Goal: Task Accomplishment & Management: Complete application form

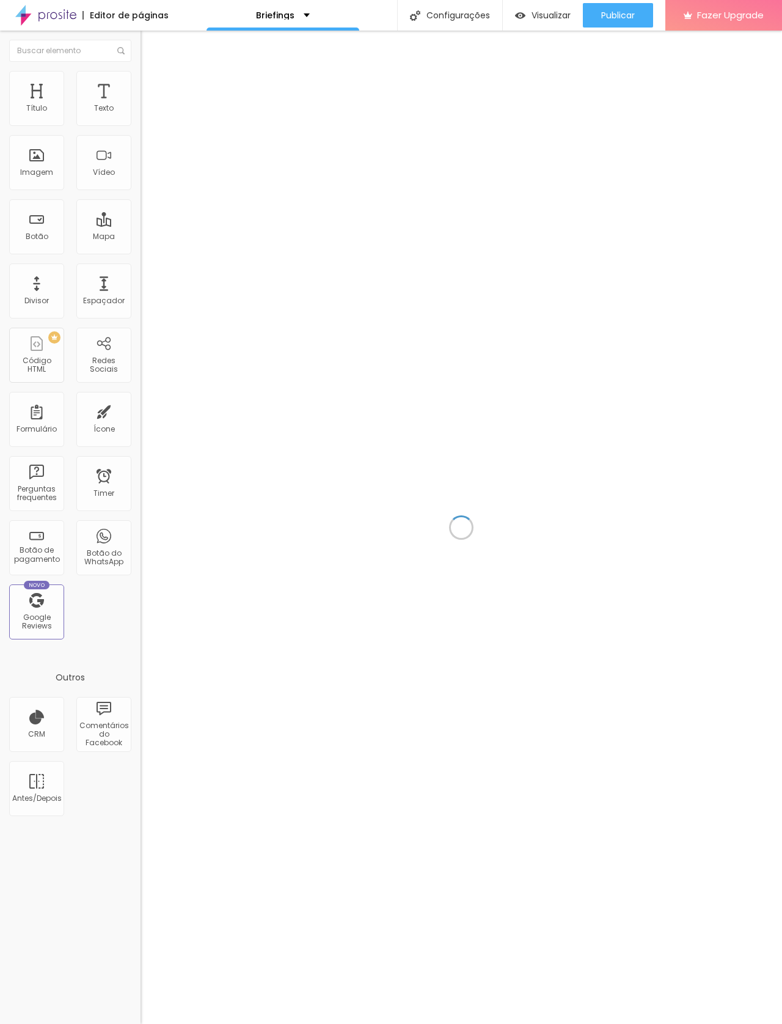
scroll to position [37, 0]
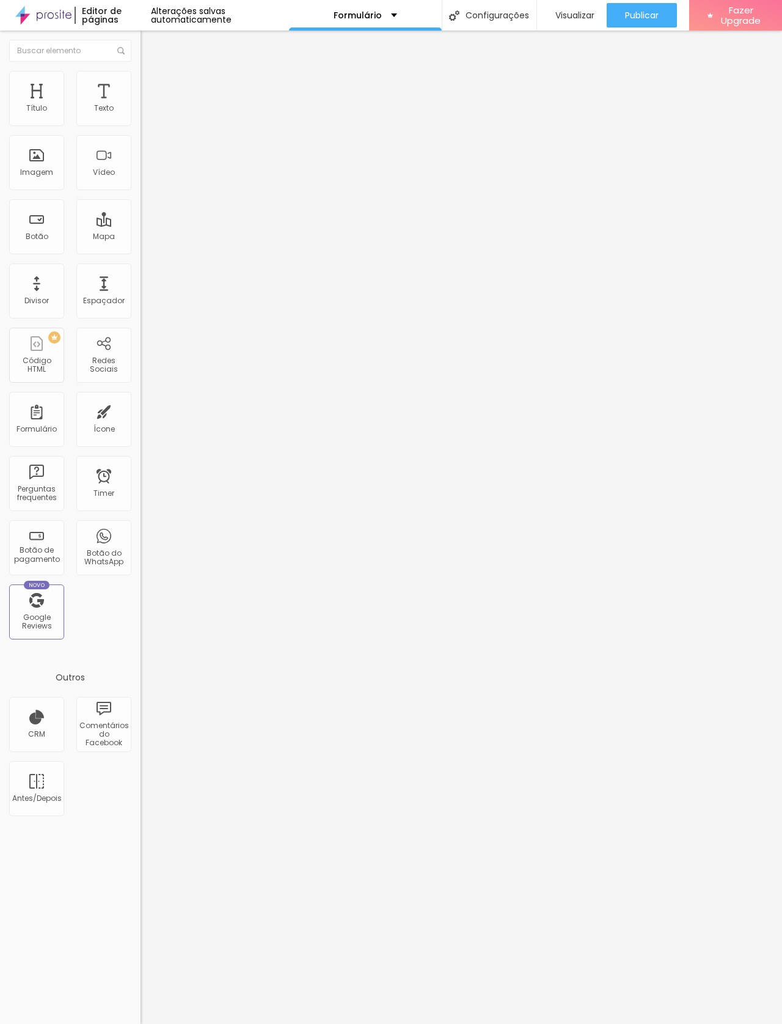
click at [588, 17] on span "Visualizar" at bounding box center [575, 15] width 39 height 10
click at [45, 425] on div "Formulário" at bounding box center [36, 419] width 55 height 55
click at [57, 412] on div "Formulário" at bounding box center [36, 419] width 55 height 55
click at [60, 457] on div "Título Texto Imagem Vídeo Botão Mapa Divisor Espaçador PREMIUM Código HTML Rede…" at bounding box center [70, 360] width 141 height 578
click at [28, 433] on div "Formulário" at bounding box center [37, 429] width 40 height 9
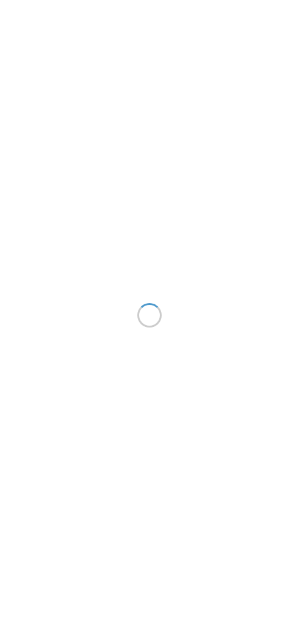
scroll to position [1, 0]
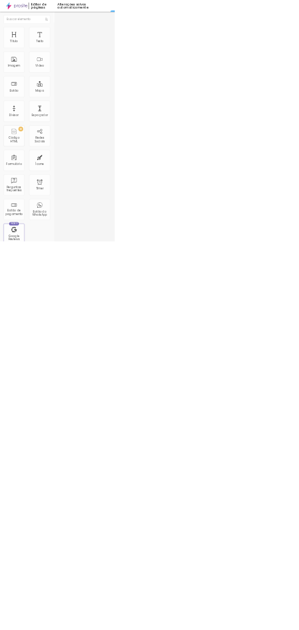
click at [70, 151] on div "Título Texto Imagem Vídeo Botão Mapa Divisor Espaçador PREMIUM Código HTML Rede…" at bounding box center [70, 360] width 141 height 578
click at [61, 159] on div "Imagem" at bounding box center [36, 162] width 55 height 55
click at [37, 144] on div "Imagem" at bounding box center [36, 162] width 55 height 55
click at [50, 174] on div "Imagem" at bounding box center [36, 172] width 33 height 9
click at [47, 166] on div "Imagem" at bounding box center [36, 162] width 55 height 55
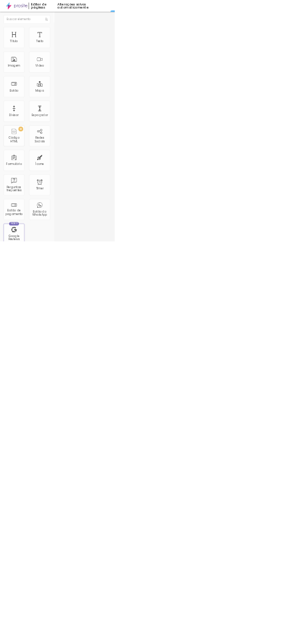
click at [53, 166] on div "Imagem" at bounding box center [36, 162] width 55 height 55
click at [141, 104] on div "Adicionar imagem" at bounding box center [211, 99] width 141 height 9
click at [141, 105] on span "Adicionar imagem" at bounding box center [180, 100] width 79 height 10
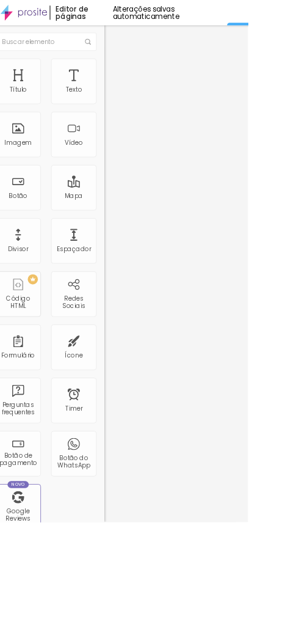
scroll to position [0, 3]
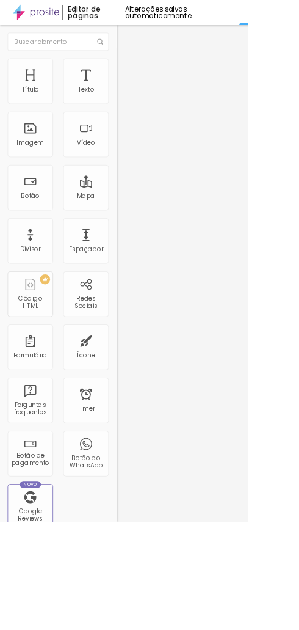
click at [141, 105] on span "Adicionar imagem" at bounding box center [180, 100] width 79 height 10
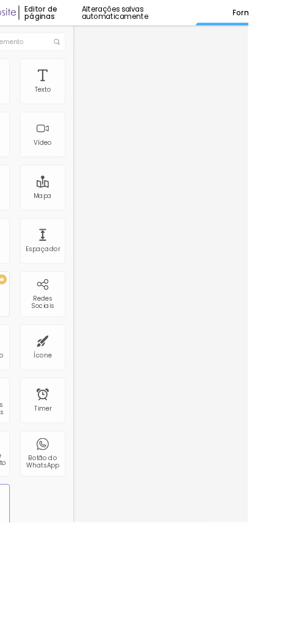
scroll to position [0, 54]
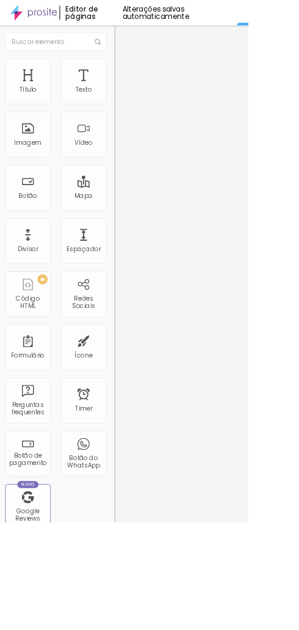
scroll to position [0, 0]
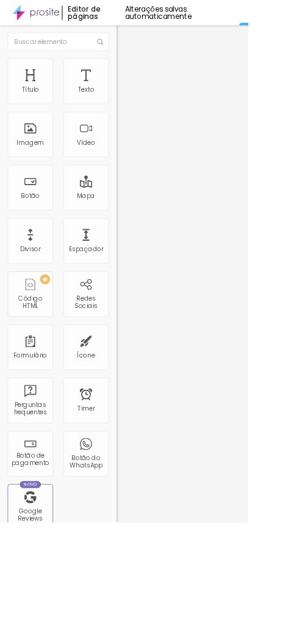
click at [141, 33] on button "Editar Imagem" at bounding box center [211, 45] width 141 height 28
click at [46, 13] on img at bounding box center [43, 15] width 56 height 31
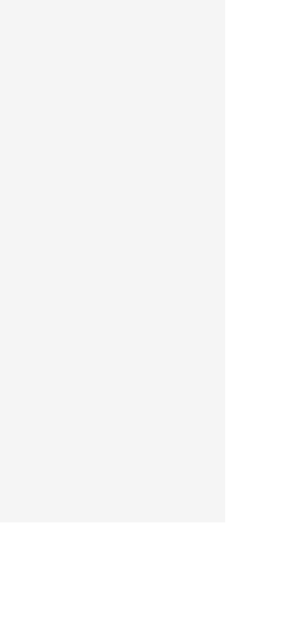
scroll to position [0, 420]
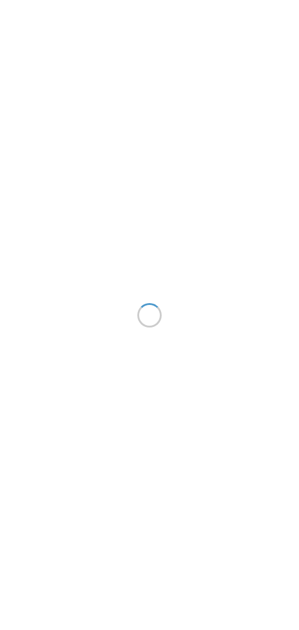
scroll to position [1, 0]
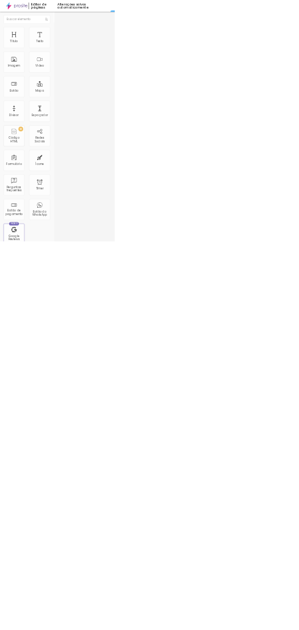
click at [29, 151] on div "Imagem" at bounding box center [36, 162] width 55 height 55
click at [43, 159] on div "Imagem" at bounding box center [36, 162] width 55 height 55
click at [53, 156] on div "Imagem" at bounding box center [36, 162] width 55 height 55
click at [57, 158] on div "Imagem" at bounding box center [36, 162] width 55 height 55
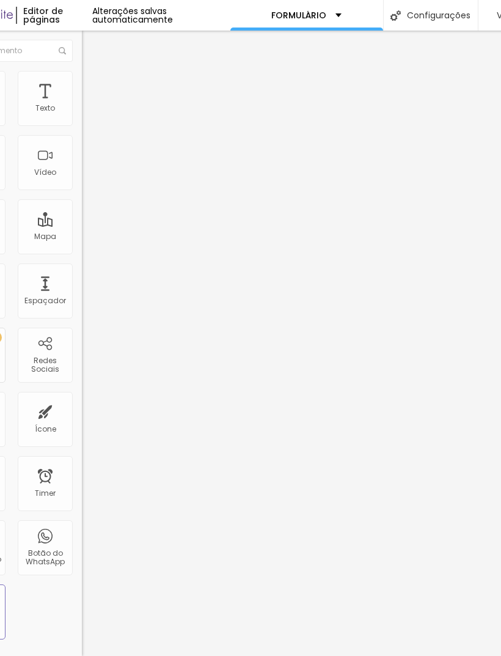
scroll to position [0, 0]
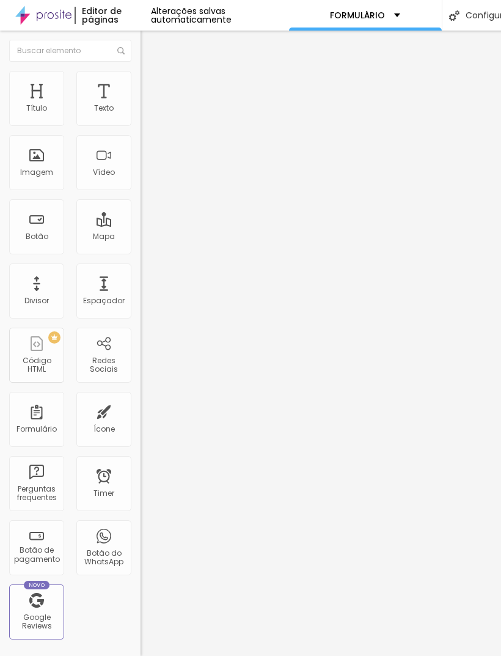
click at [150, 48] on img "button" at bounding box center [155, 45] width 10 height 10
click at [21, 42] on input "text" at bounding box center [70, 51] width 122 height 22
click at [141, 111] on span "Encaixotado" at bounding box center [165, 106] width 48 height 10
click at [141, 129] on div "Completo" at bounding box center [211, 125] width 141 height 7
click at [141, 130] on span "Completo" at bounding box center [159, 125] width 37 height 10
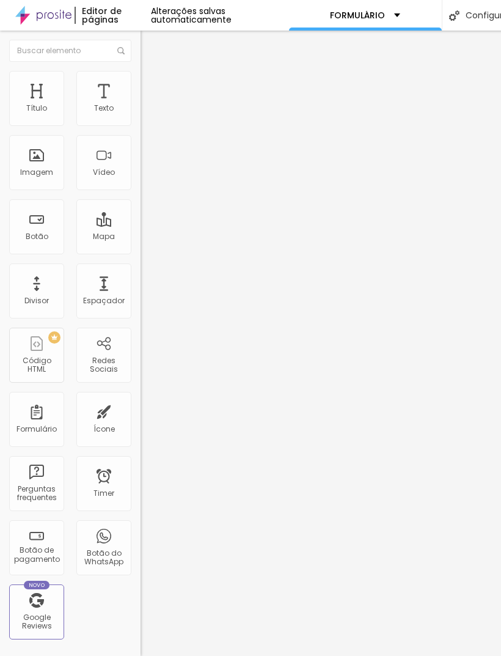
click at [141, 119] on span "Encaixotado" at bounding box center [165, 113] width 48 height 10
click at [141, 73] on img at bounding box center [146, 76] width 11 height 11
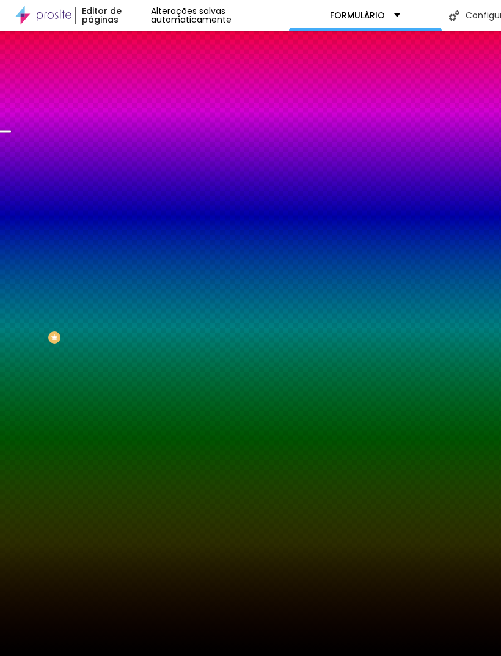
click at [141, 112] on span "Trocar imagem" at bounding box center [174, 107] width 67 height 10
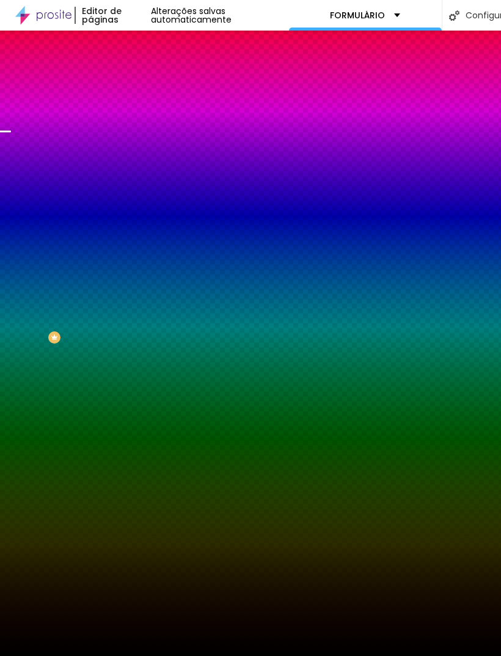
click at [299, 629] on div at bounding box center [250, 668] width 501 height 11
click at [141, 127] on span "Parallax" at bounding box center [156, 122] width 30 height 10
click at [141, 134] on span "Nenhum" at bounding box center [157, 129] width 32 height 10
click at [141, 146] on span "Parallax" at bounding box center [156, 141] width 30 height 10
click at [141, 134] on span "Nenhum" at bounding box center [157, 129] width 32 height 10
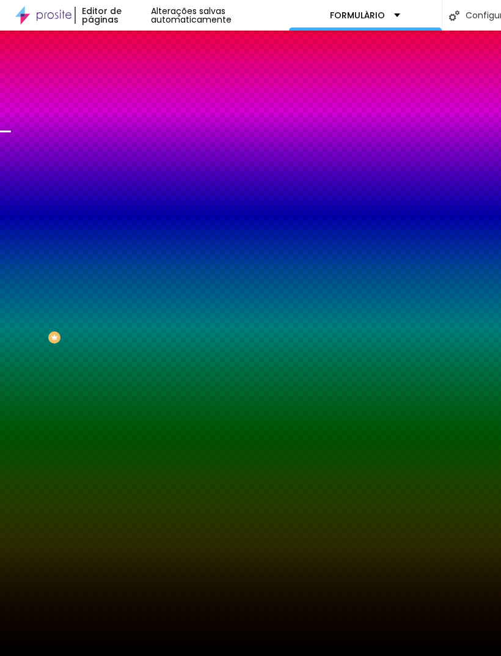
click at [141, 145] on div "Parallax" at bounding box center [211, 141] width 141 height 7
click at [141, 134] on span "Nenhum" at bounding box center [157, 129] width 32 height 10
click at [141, 112] on span "Trocar imagem" at bounding box center [174, 107] width 67 height 10
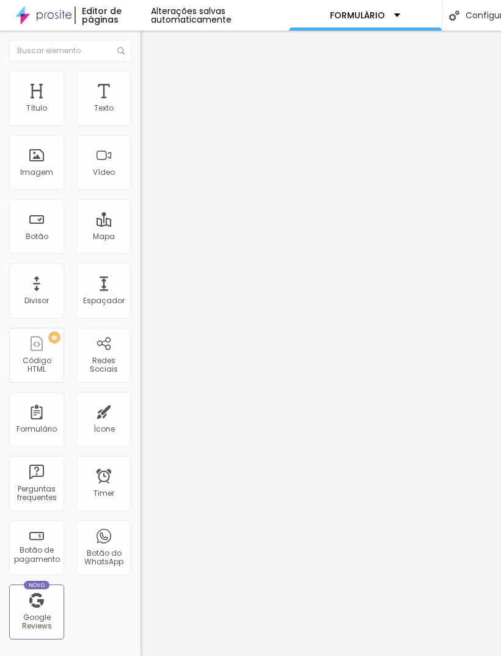
click at [141, 105] on span "Trocar imagem" at bounding box center [174, 100] width 67 height 10
click at [149, 119] on div "Contato" at bounding box center [211, 113] width 125 height 11
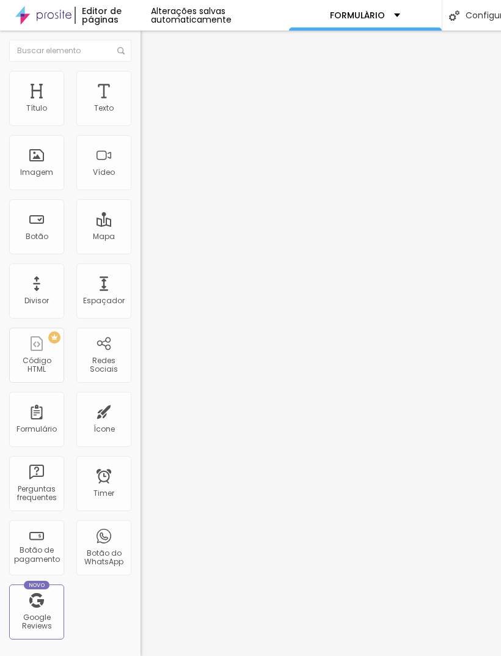
click at [141, 123] on span at bounding box center [144, 128] width 7 height 10
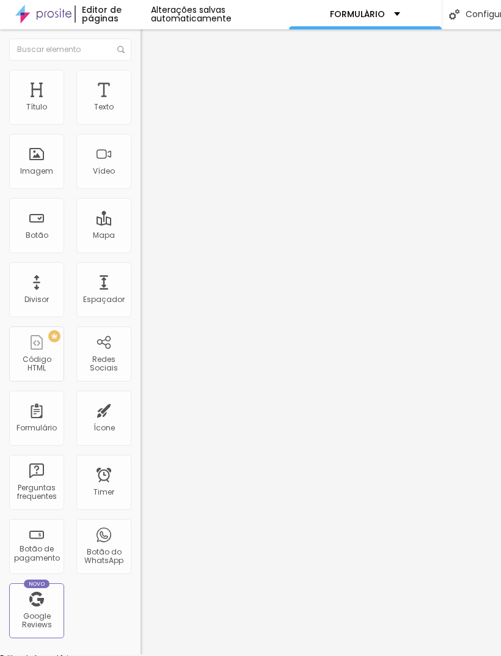
click at [299, 629] on div at bounding box center [250, 667] width 501 height 11
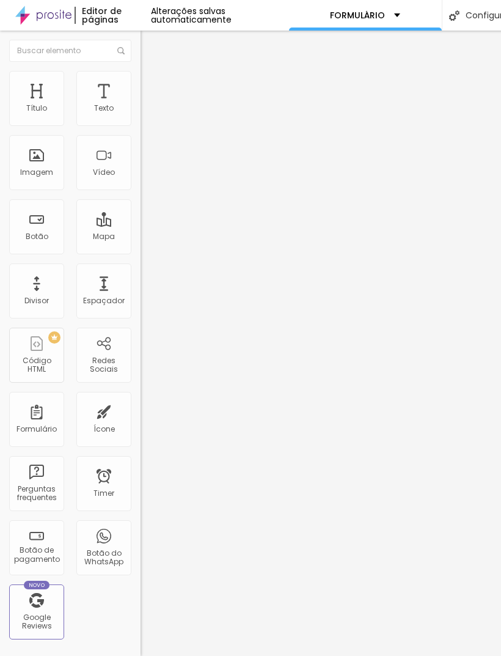
click at [47, 431] on div "Formulário" at bounding box center [37, 429] width 40 height 9
click at [44, 423] on div "Formulário" at bounding box center [36, 419] width 55 height 55
click at [54, 426] on div "Formulário" at bounding box center [37, 429] width 40 height 9
click at [48, 429] on div "Formulário" at bounding box center [37, 429] width 40 height 9
click at [54, 417] on div "Formulário" at bounding box center [36, 419] width 55 height 55
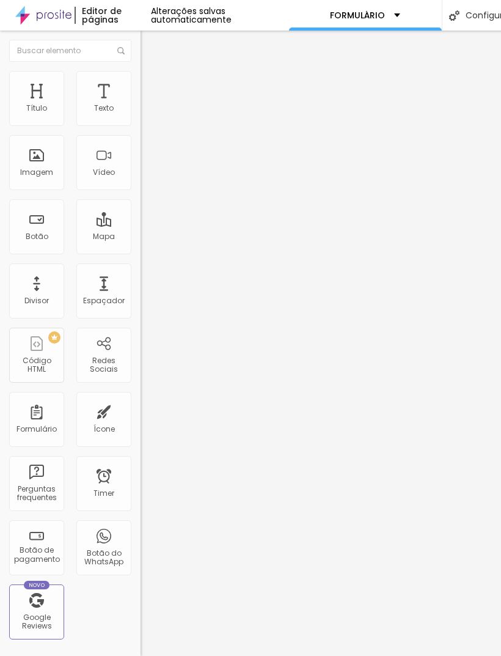
click at [44, 420] on div "Formulário" at bounding box center [36, 419] width 55 height 55
click at [45, 427] on div "Formulário" at bounding box center [37, 429] width 40 height 9
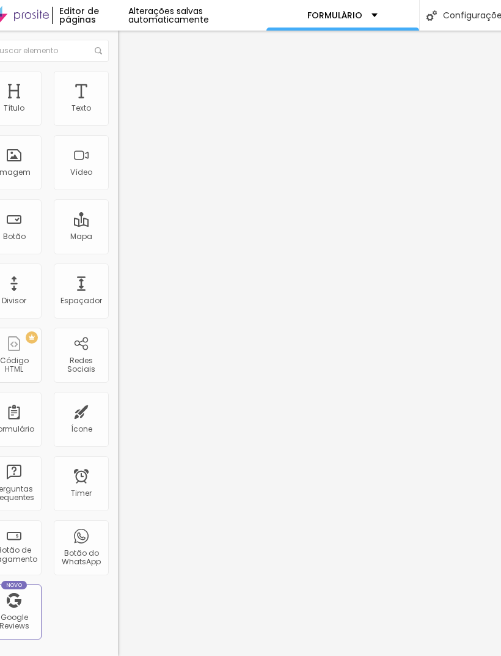
scroll to position [0, 0]
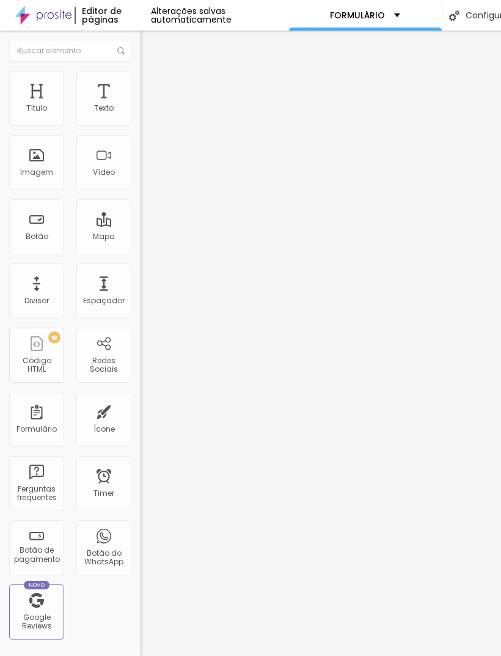
click at [58, 427] on div "Formulário" at bounding box center [36, 419] width 55 height 55
copy div "Formulário"
click at [93, 499] on div "Timer" at bounding box center [103, 483] width 55 height 55
click at [44, 422] on div "Formulário" at bounding box center [36, 419] width 55 height 55
click at [44, 427] on div "Formulário" at bounding box center [36, 419] width 55 height 55
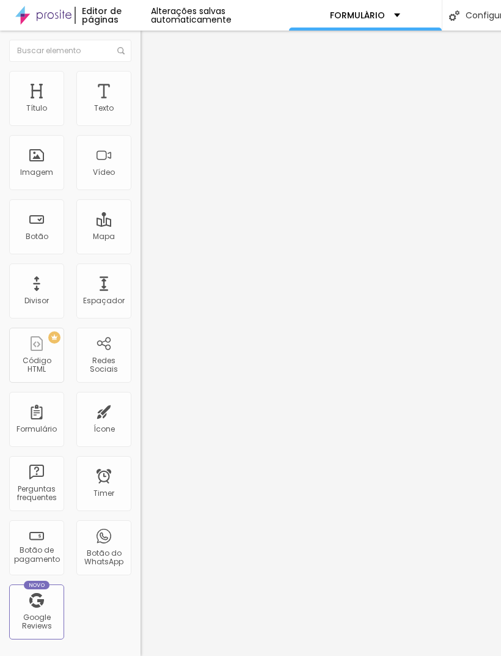
click at [42, 425] on div "Formulário" at bounding box center [36, 419] width 55 height 55
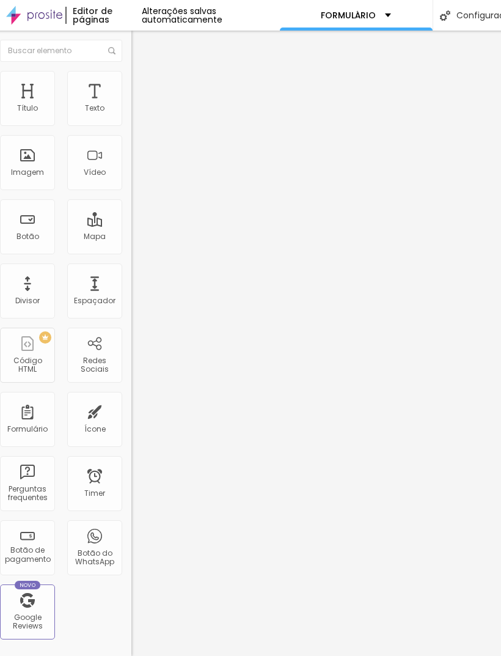
scroll to position [0, 9]
click at [142, 83] on span "Estilo" at bounding box center [151, 79] width 19 height 10
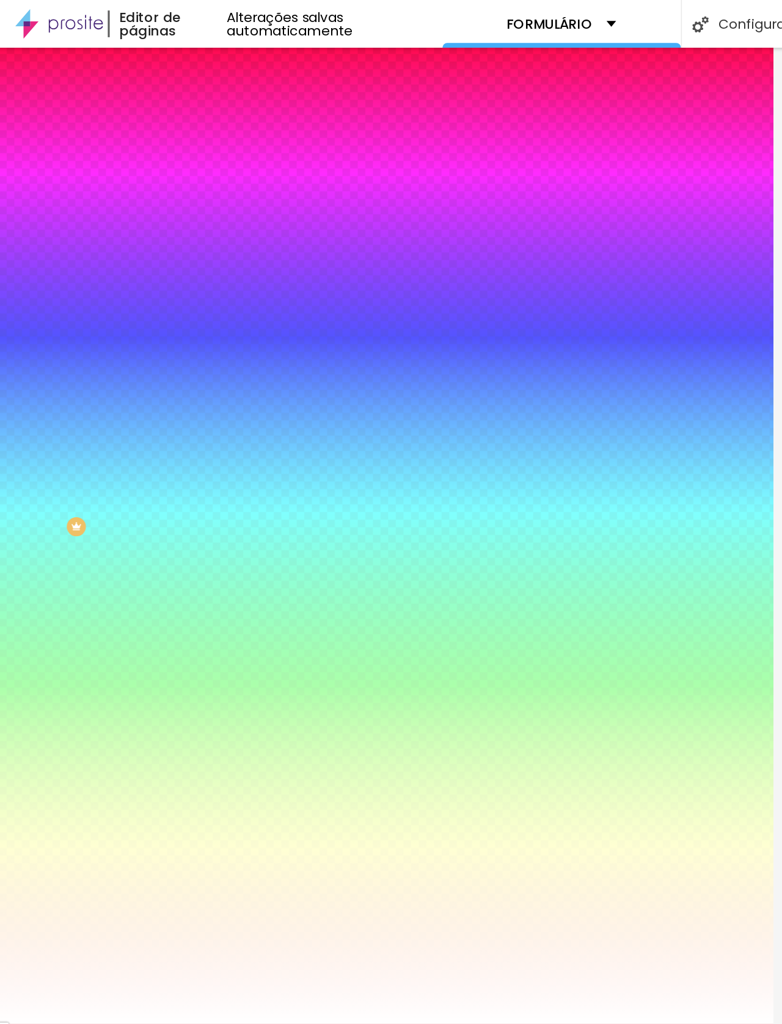
scroll to position [0, 0]
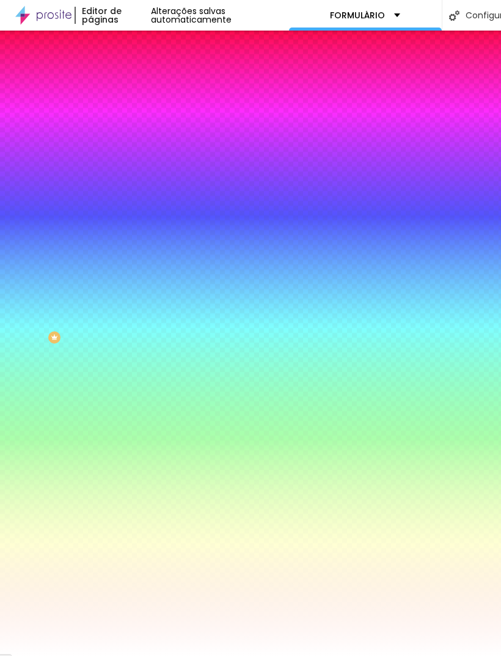
type input "22"
click at [141, 271] on input "range" at bounding box center [180, 276] width 79 height 10
type input "22"
type input "42"
click at [141, 271] on input "range" at bounding box center [180, 276] width 79 height 10
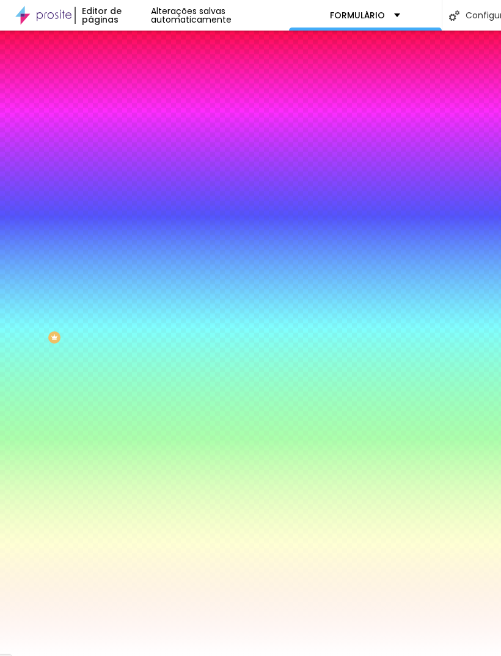
type input "42"
type input "36"
type input "33"
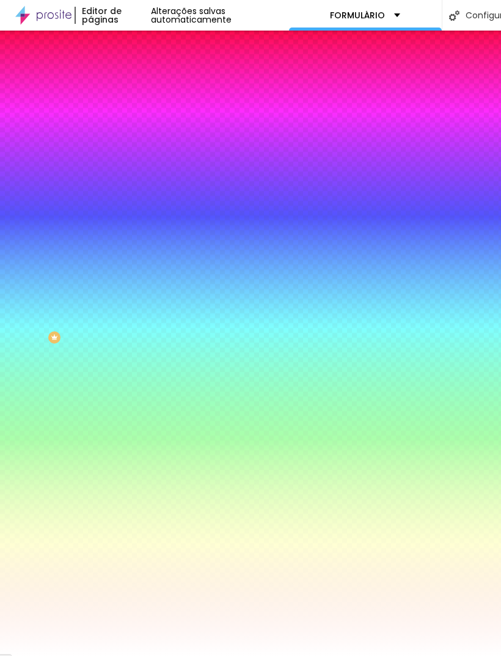
type input "31"
type input "30"
type input "28"
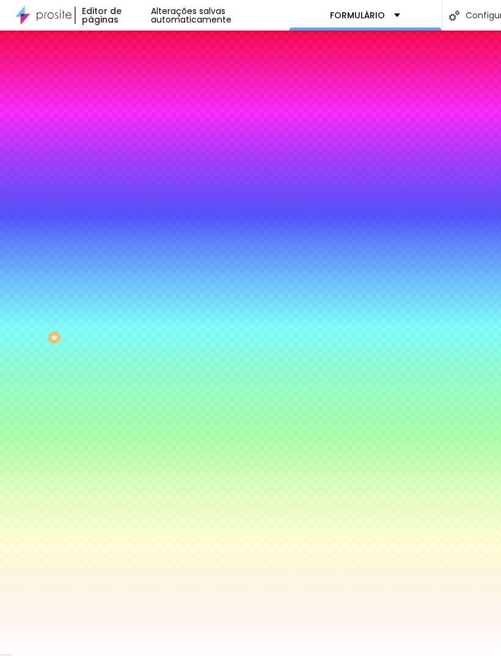
type input "28"
type input "26"
type input "25"
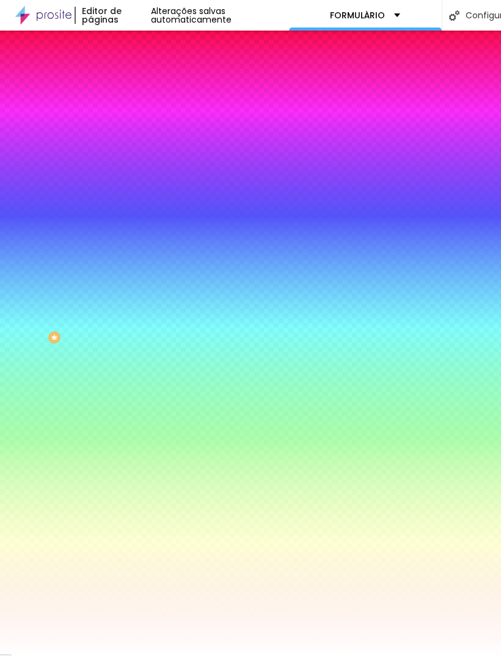
type input "21"
type input "20"
type input "18"
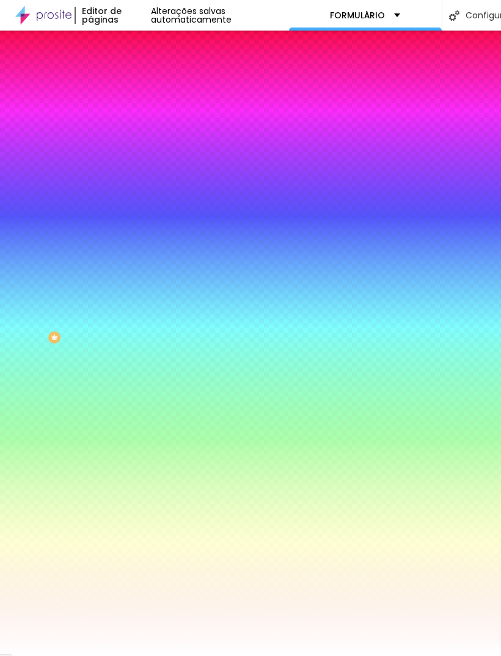
type input "18"
type input "16"
type input "15"
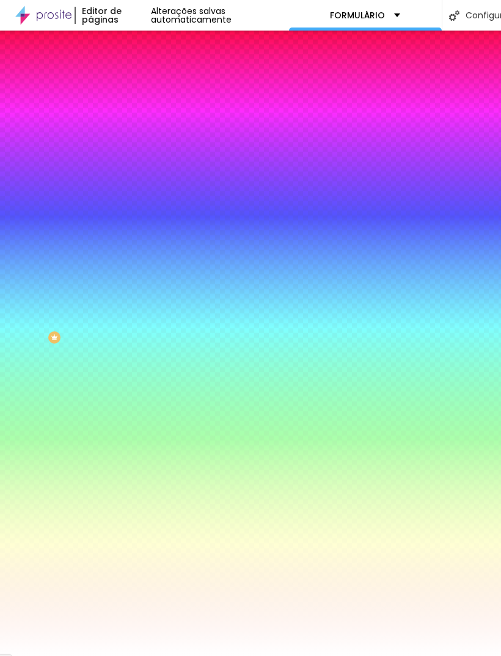
type input "13"
type input "11"
type input "10"
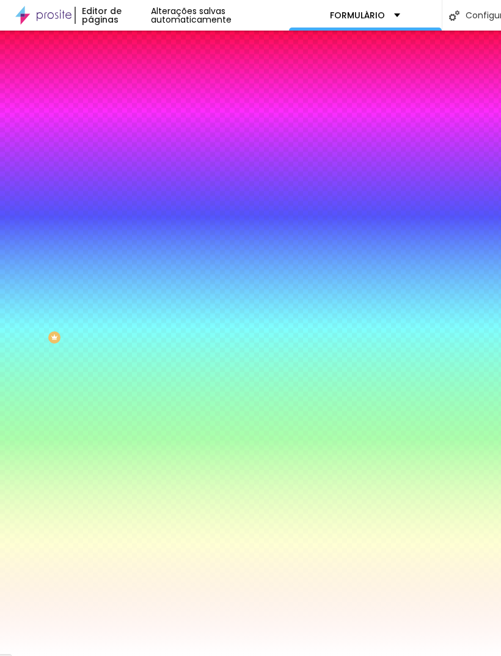
type input "10"
type input "8"
type input "7"
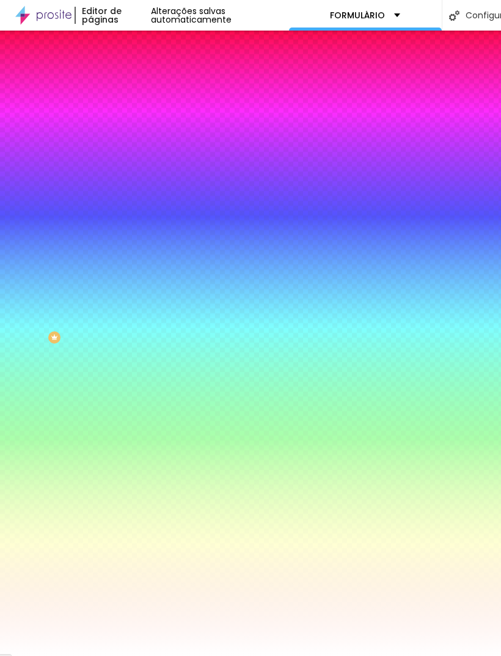
type input "5"
type input "3"
type input "5"
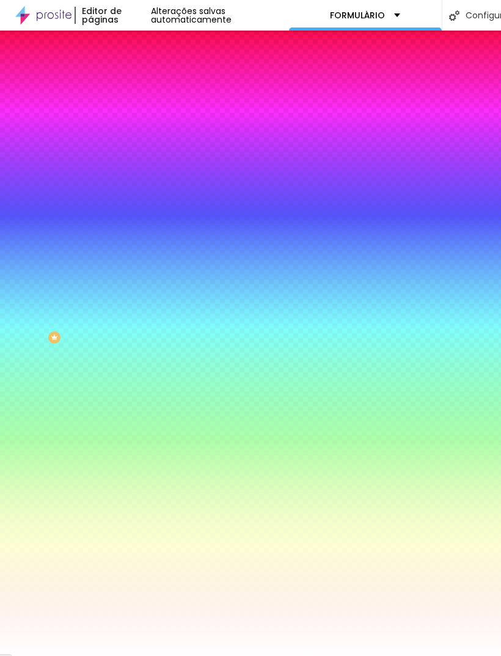
type input "5"
type input "7"
type input "10"
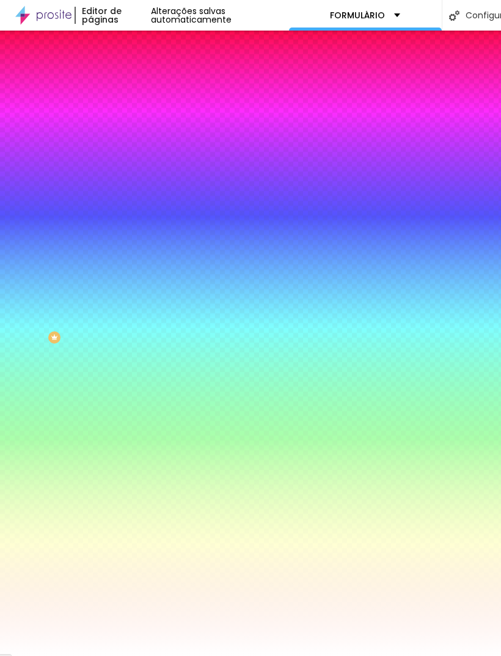
type input "13"
type input "18"
type input "25"
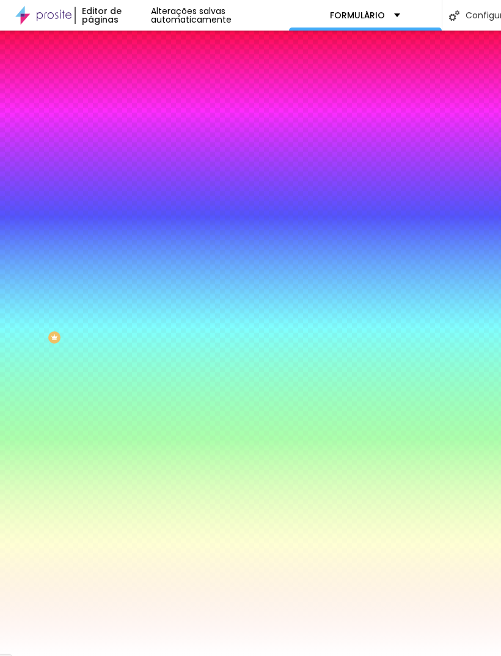
type input "25"
type input "31"
type input "39"
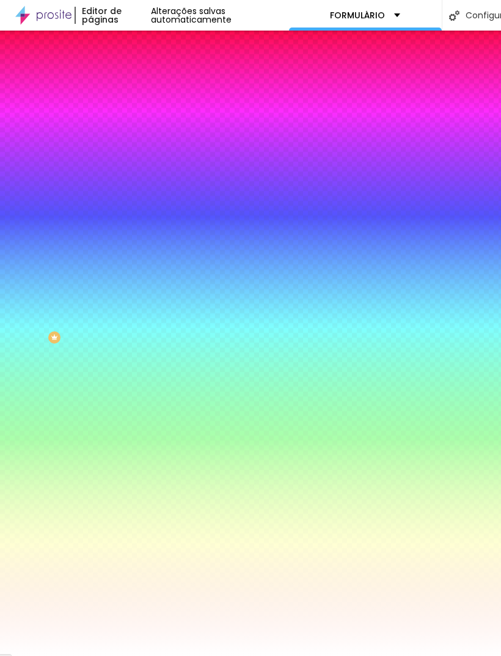
type input "48"
type input "58"
type input "71"
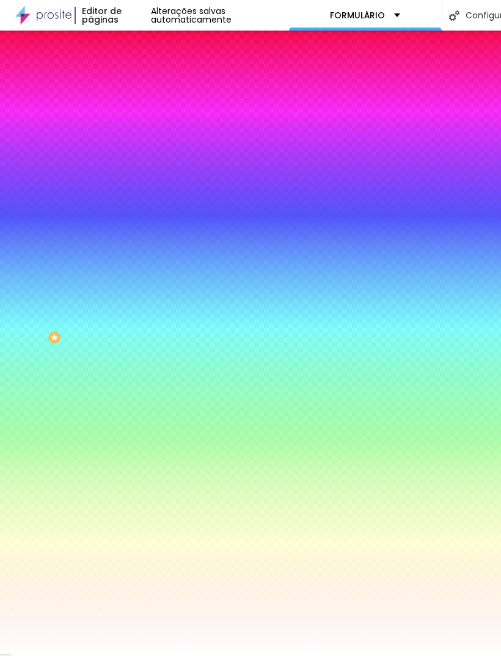
type input "71"
type input "87"
type input "105"
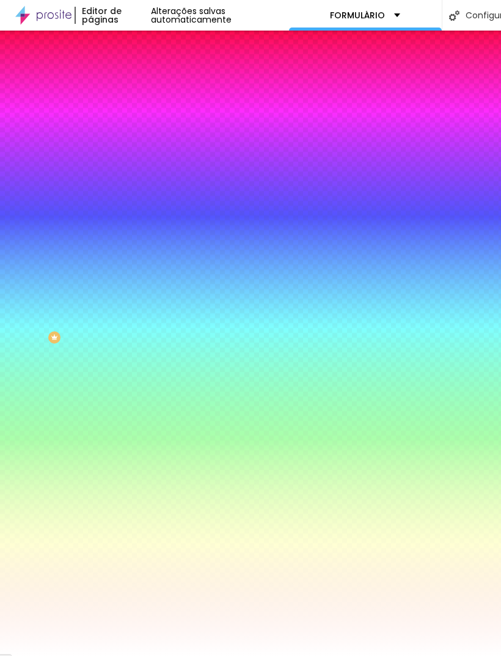
type input "123"
type input "142"
type input "156"
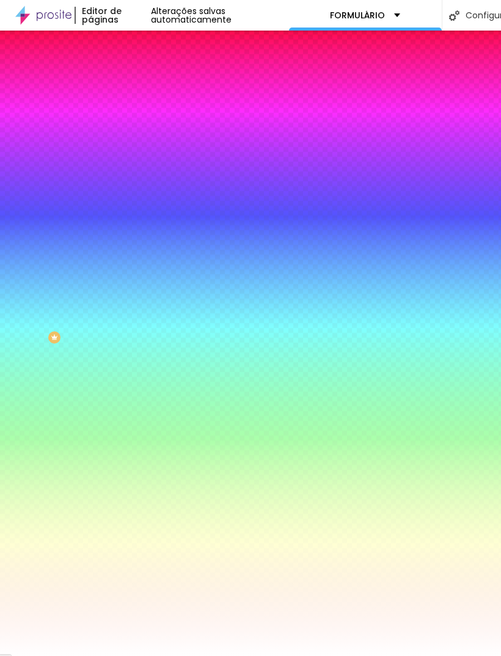
type input "156"
type input "171"
type input "186"
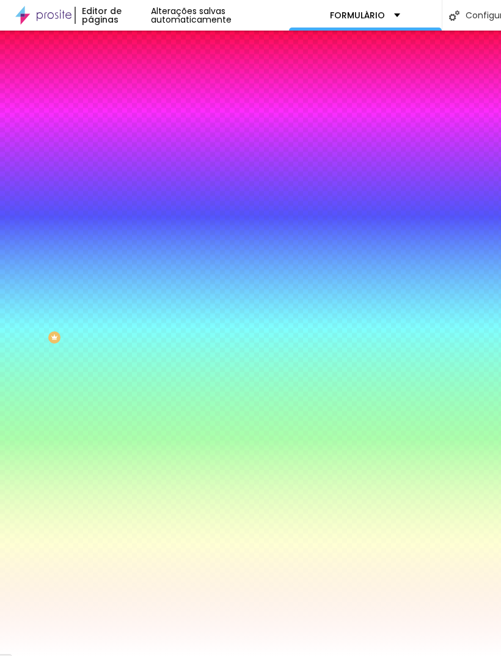
type input "198"
type input "200"
type input "176"
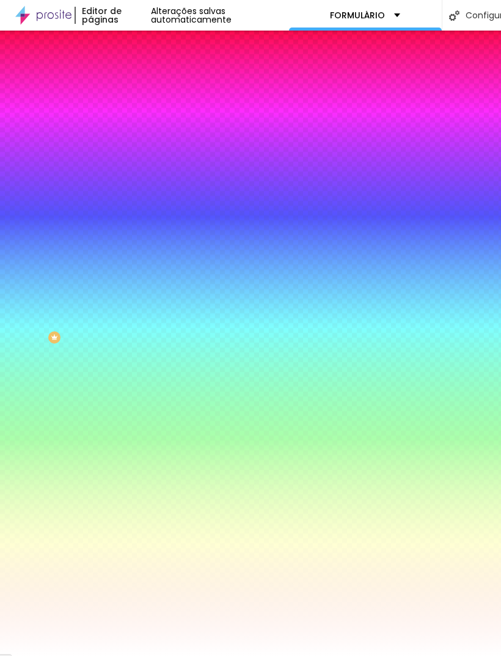
type input "176"
type input "137"
type input "115"
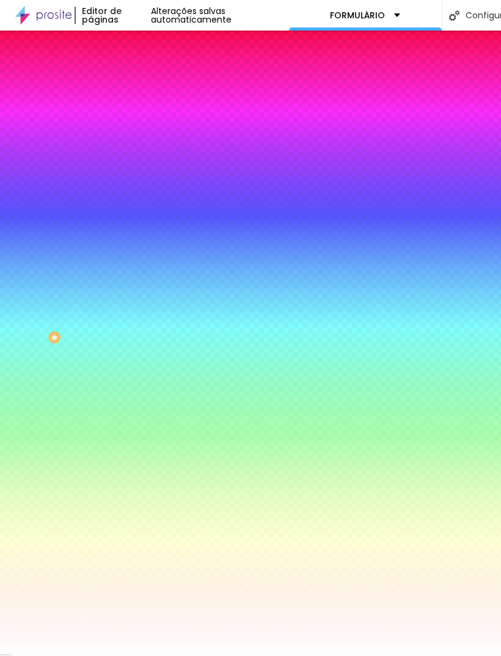
type input "97"
type input "82"
type input "67"
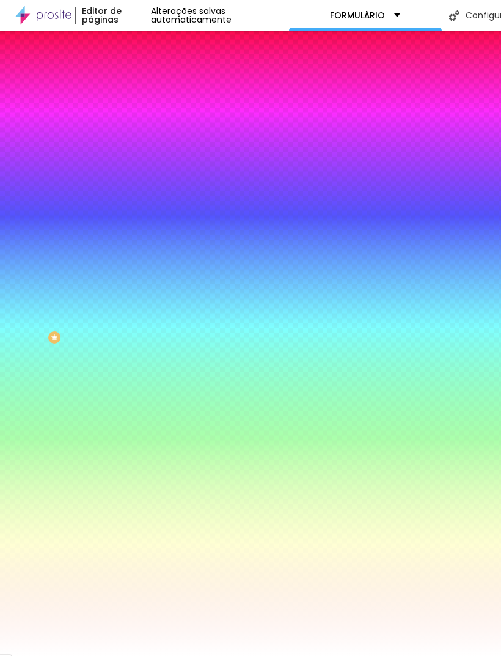
type input "67"
type input "56"
type input "41"
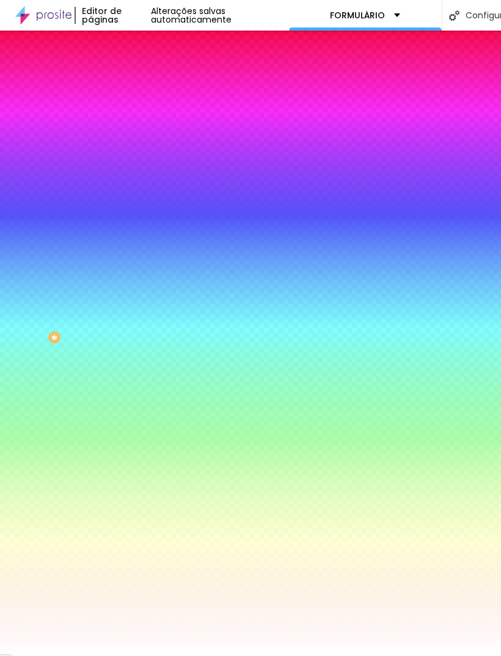
type input "26"
type input "10"
type input "0"
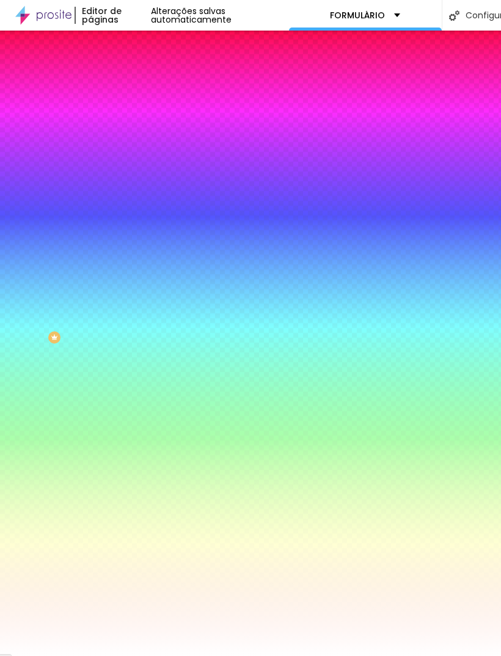
type input "0"
type input "2"
type input "5"
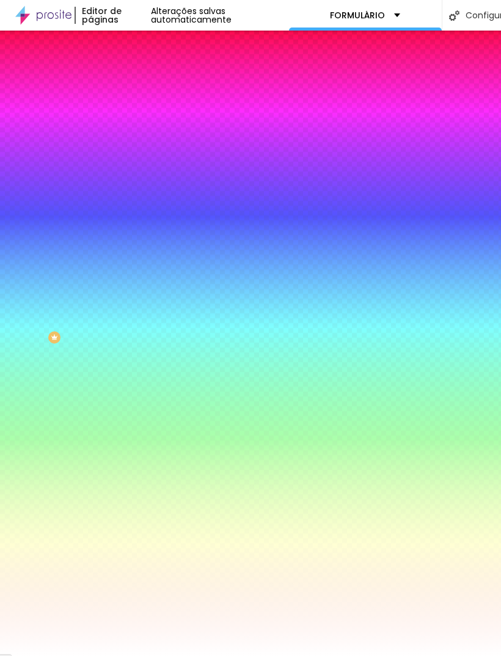
type input "7"
type input "8"
type input "11"
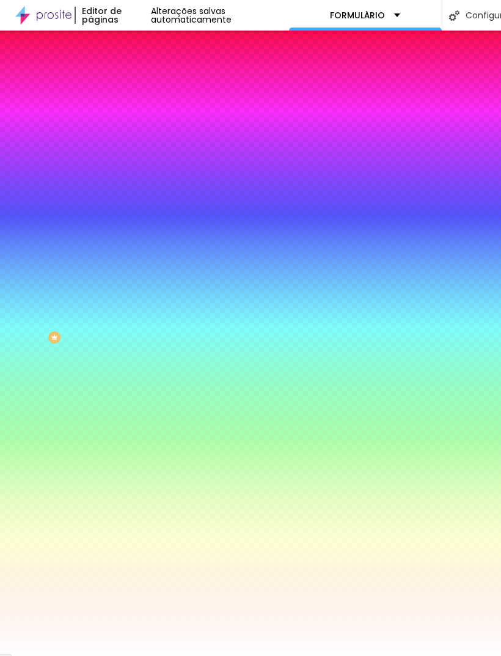
type input "11"
type input "18"
type input "25"
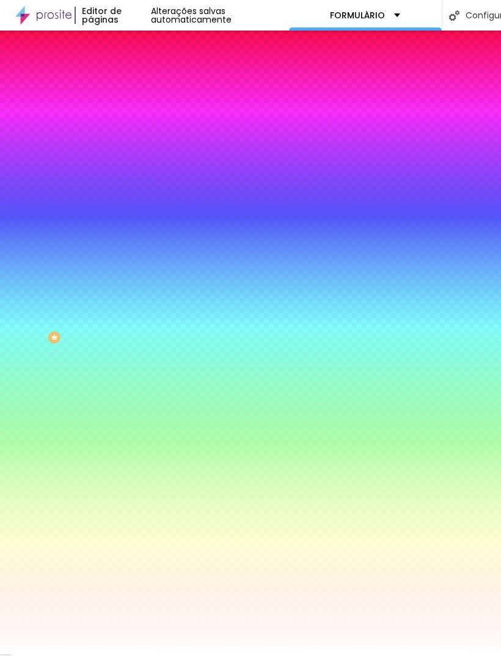
type input "30"
type input "33"
type input "35"
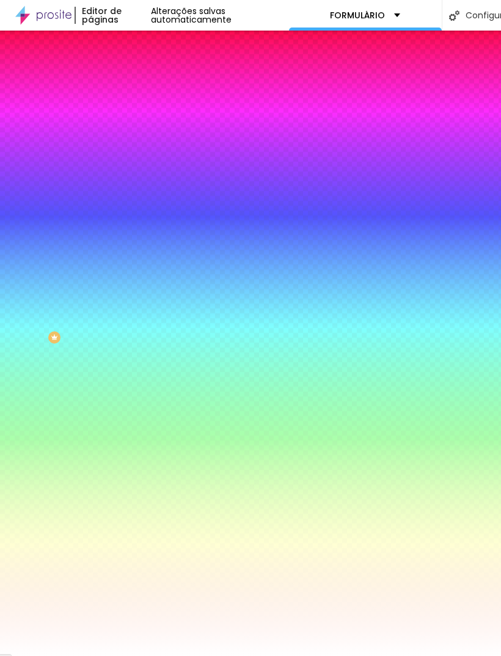
type input "35"
type input "36"
type input "35"
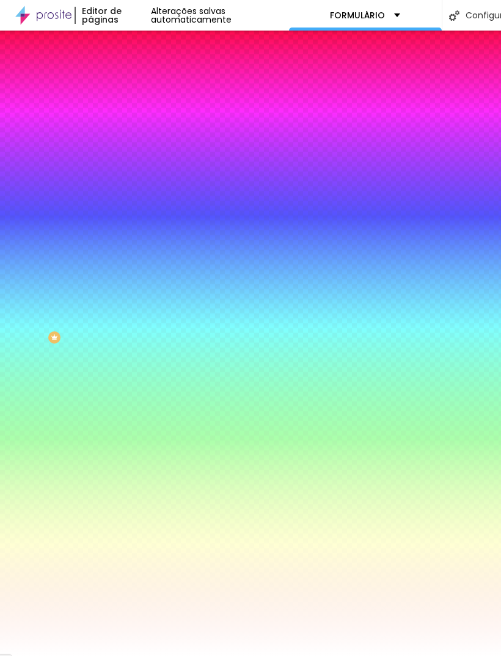
type input "33"
type input "31"
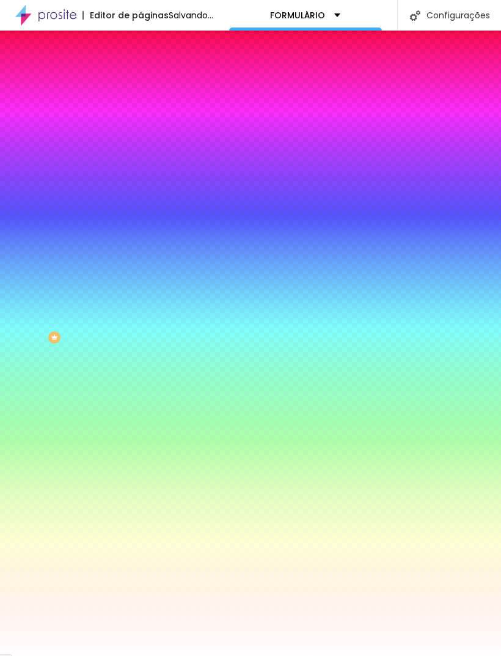
type input "30"
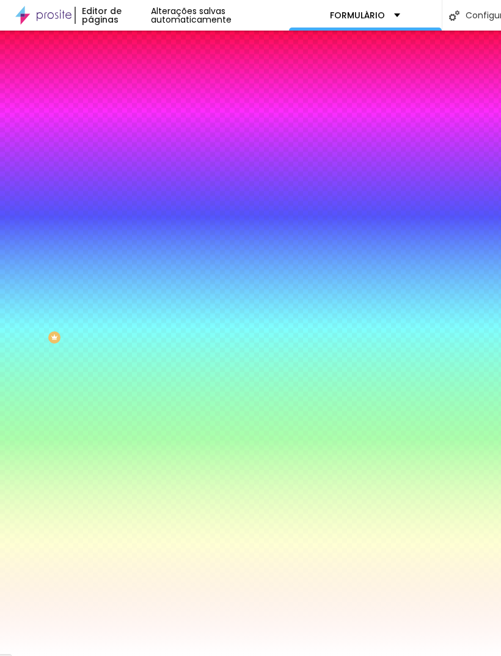
click at [141, 70] on img at bounding box center [146, 64] width 11 height 11
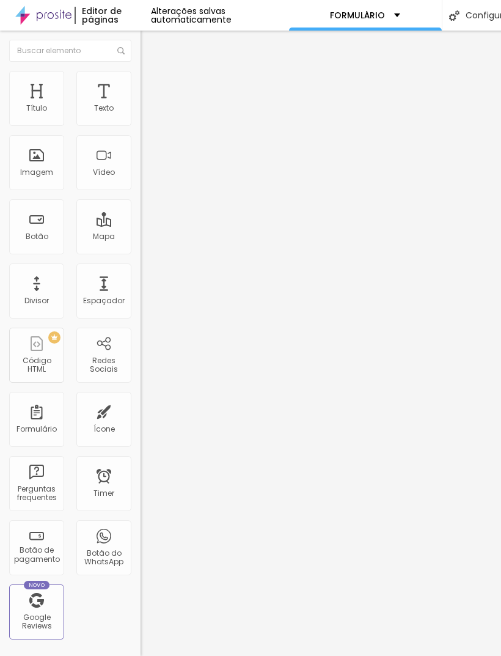
click at [152, 72] on span "Conteúdo" at bounding box center [171, 67] width 38 height 10
click at [141, 70] on img at bounding box center [146, 64] width 11 height 11
click at [150, 46] on img "button" at bounding box center [155, 45] width 10 height 10
click at [149, 119] on div "briefing" at bounding box center [211, 113] width 125 height 11
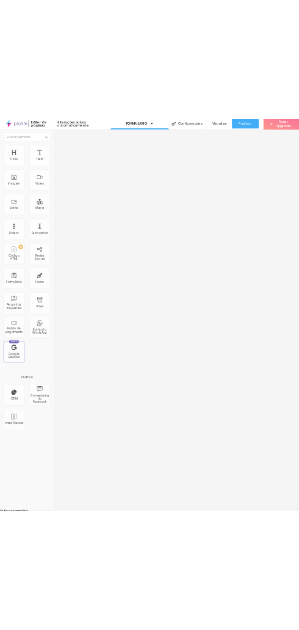
scroll to position [0, 1]
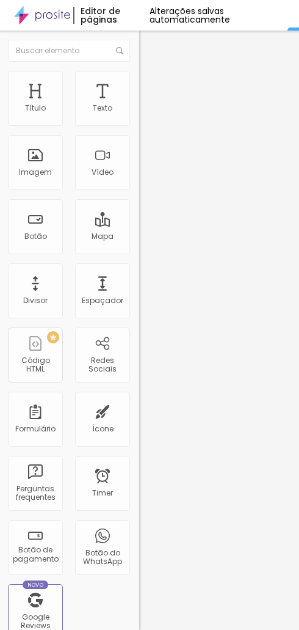
type input "Q"
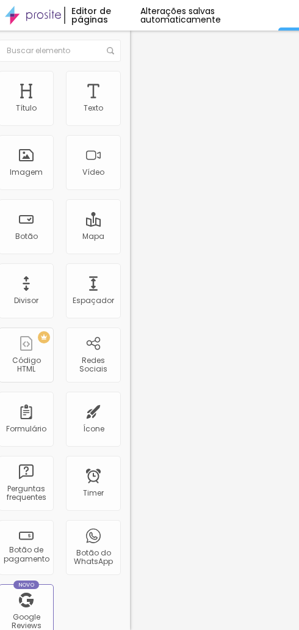
scroll to position [0, 0]
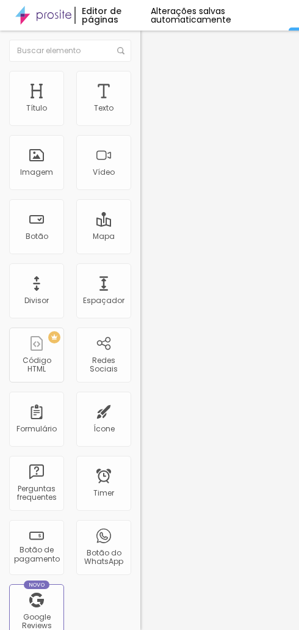
paste input "Sobre o Ensaio e o Even"
type input "Sobre o Ensaio e o Evento"
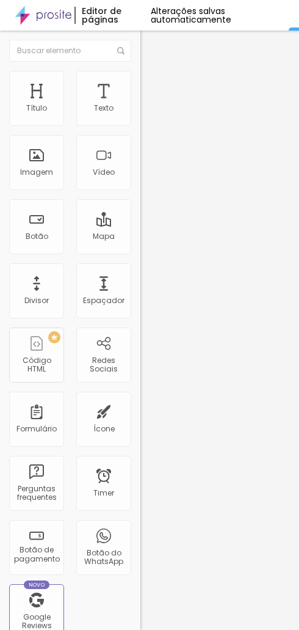
paste input "Qual é o estilo que vocês gostariam para as fotos? (mais natural, espontâneo, p…"
type input "Qual é o estilo que vocês gostariam para as fotos? (mais natural, espontâneo, p…"
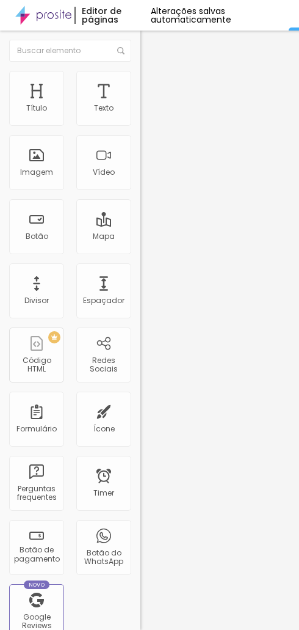
paste input "1. Sobre o Ensaio e o Even"
type input "1. Sobre o Ensaio e o Evento"
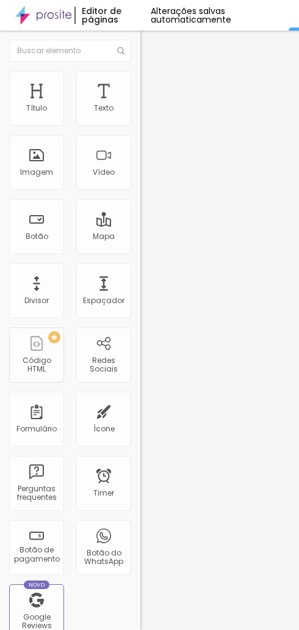
paste input "Qual é o estilo que vocês gostariam para as fotos? (mais natural, espontâneo, p…"
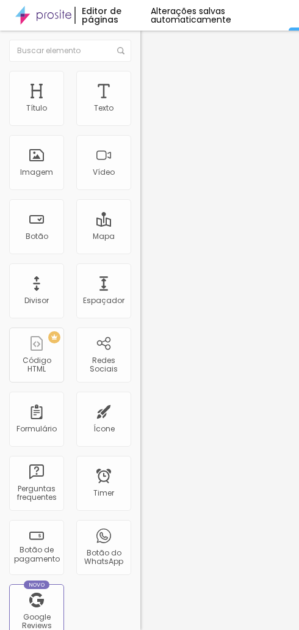
type input "Qual é o estilo que vocês gostariam para as fotos? (mais natural, espontâneo, p…"
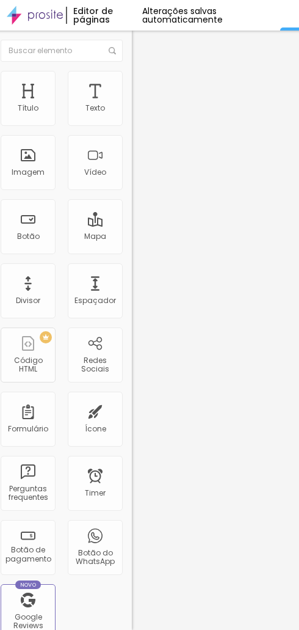
scroll to position [0, 8]
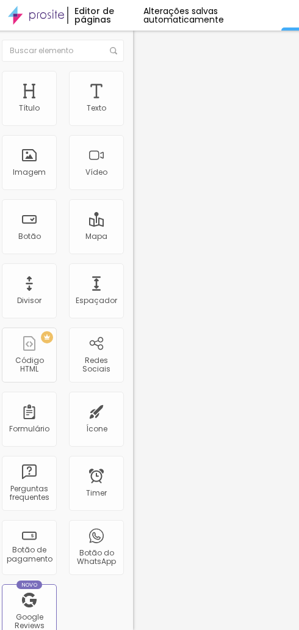
paste input "Informações Gerais do Ensai"
type input "Informações Gerais do Ensaio"
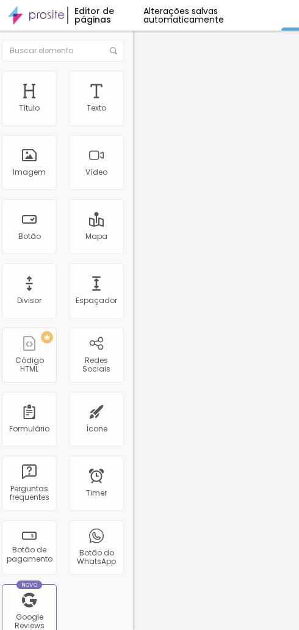
scroll to position [0, 8]
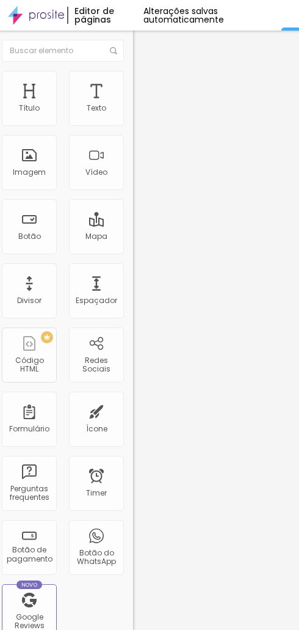
paste input "Informações Gerais do Ensai"
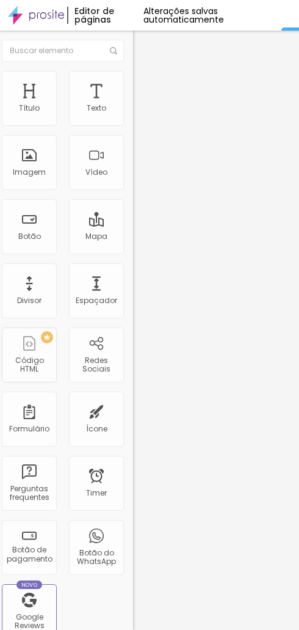
type input "Informações Gerais do Ensaio"
click at [141, 119] on div "briefing" at bounding box center [203, 113] width 125 height 11
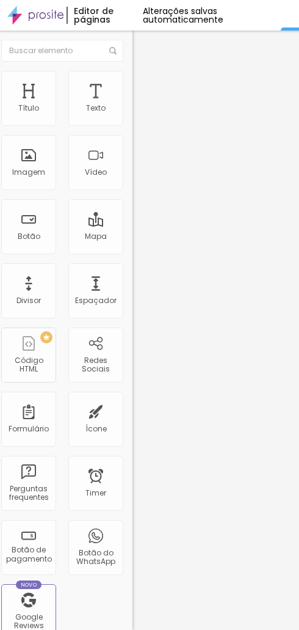
click at [141, 119] on div "briefing" at bounding box center [203, 113] width 125 height 11
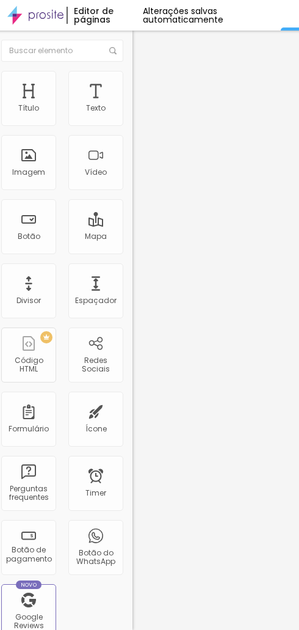
scroll to position [0, 7]
paste input "Informações Gerais do Ensaio"
type input "Informações Gerais do Ensaio"
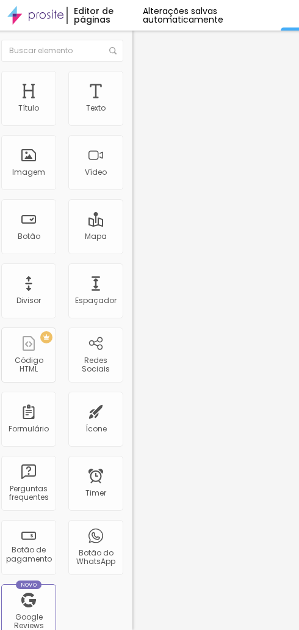
scroll to position [0, 7]
paste input "Informações Gerais do Ensaio"
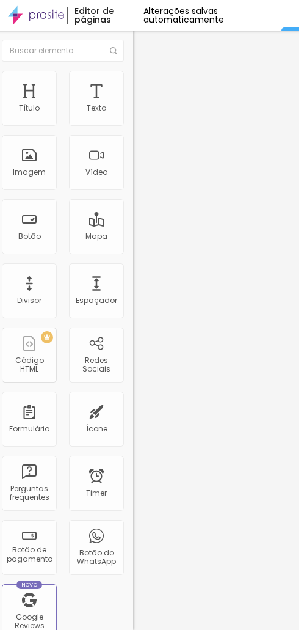
type input "Informações Gerais do Ensaio"
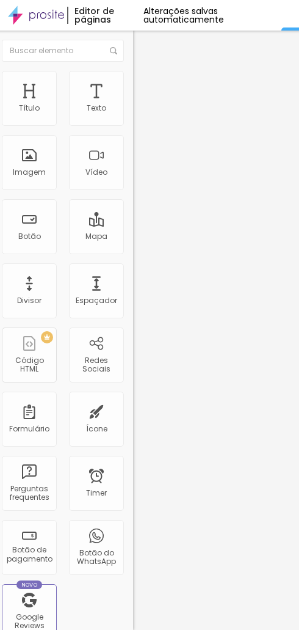
scroll to position [51, 0]
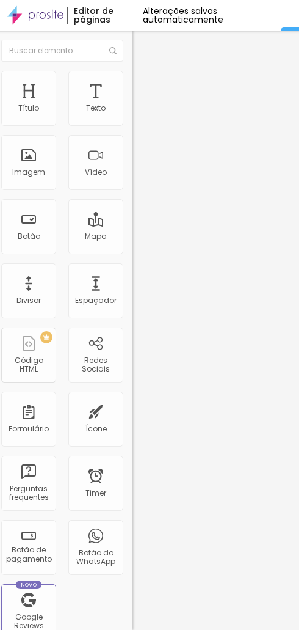
scroll to position [10, 0]
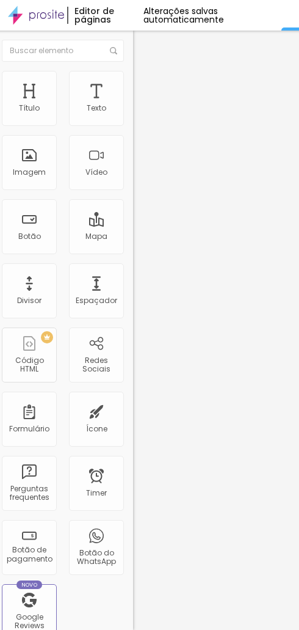
scroll to position [0, 8]
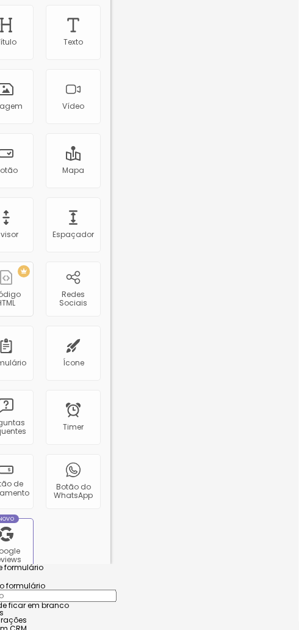
scroll to position [66, 0]
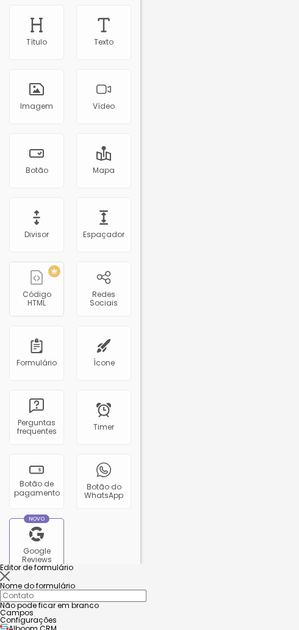
click at [178, 617] on div "Configurações" at bounding box center [149, 620] width 299 height 7
click at [147, 590] on input "text" at bounding box center [73, 596] width 147 height 12
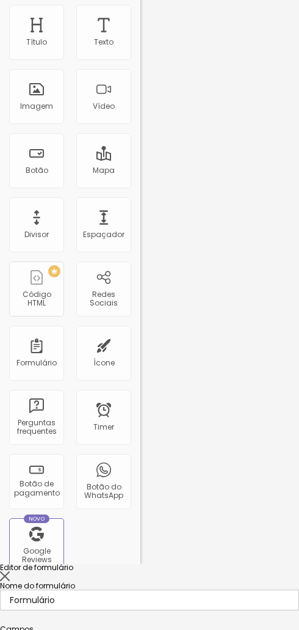
scroll to position [0, 0]
type input "Formulário"
click at [75, 626] on div "Campos" at bounding box center [149, 629] width 299 height 7
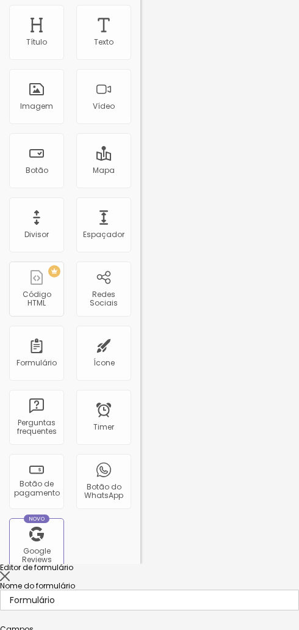
paste input "Informações Gerais do Ensaio"
type input "Informações Gerais do Ensaio"
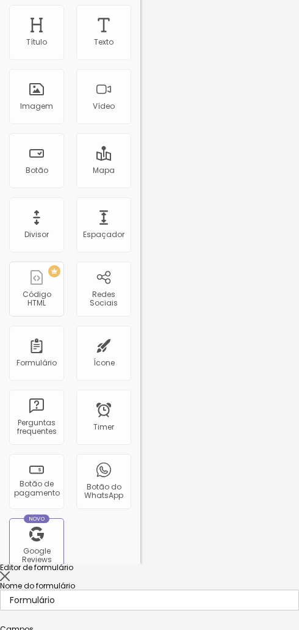
paste input "use para perguntas sobre data, horário, local e duraç"
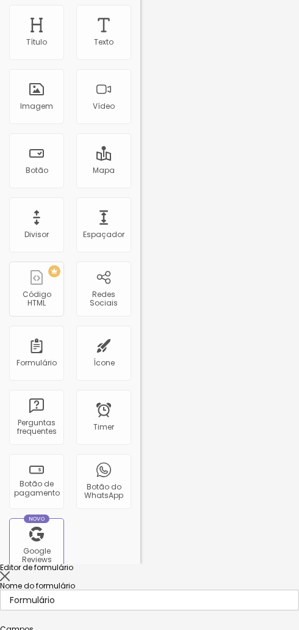
scroll to position [0, 18]
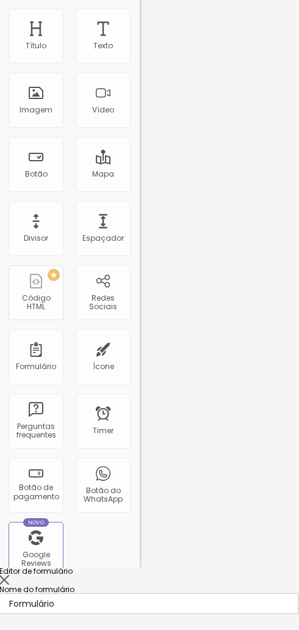
scroll to position [62, 0]
type input "use para as informações gerais do dia do evento: data, horário, local e duração."
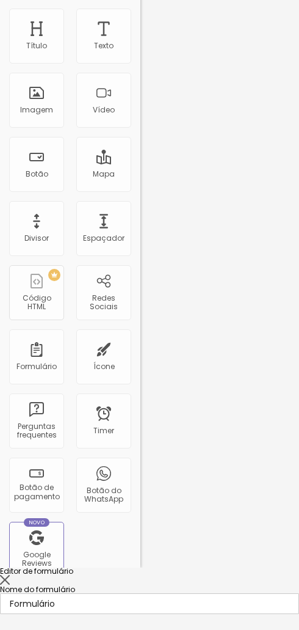
paste input "Informações Gerais do Ensaio"
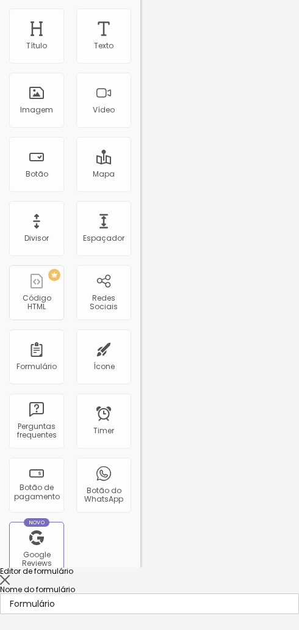
type input "Informações Gerais do Ensaio"
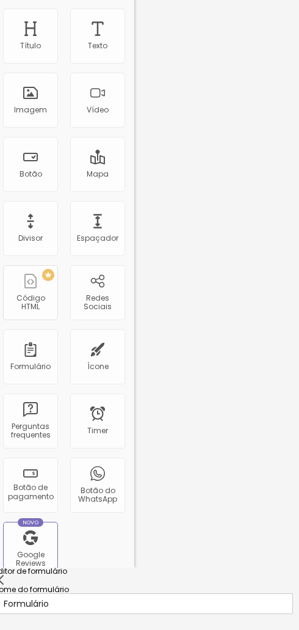
scroll to position [62, 45]
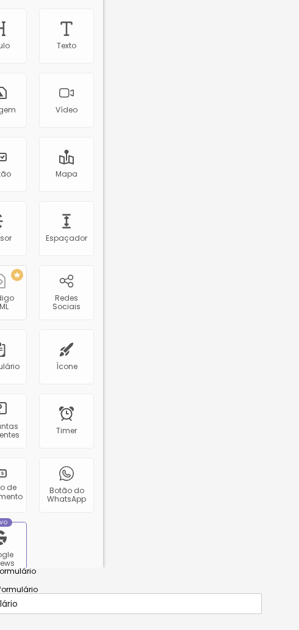
scroll to position [62, 36]
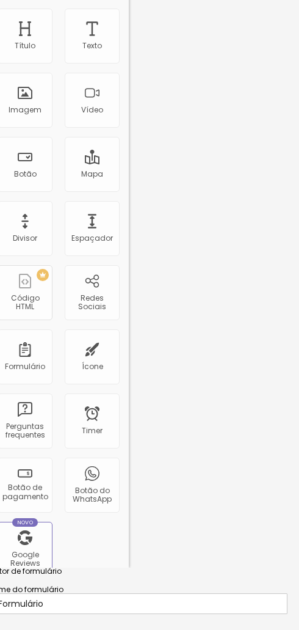
scroll to position [62, 0]
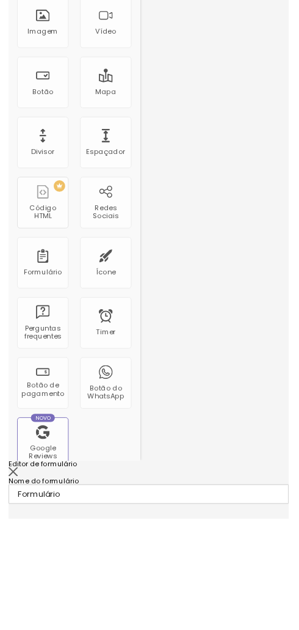
scroll to position [0, 0]
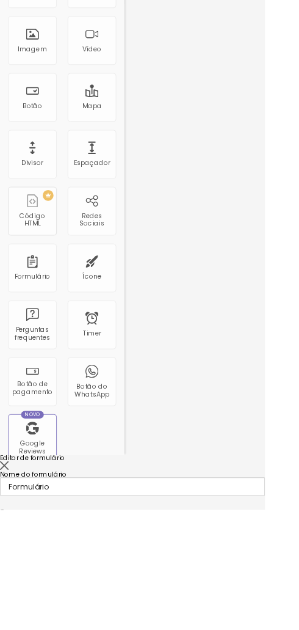
paste input "Informações Gerais do Ensaio"
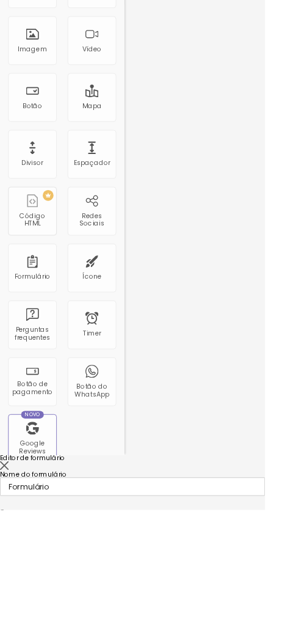
type input "Informações Gerais do Ensaio"
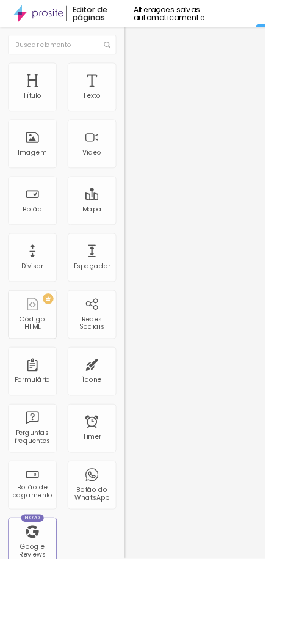
paste input "Informações Gerais do Ensai"
type input "Informações Gerais do Ensaio"
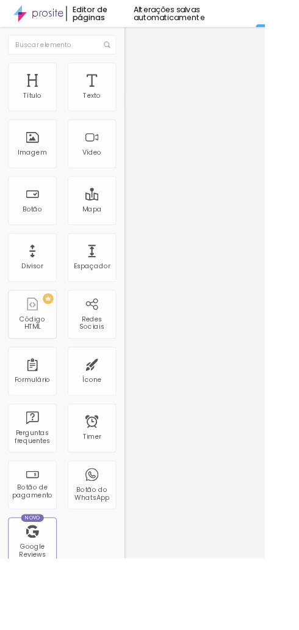
paste input "use para as informações gerais do dia do evento: data, horário, local e duração."
type input "use para as informações gerais do dia do evento: data, horário, local e duração."
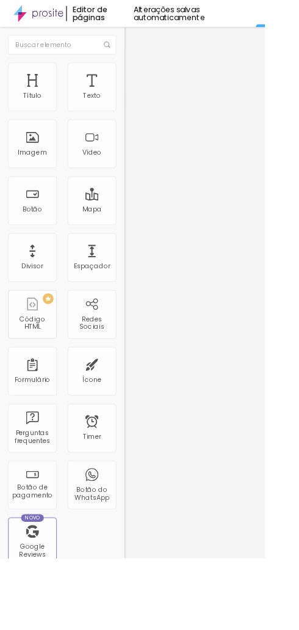
paste input "Informações Gerais do Ensai"
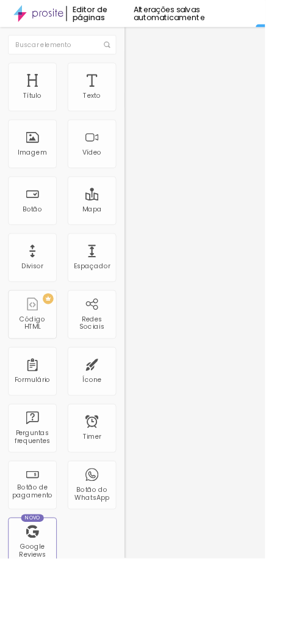
scroll to position [52, 0]
type input "Informações Gerais do Ensaio"
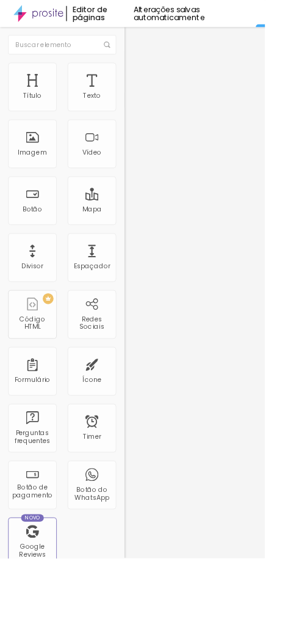
scroll to position [69, 0]
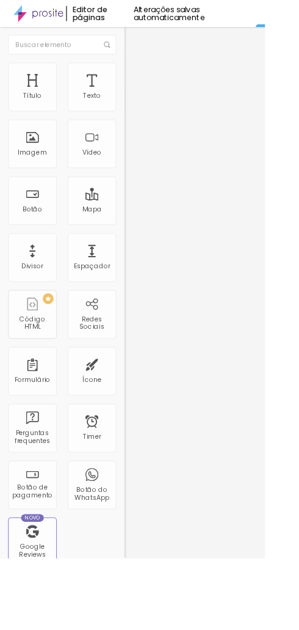
paste input "Informações Gerais do Ensai"
type input "Informações Gerais do Ensaio"
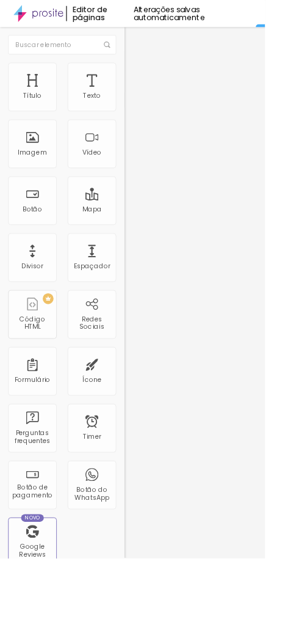
paste input "Informações Gerais do Ensa"
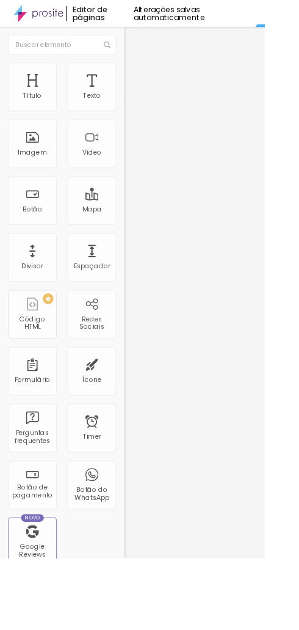
type input "Informações Gerais do Ensa"
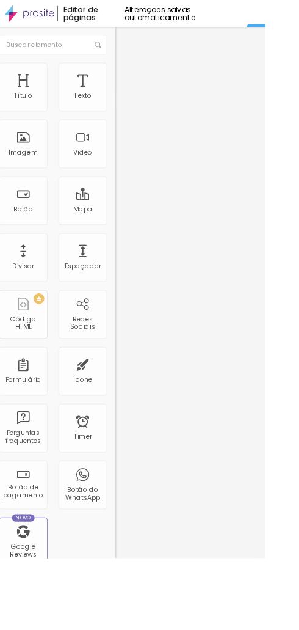
scroll to position [0, 0]
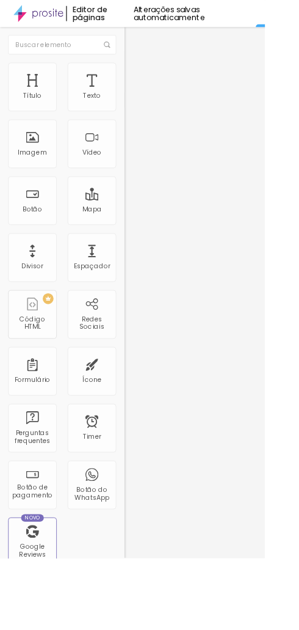
click at [141, 123] on div "briefing" at bounding box center [211, 113] width 141 height 21
click at [141, 123] on span at bounding box center [144, 128] width 7 height 10
click at [269, 629] on div "Editor de formulário" at bounding box center [149, 639] width 299 height 18
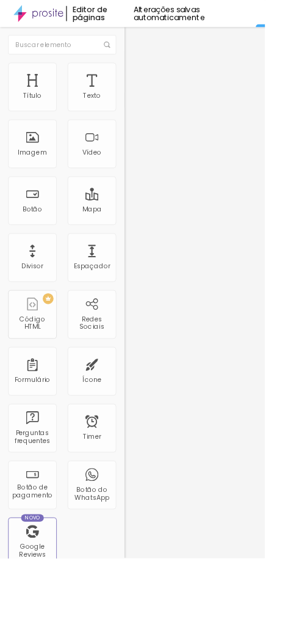
click at [141, 123] on div "briefing" at bounding box center [211, 113] width 141 height 21
click at [149, 119] on div "briefing" at bounding box center [211, 113] width 125 height 11
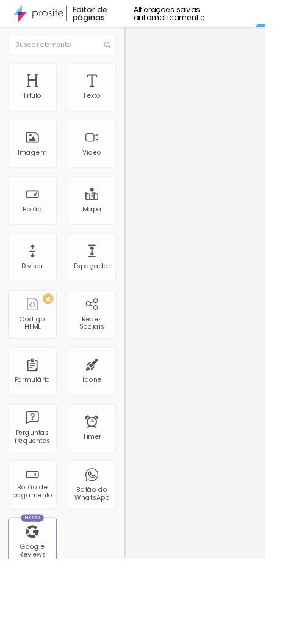
click at [141, 123] on span at bounding box center [144, 128] width 7 height 10
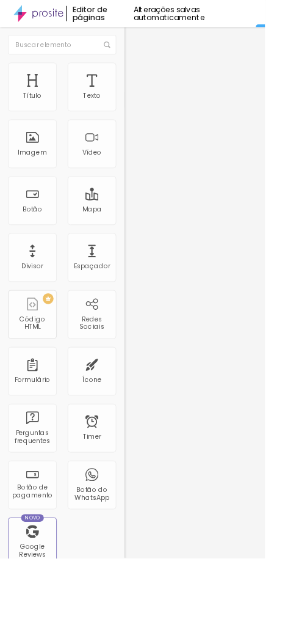
paste input "Informações Gerais do Ensa"
type input "Informações Gerais do Ensa"
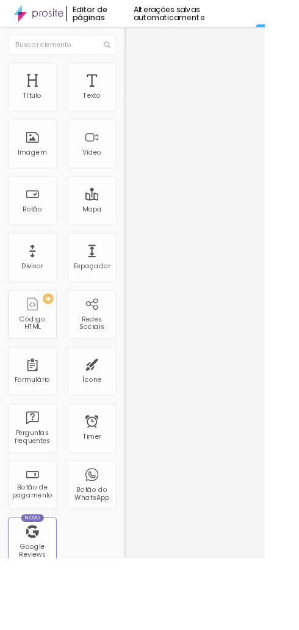
paste input "Informações Gerais do Ensa"
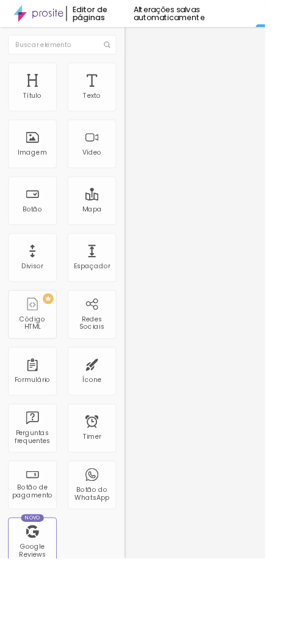
type input "Informações Gerais do Ensa"
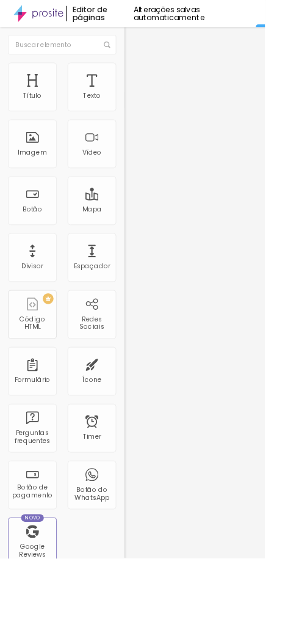
paste input "Informações Gerais do Ensaio"
type input "Informações Gerais do Ensaio"
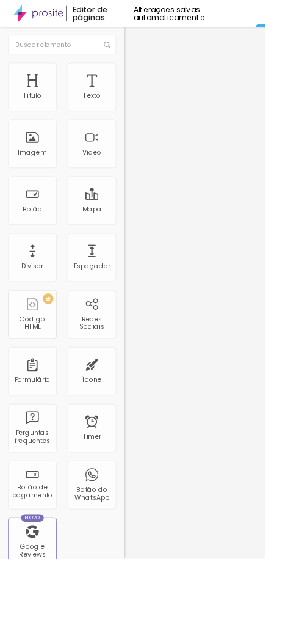
paste input "use para perguntas sobre data, horário, local e duração)"
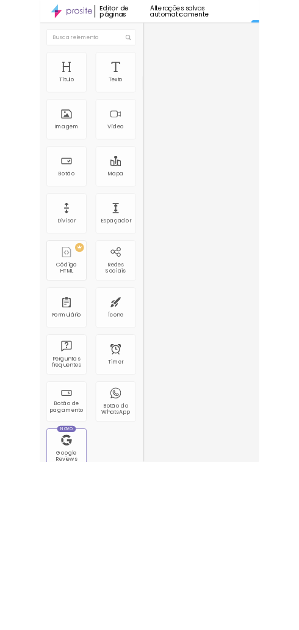
scroll to position [0, 0]
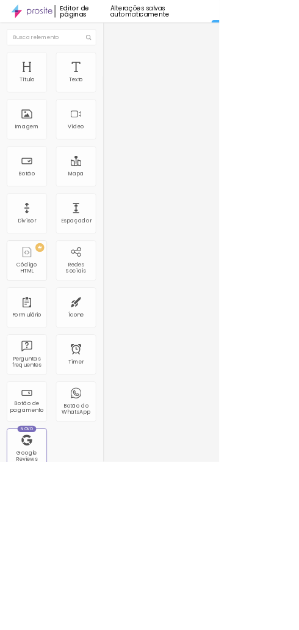
type input "Preencha com informações como (data, horário, local e duração)"
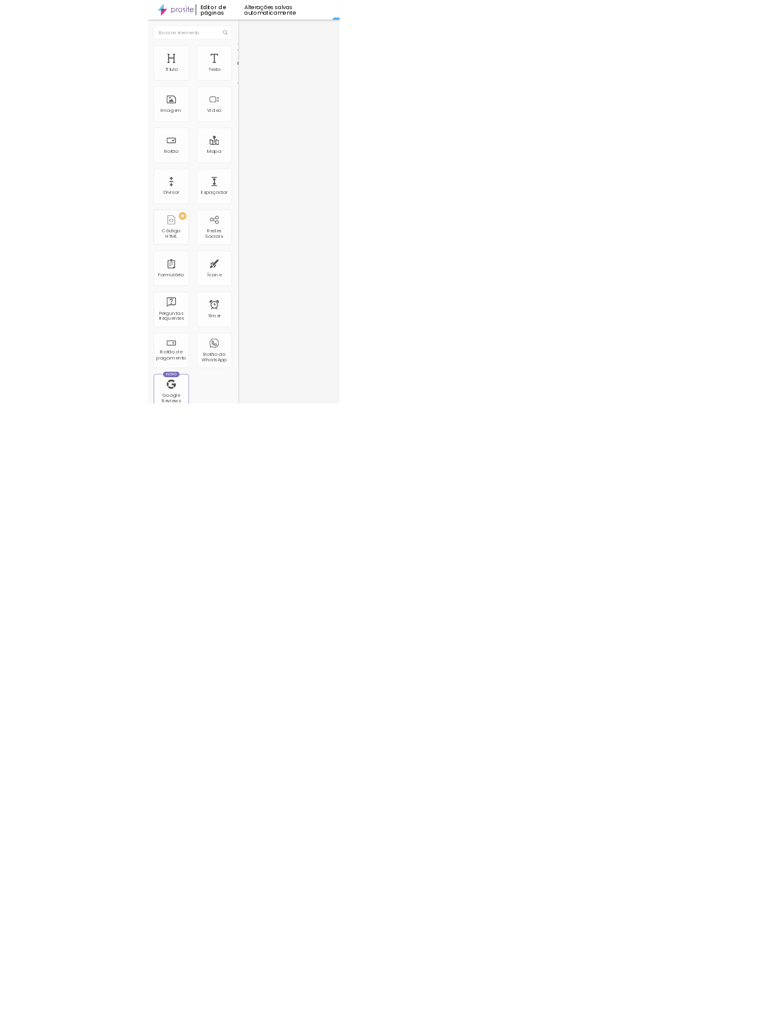
scroll to position [68, 0]
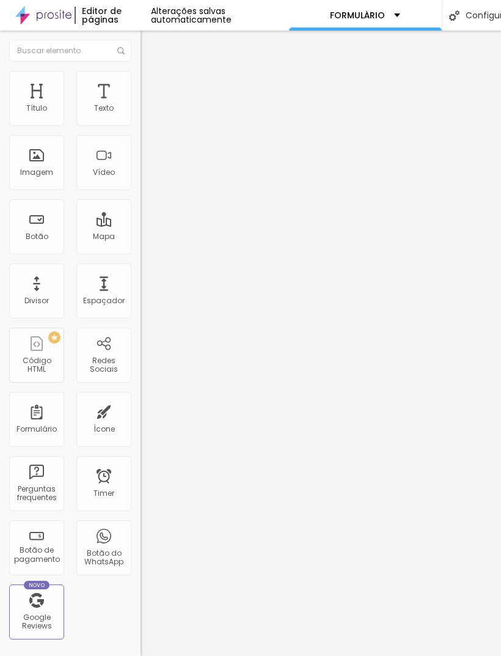
click at [299, 629] on div "Editor de formulário" at bounding box center [250, 659] width 501 height 7
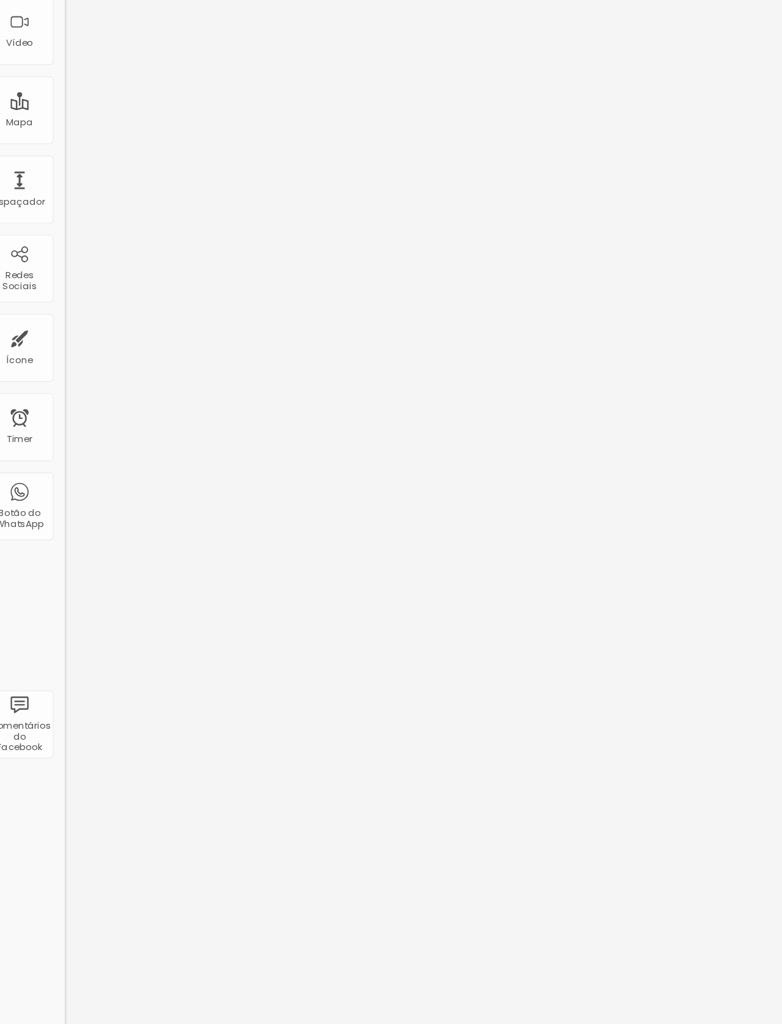
scroll to position [7, 0]
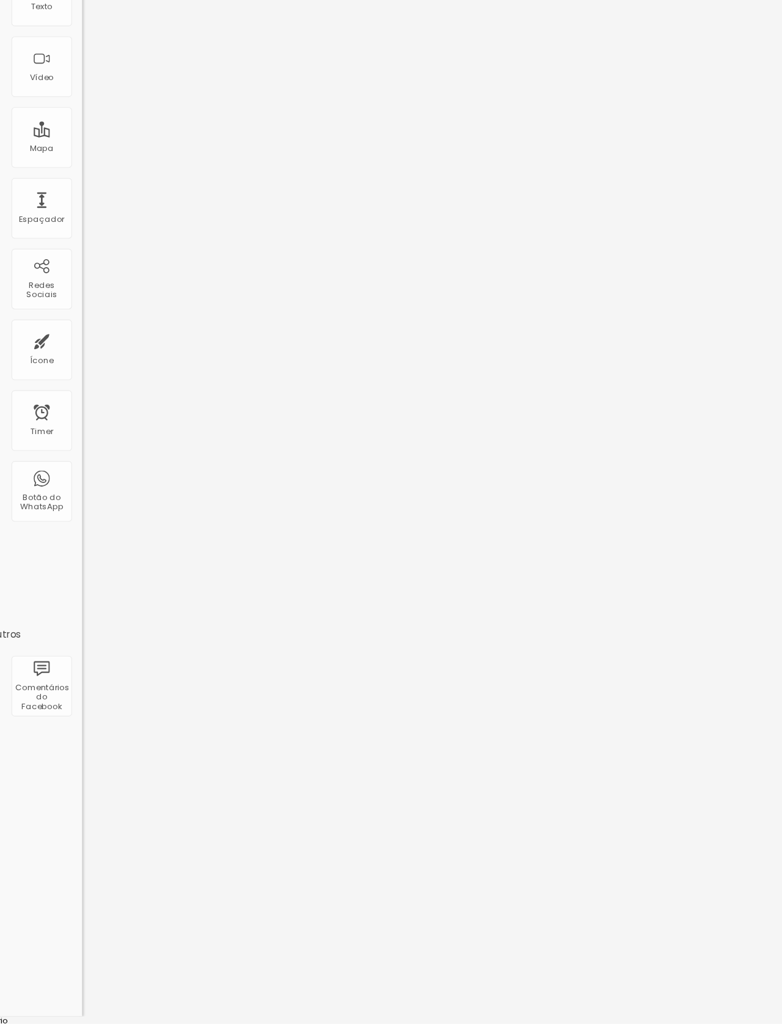
paste input "Gerais do Ensaio"
type input "Informações Gerais do Evento"
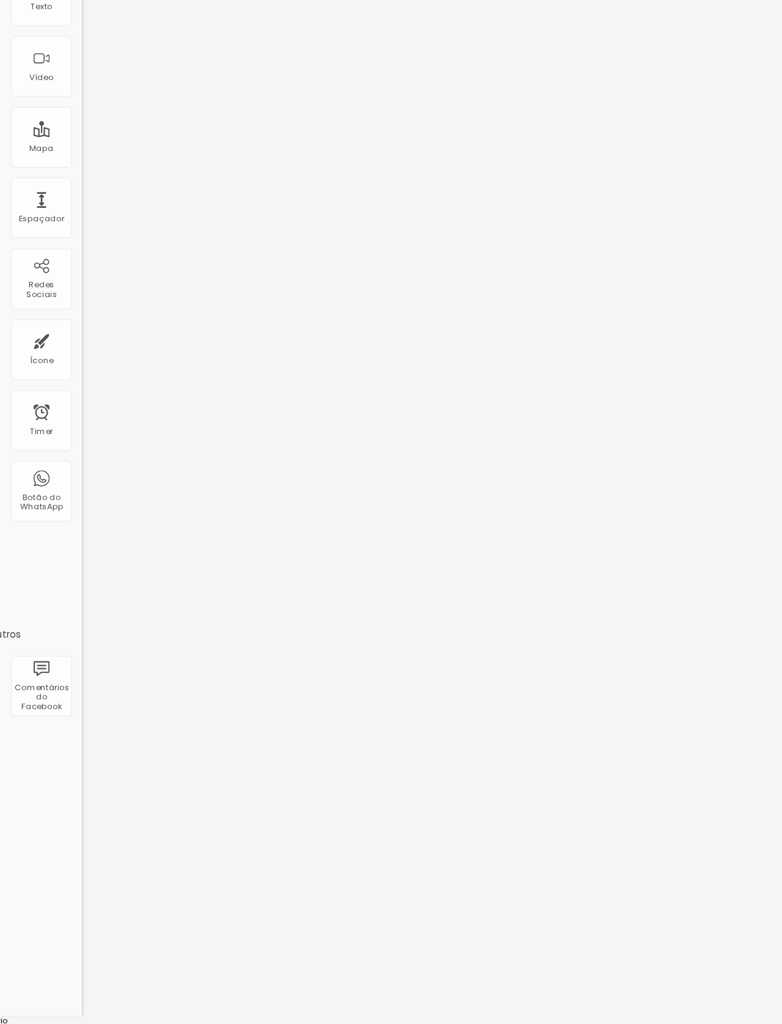
paste input "Estilo e Expec"
type input "Estilo e Expectativas"
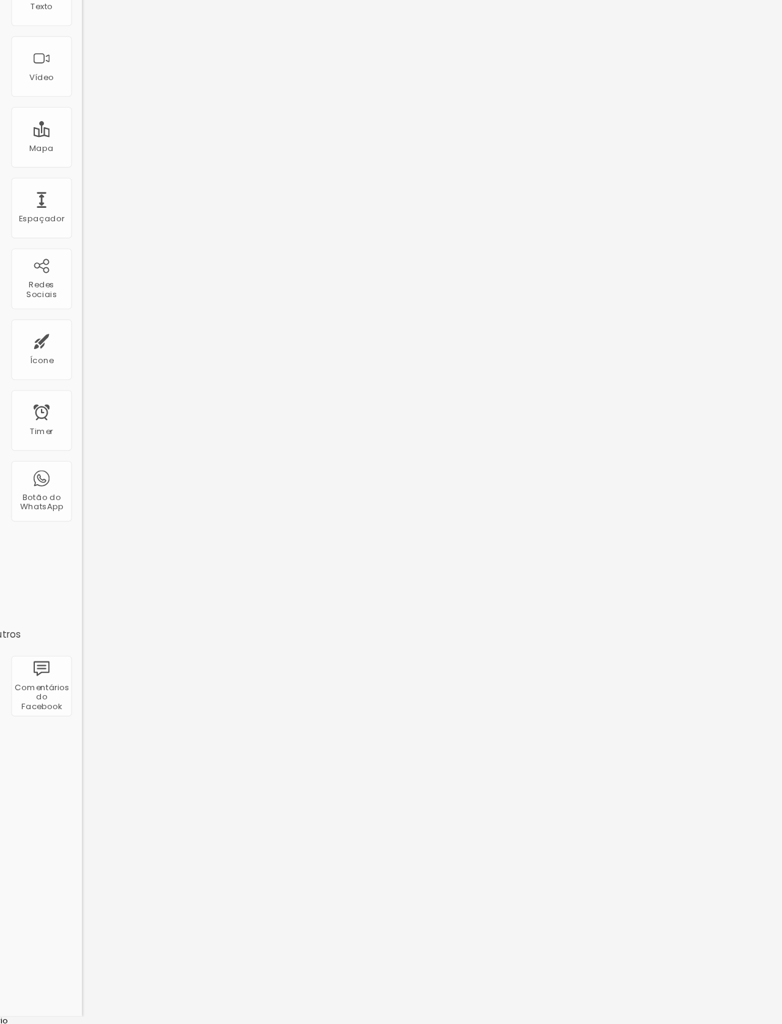
paste input "para entender o que os pais imaginam nas fotos, referências e estilo desejado"
type input "para entender o que os pais imaginam nas fotos, referências e estilo desejado"
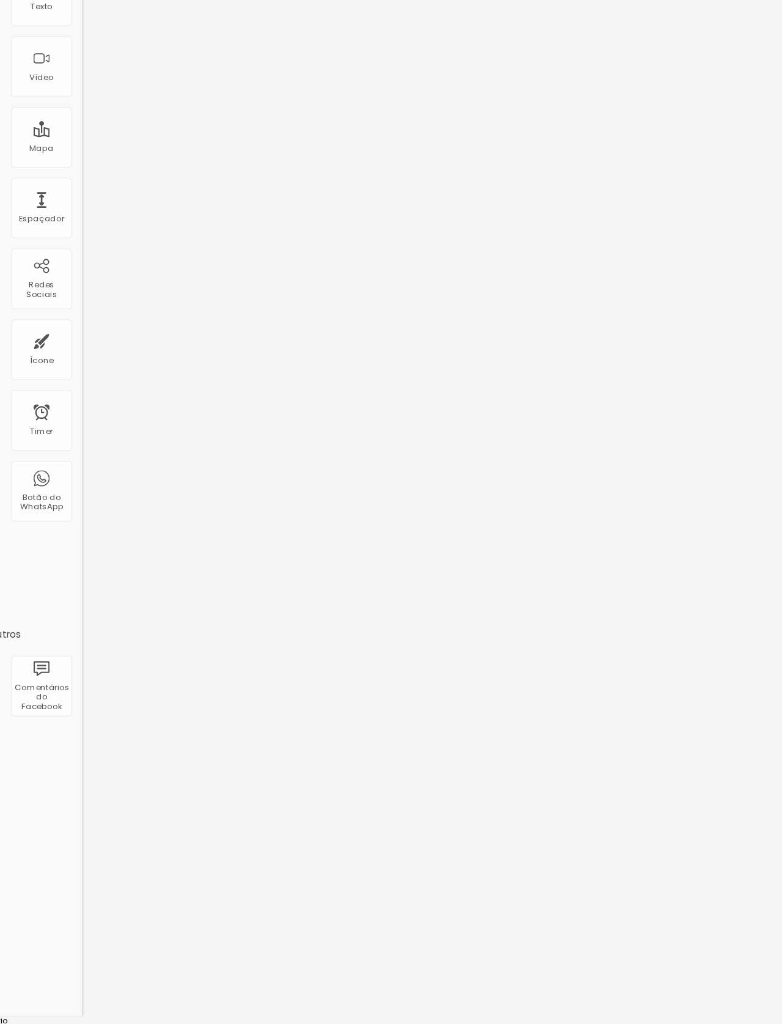
paste input "para entender o que os pais imaginam nas fotos, referências e estilo desejado"
type input "Queremos entender o que os pais imaginam nas fotos, referências e estilo deseja…"
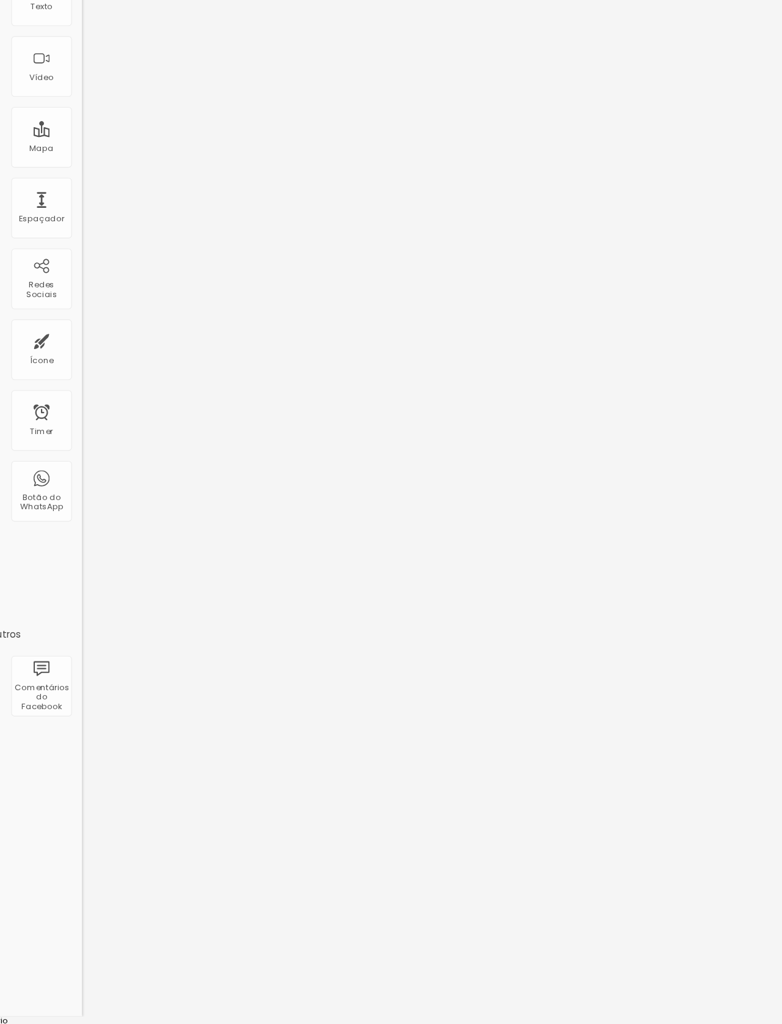
paste input "Momentos e Detalhes Importantes"
type input "Momentos e Detalhes Importantes"
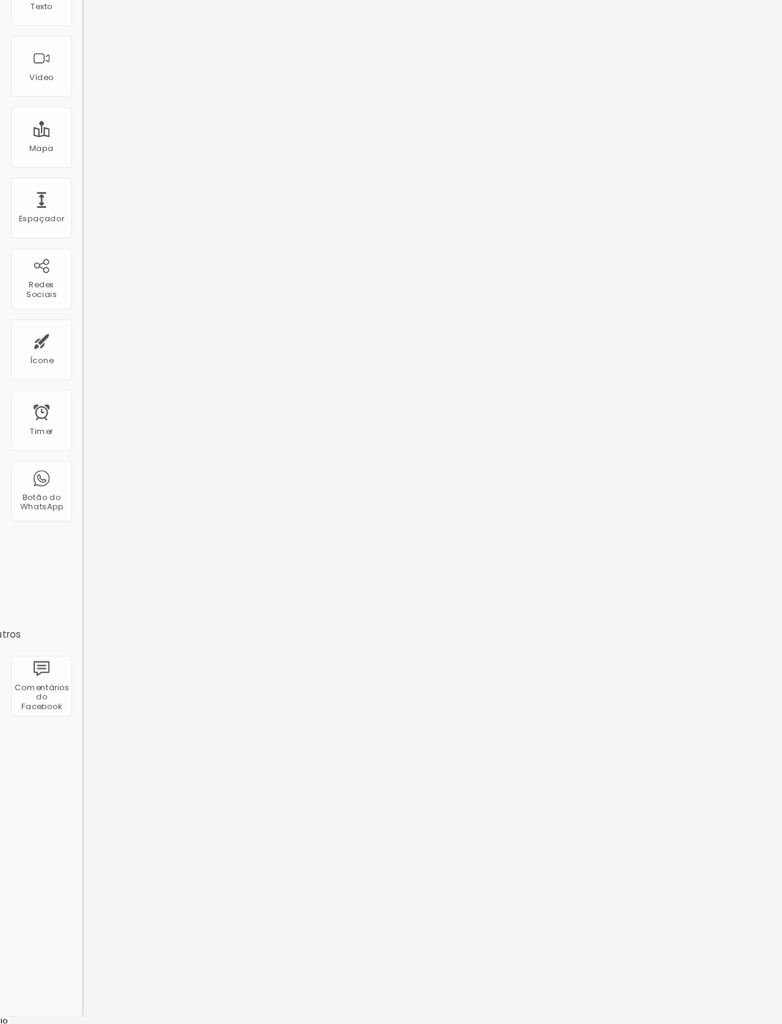
scroll to position [7, 0]
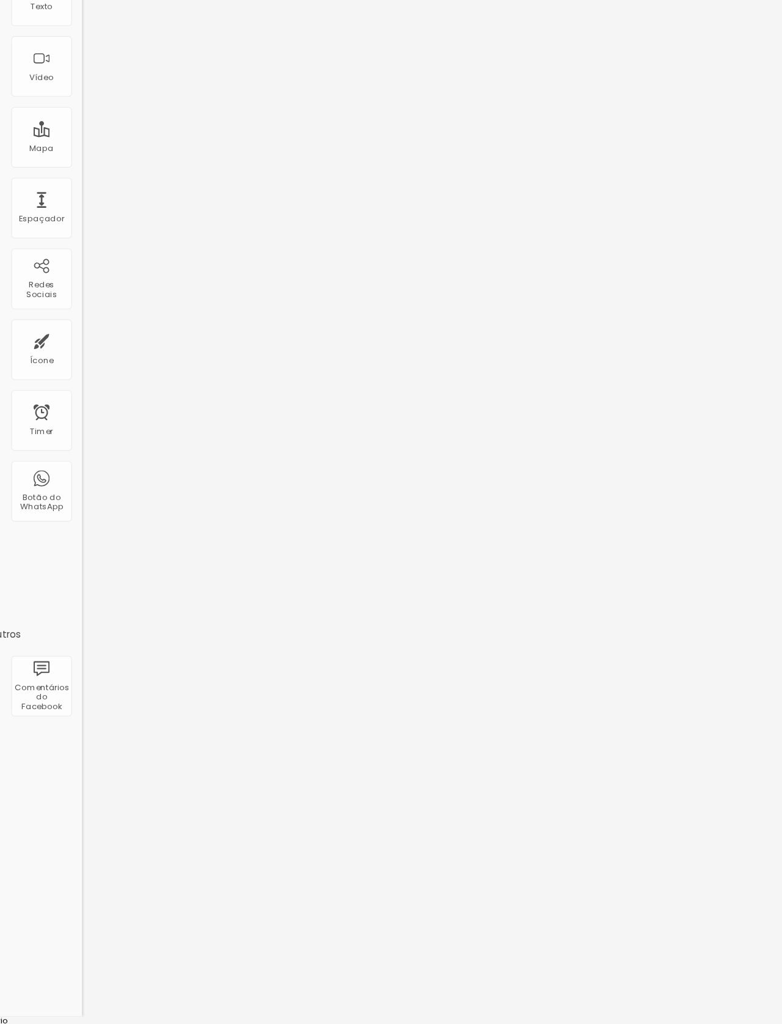
paste input "identificar quais momentos ou pessoas precisam de atenção especial"
type input "identificar quais momentos ou pessoas precisam de atenção especial"
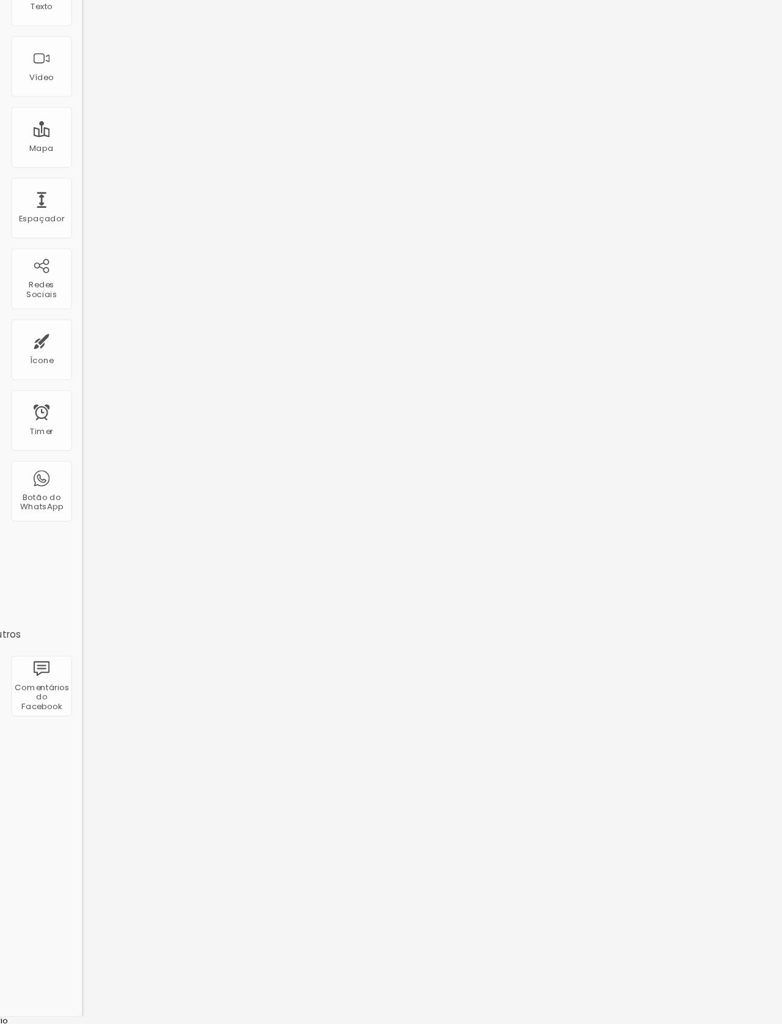
paste input "Produtos e Entregas"
type input "Produtos e Entregas"
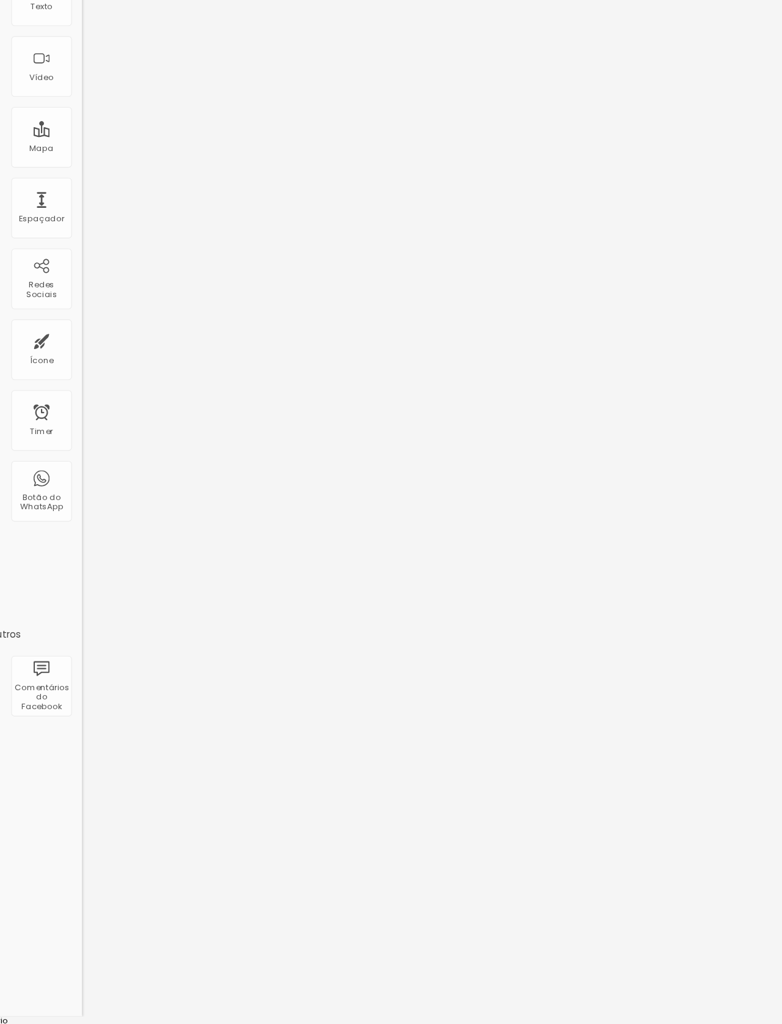
paste input "para falar sobre quadros, impressões e formato final das fotos"
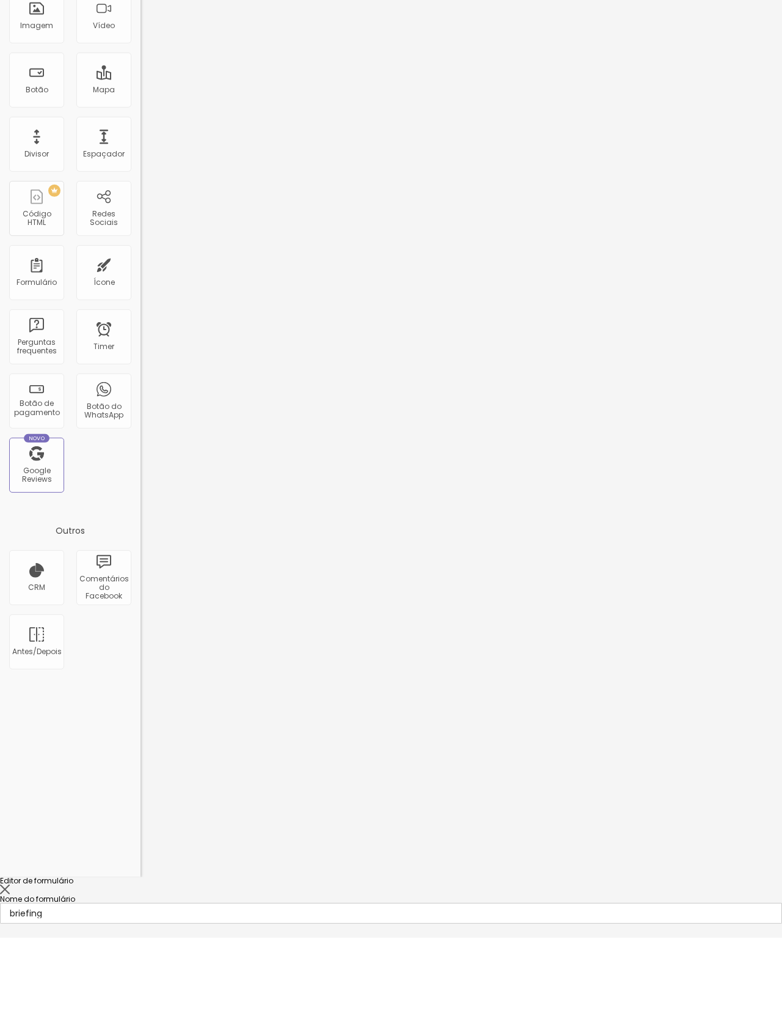
scroll to position [61, 0]
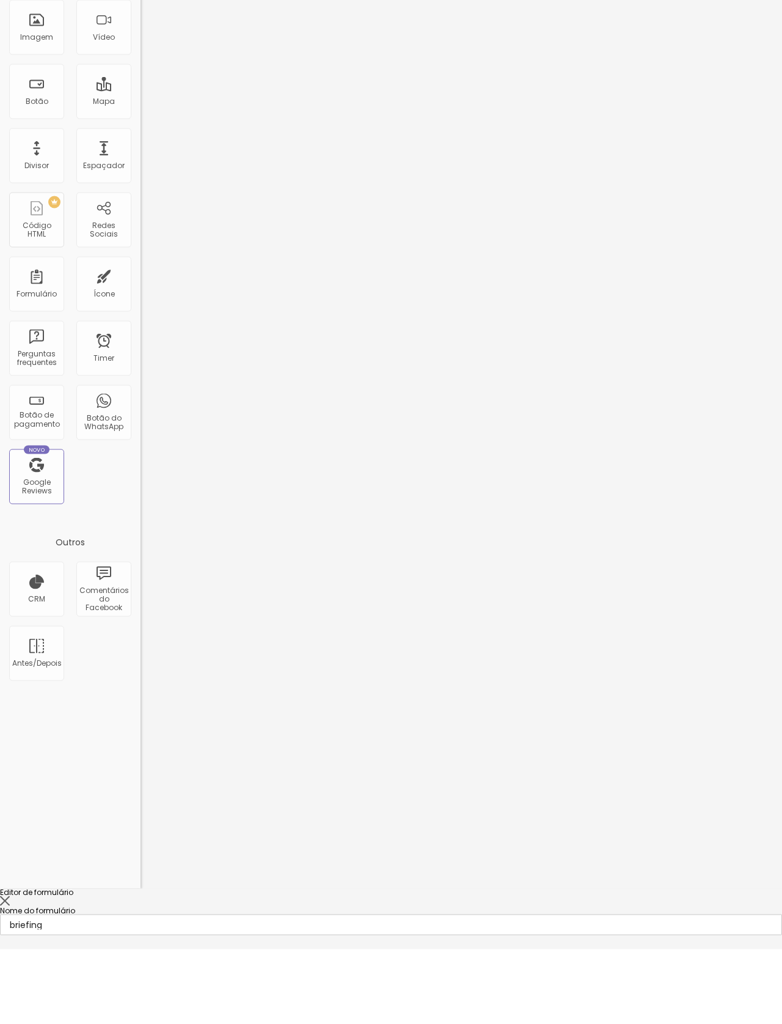
type input "Nos"
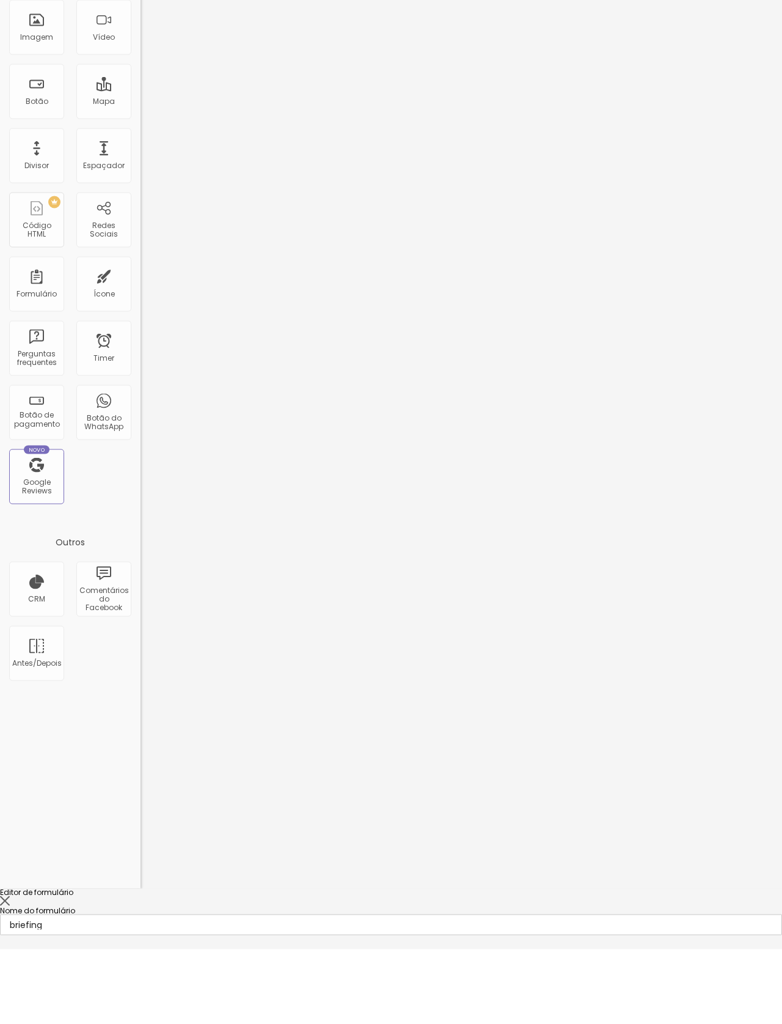
scroll to position [61, 21]
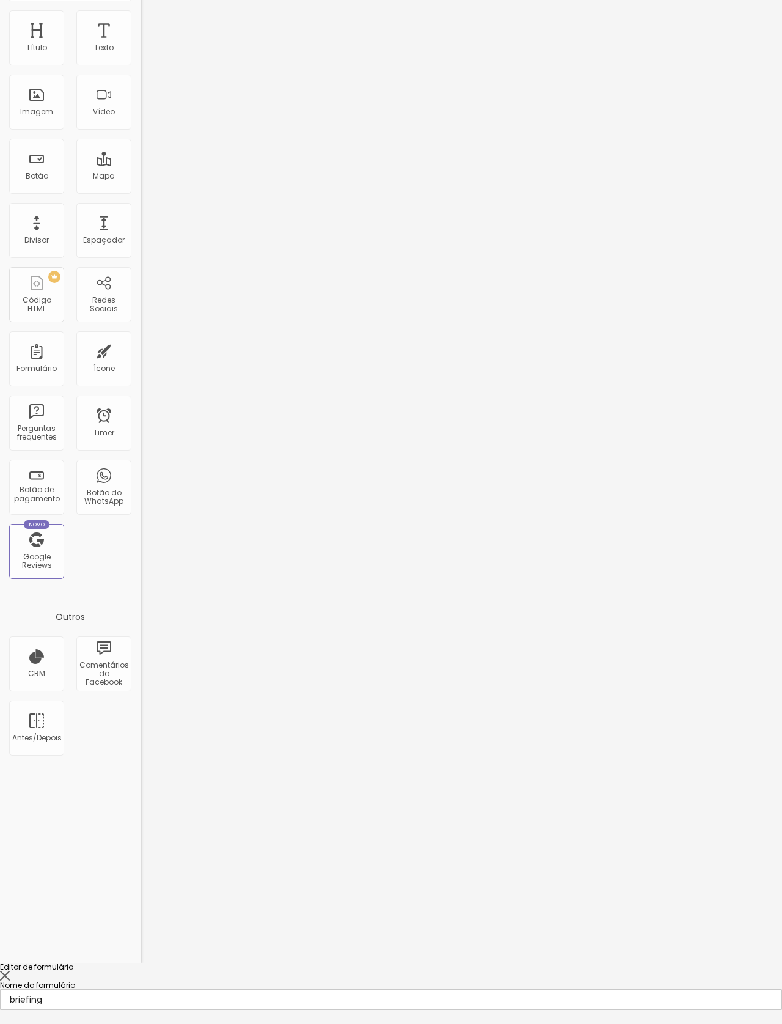
paste input "Preparação e Conforto do Bebê"
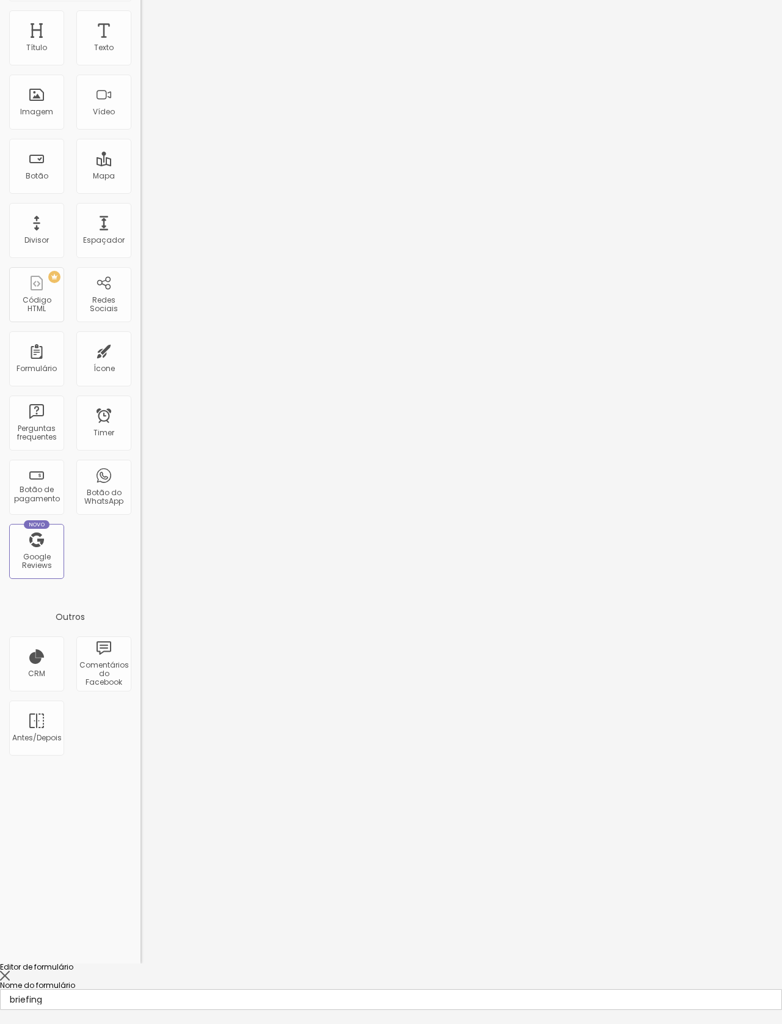
type input "Preparação e Conforto do (a) Bebê"
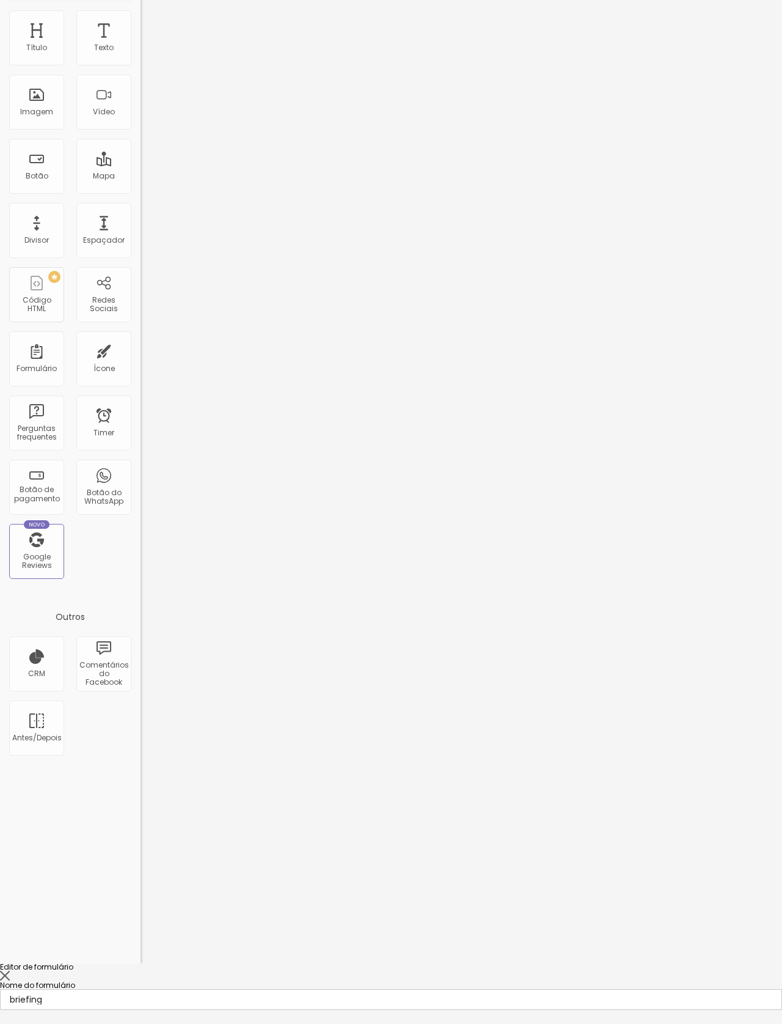
paste input "para alinhar sobre rotina, sono, alimentação e plano B caso o bebê durma ou cho…"
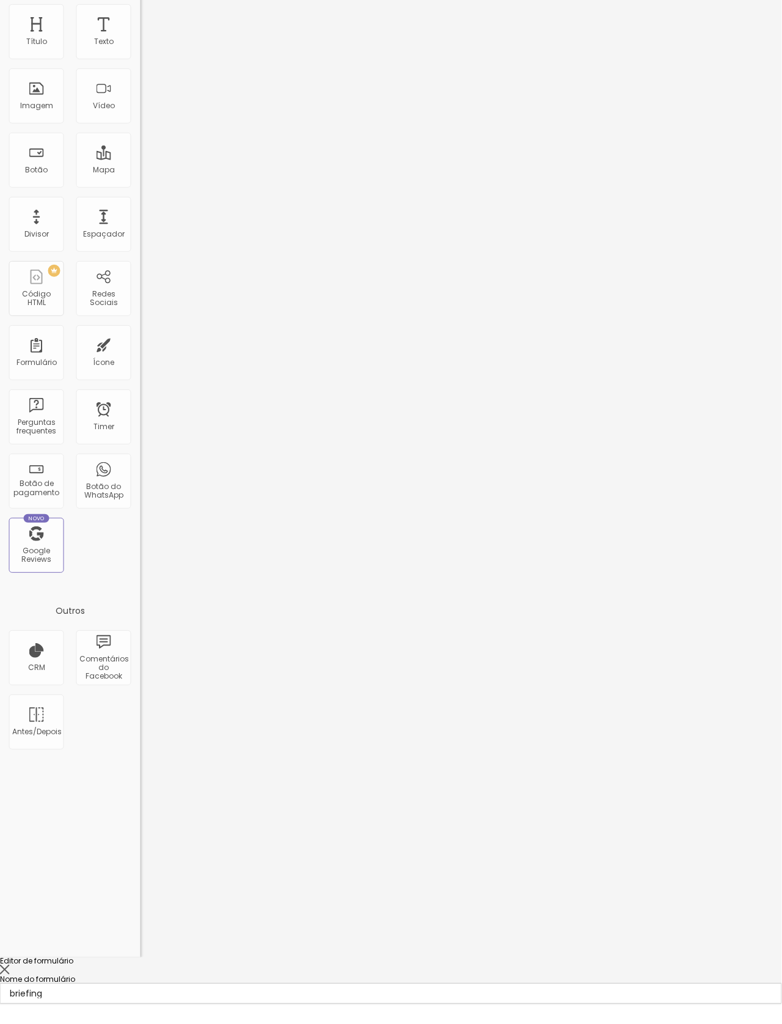
scroll to position [48, 31]
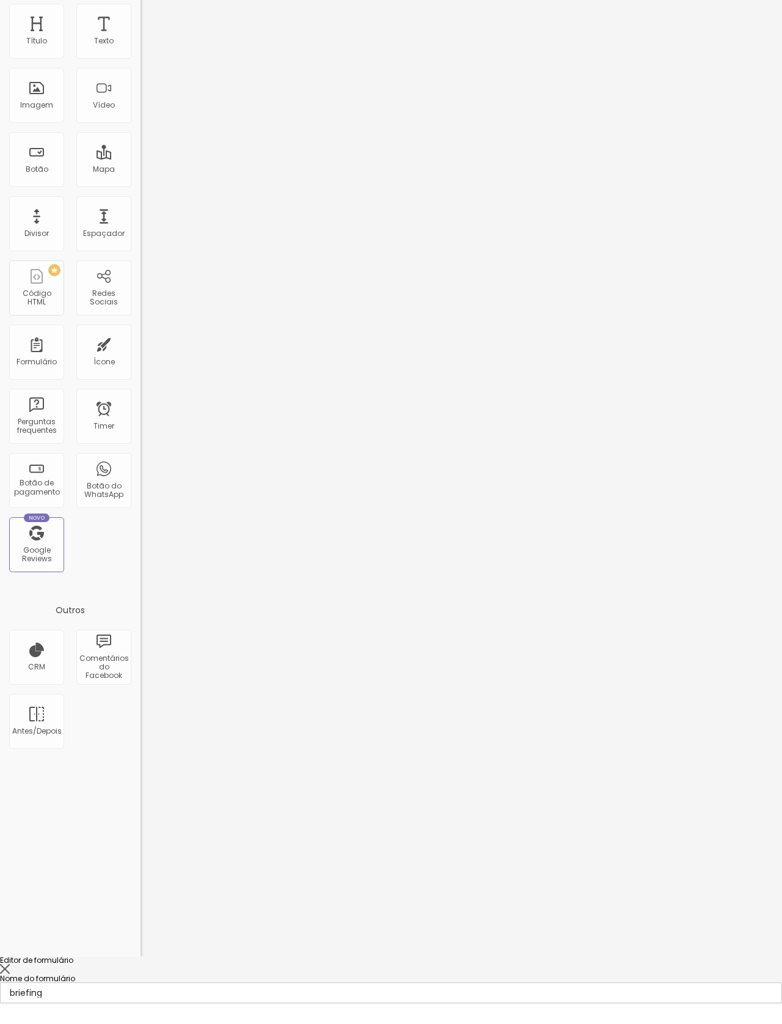
scroll to position [48, 27]
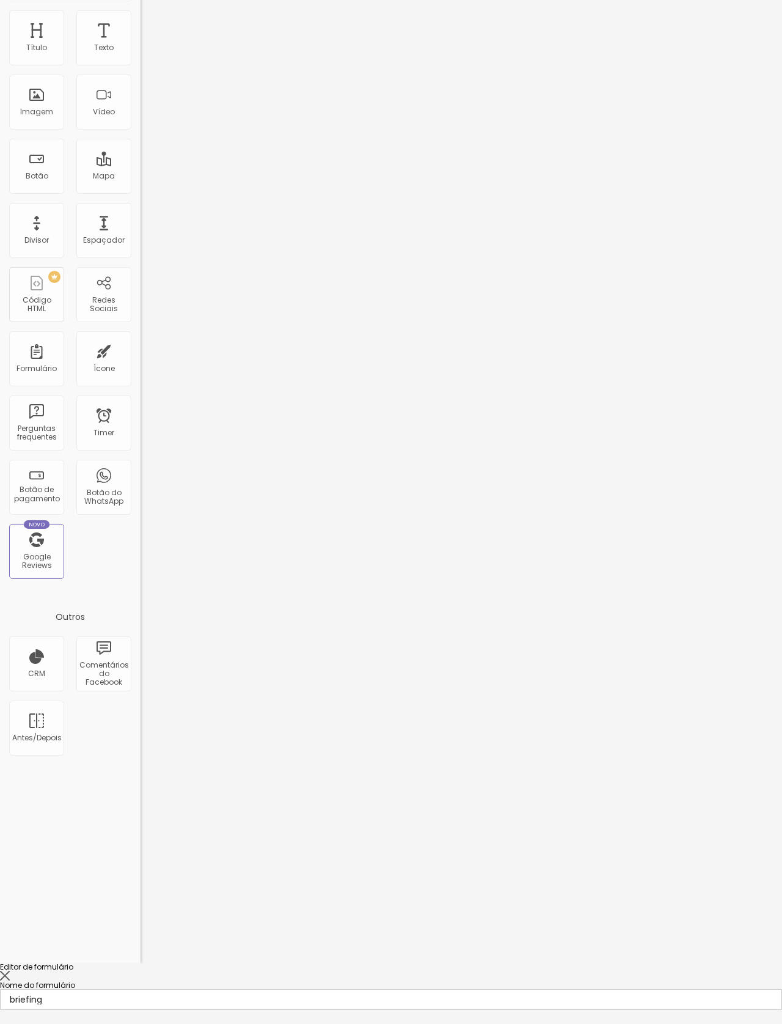
scroll to position [61, 0]
type input "Vamos alinhar sobre rotina, sono, alimentação e plano B caso o bebê durma ou ch…"
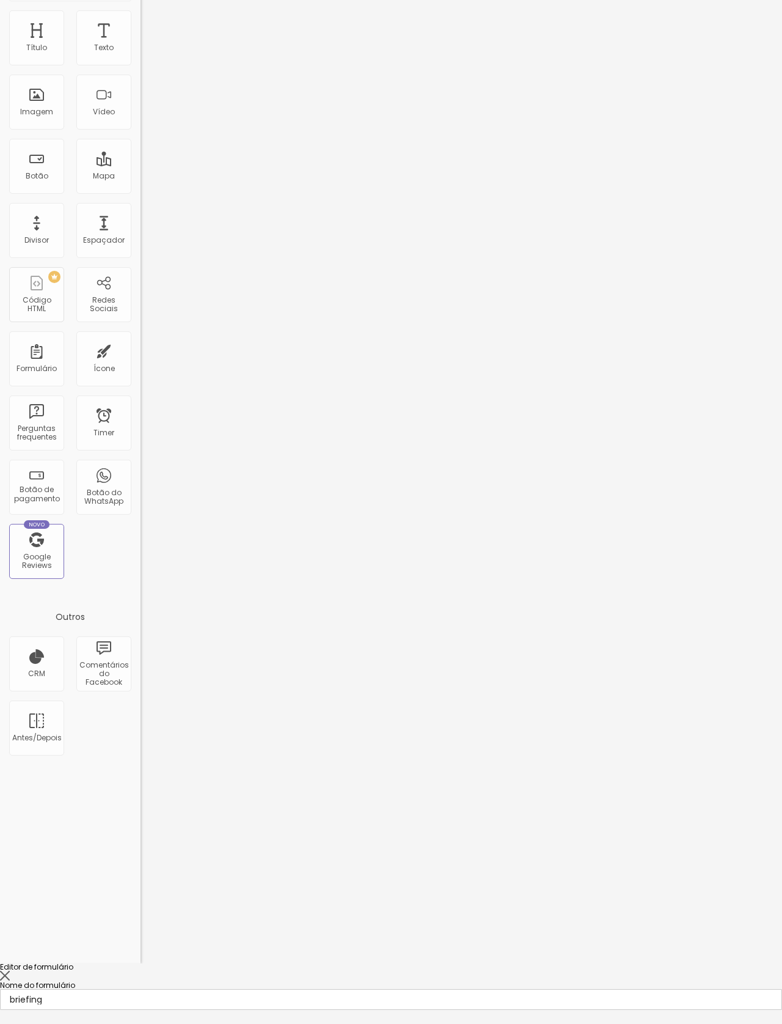
paste input "Cores, Estética e Edição"
type input "Cores, Estética e EdiçãO"
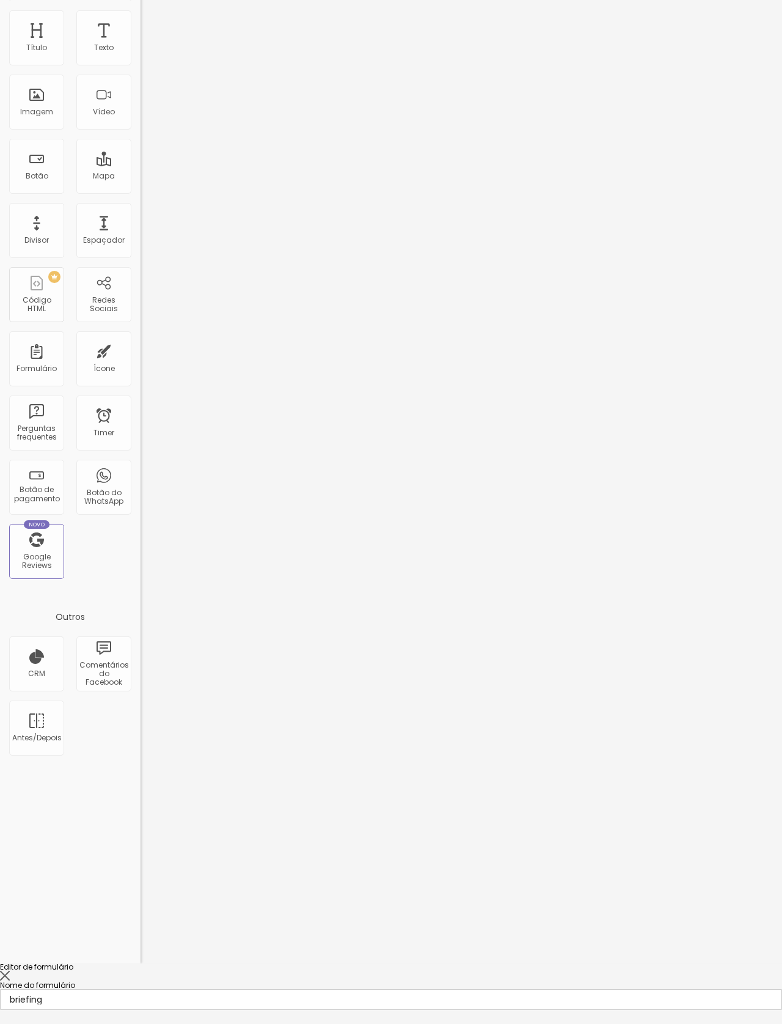
scroll to position [61, 0]
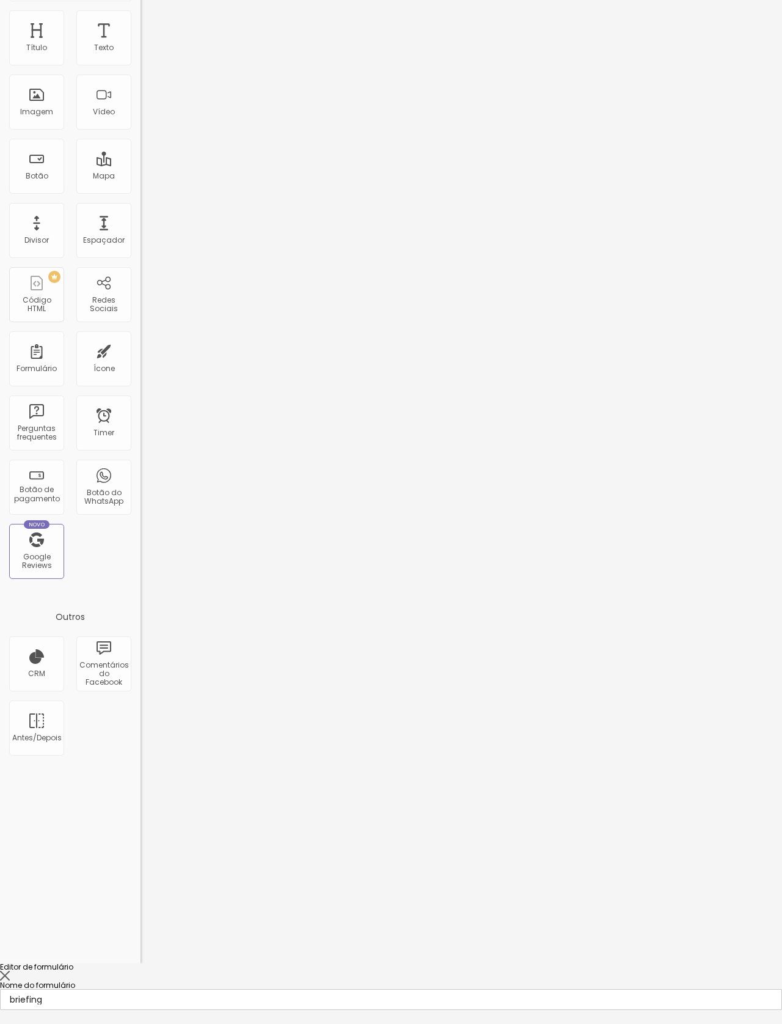
paste input "preferências de paleta de cores, iluminação e tipo de edição"
type input "Quais as preferências de paleta de cores, iluminação e tipo de edição. ( princi…"
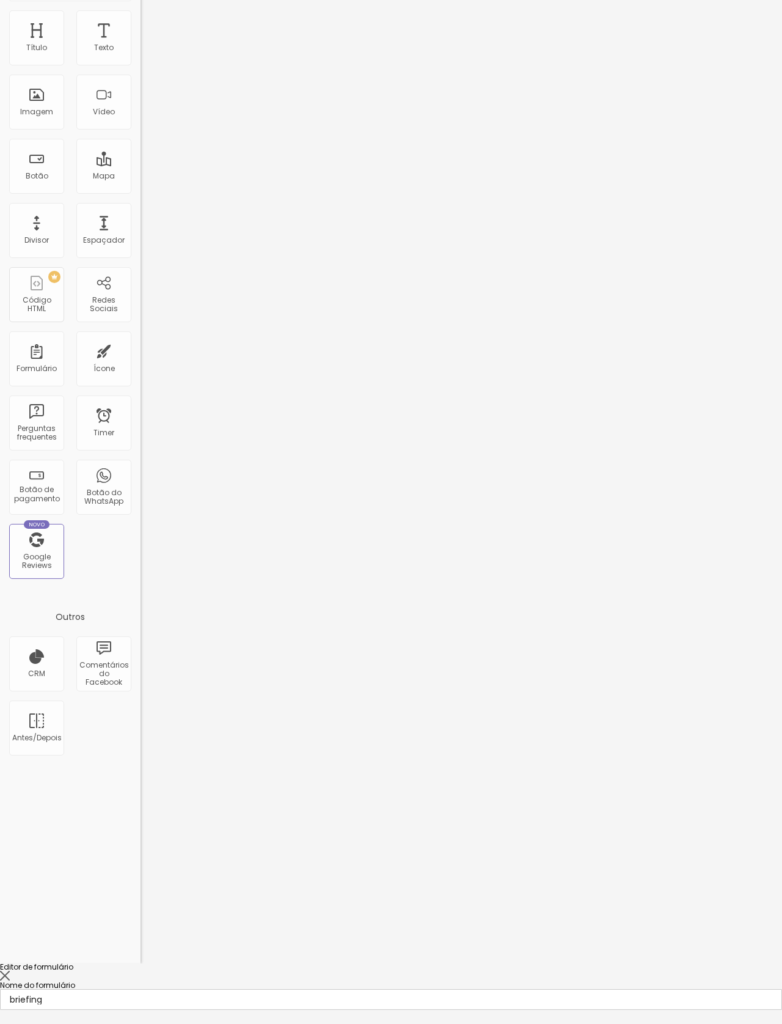
scroll to position [271, 0]
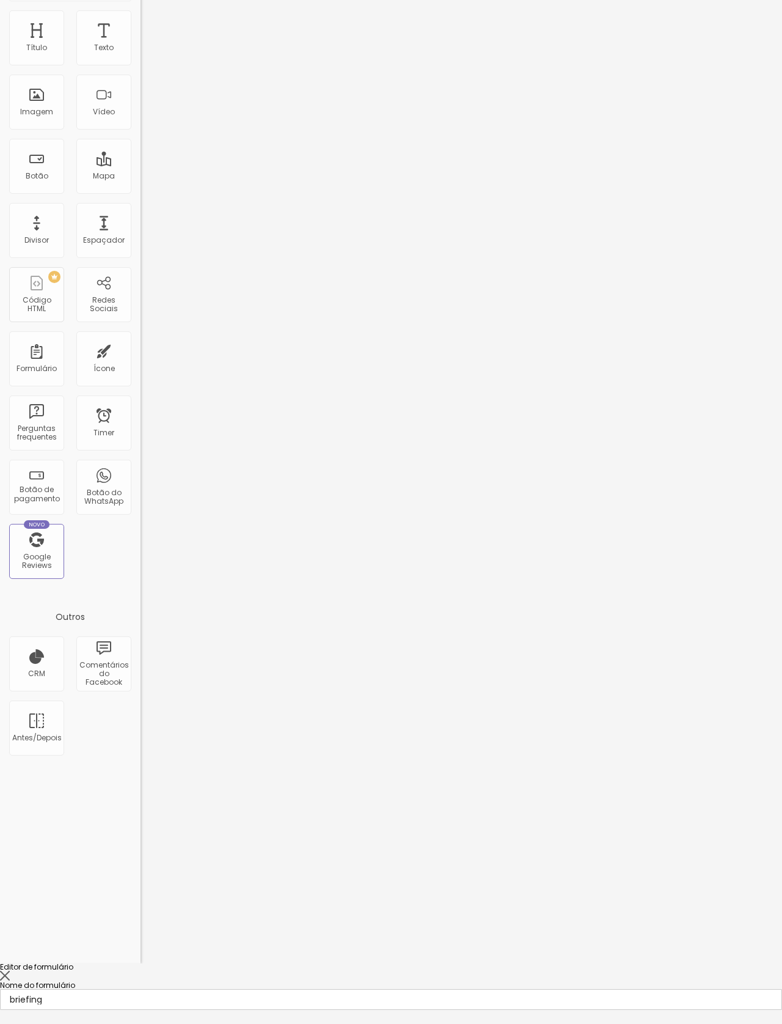
paste input "Itens Especiais e Simbólicos"
type input "Itens Especiais e SimbólicoS"
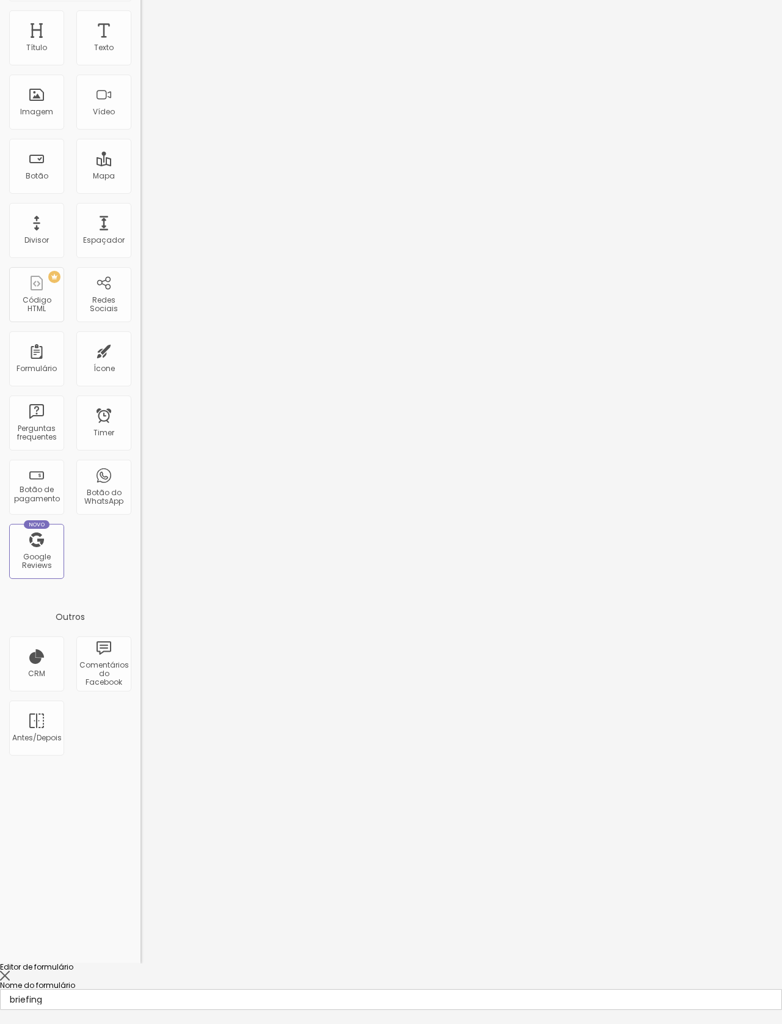
paste input "objetos ou detalhes com valor afetivo que devem aparecer nas fotos"
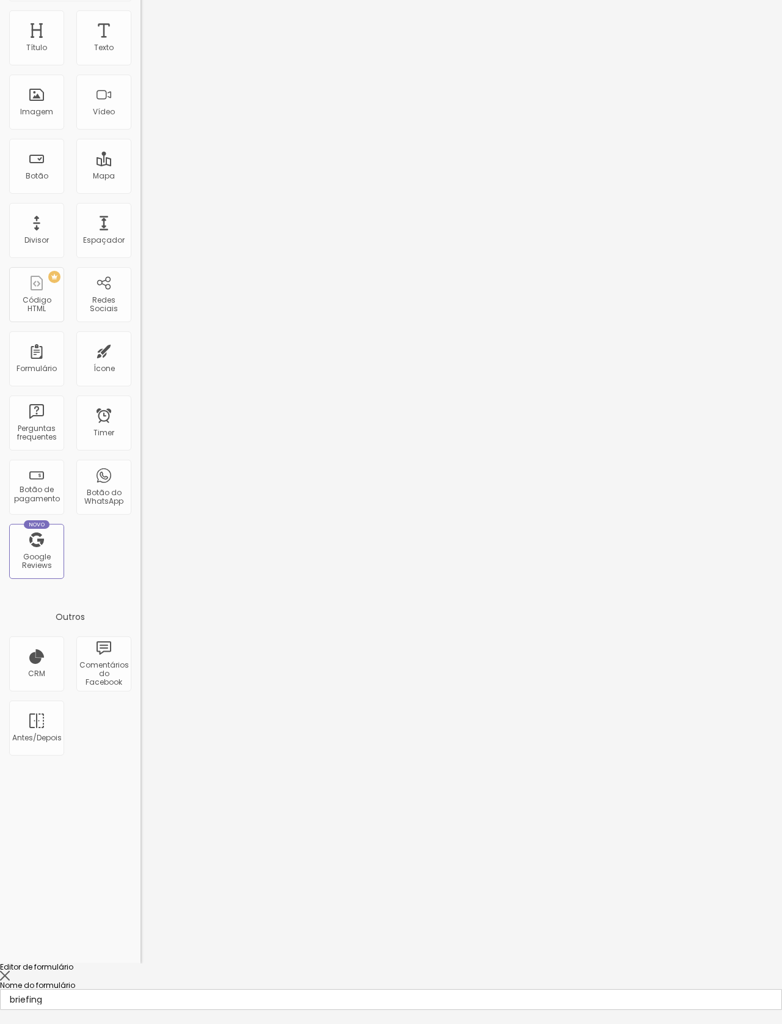
type input "No dia do evento haverão objetos ou detalhes com valor afetivo que devem aparec…"
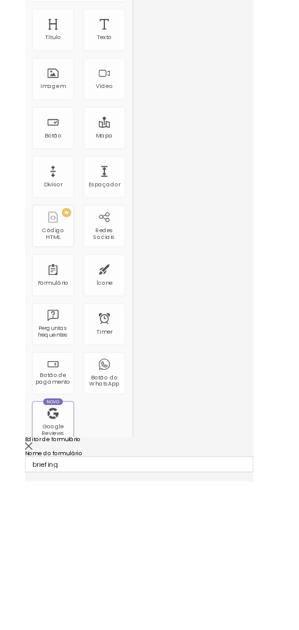
scroll to position [57, 0]
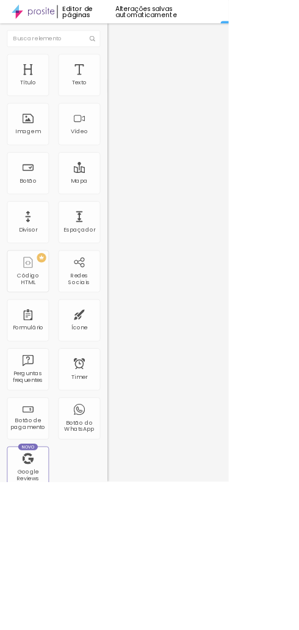
type input "Itens Especiais e Simbólicos"
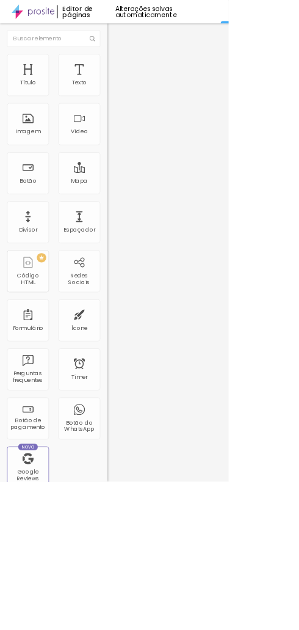
type input "o, Cores, Estética e EdiçãO"
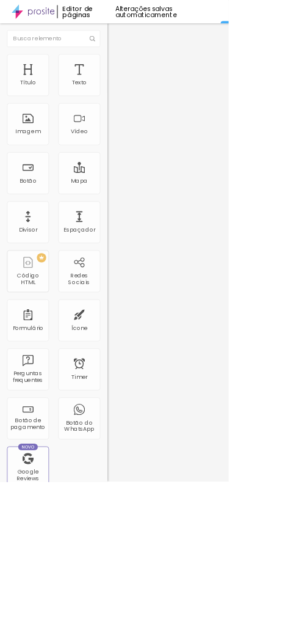
type input "Cores, Estética e Edição"
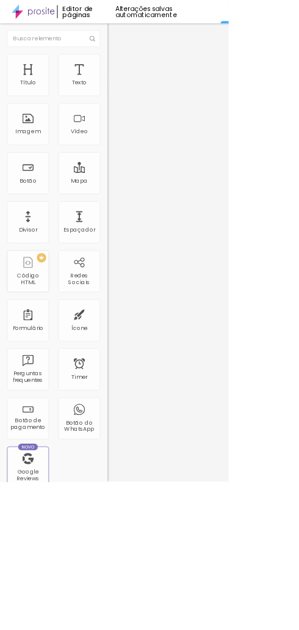
scroll to position [461, 25]
type input "qual o melhor dia da semana e horário para o smash the cake?"
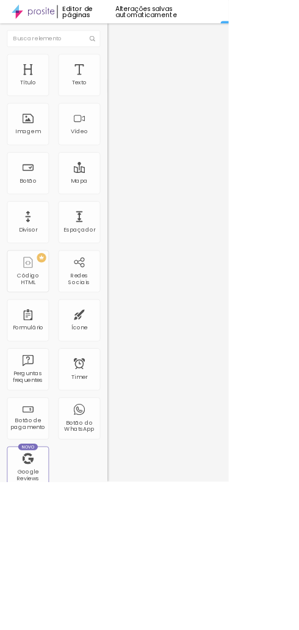
scroll to position [682, 0]
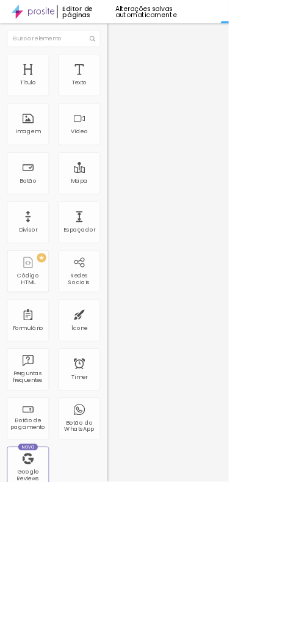
type input "Qual a cor da roupa que será usada no dia ?"
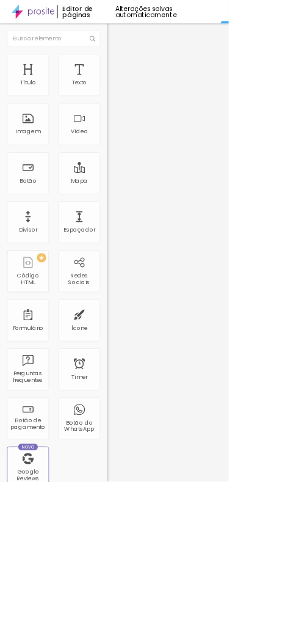
type input "Momentos e Detalhes Importantes"
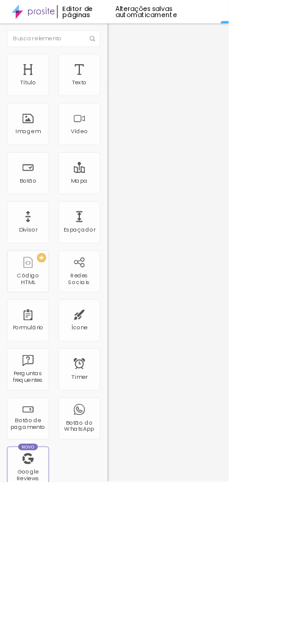
type input "briefing"
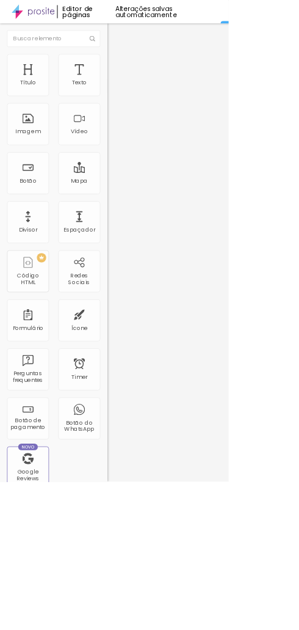
scroll to position [386, 0]
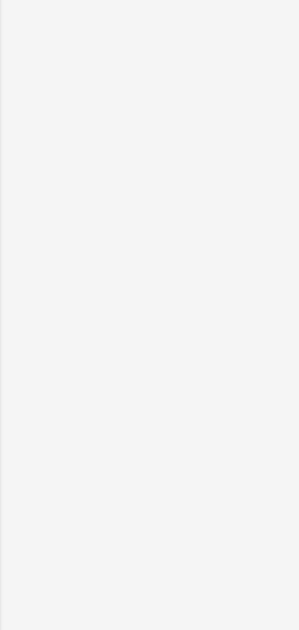
type input "A"
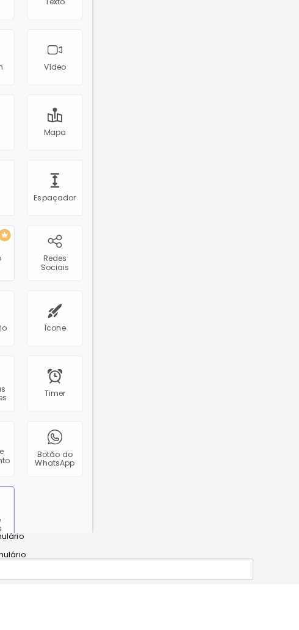
scroll to position [51, 44]
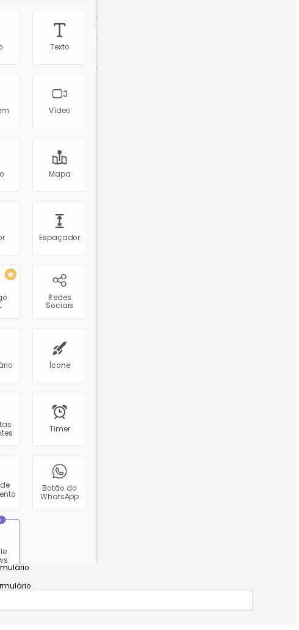
click at [163, 629] on div "Configurações" at bounding box center [105, 641] width 299 height 7
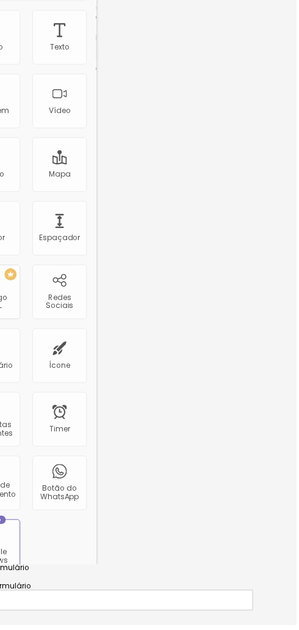
click at [151, 629] on div "Configurações" at bounding box center [105, 641] width 299 height 7
click at [74, 629] on div "Campos" at bounding box center [105, 634] width 299 height 7
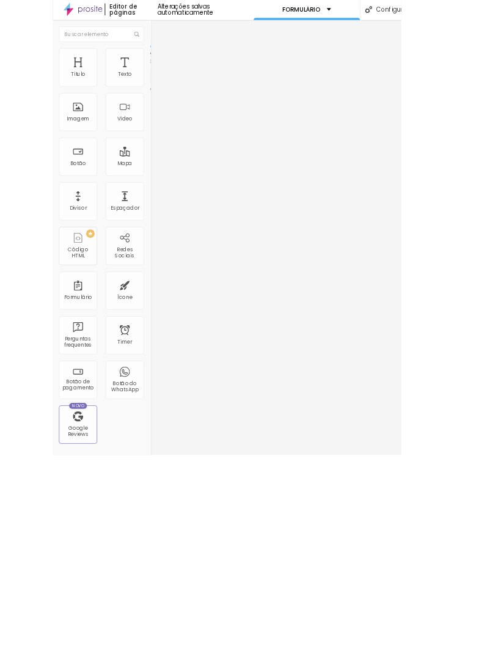
scroll to position [39, 0]
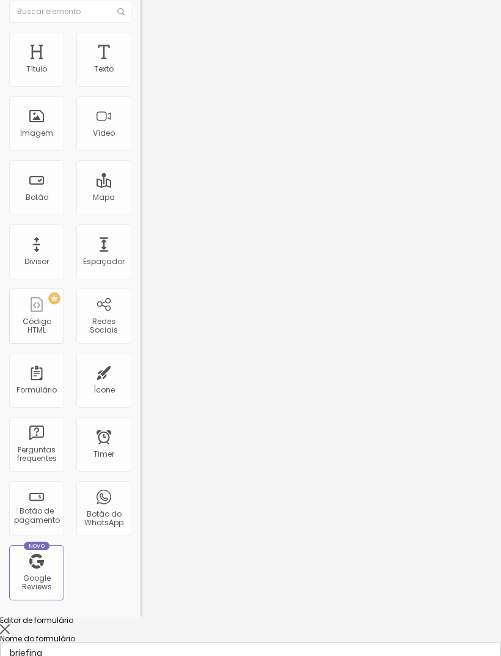
type input "A"
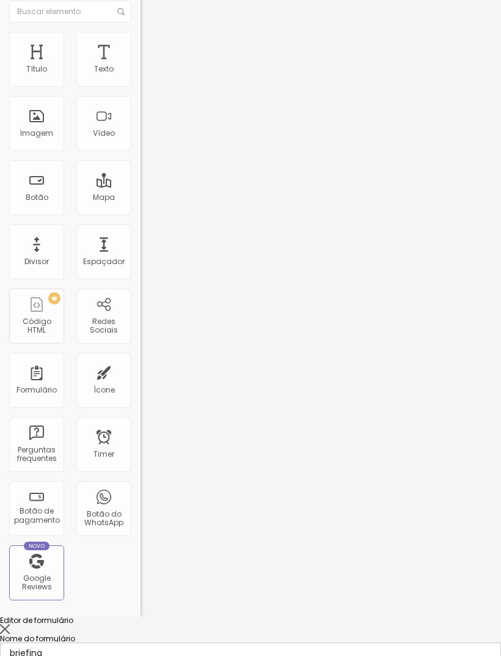
scroll to position [80, 0]
type input "Cores, Estética e Edição"
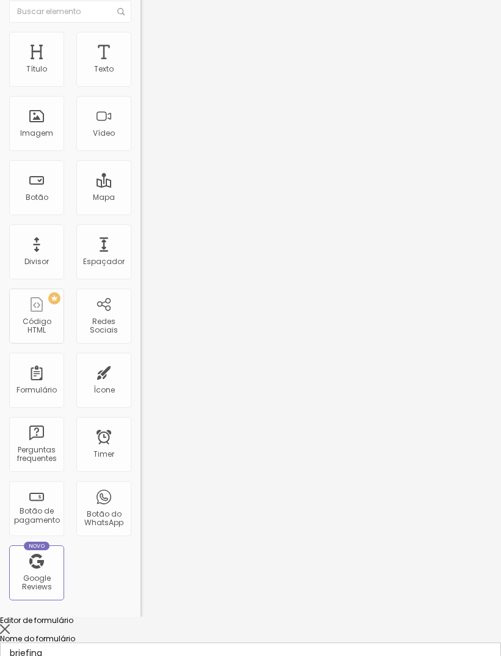
scroll to position [0, 0]
click at [241, 629] on input "briefing" at bounding box center [250, 652] width 501 height 21
click at [238, 629] on input "briefing" at bounding box center [250, 652] width 501 height 21
type input "b"
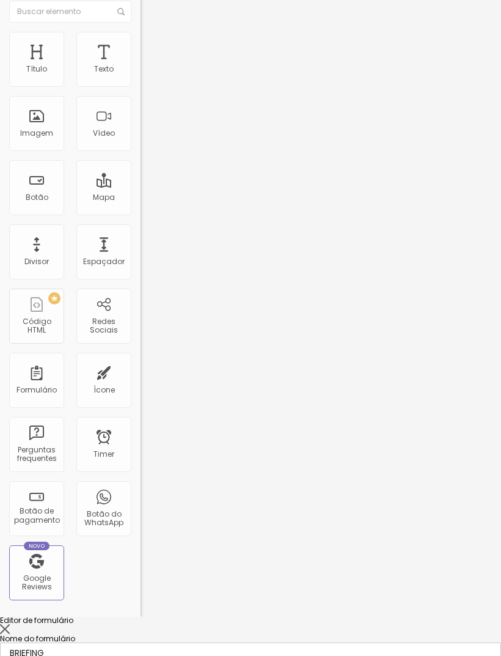
type input "BRIEFING"
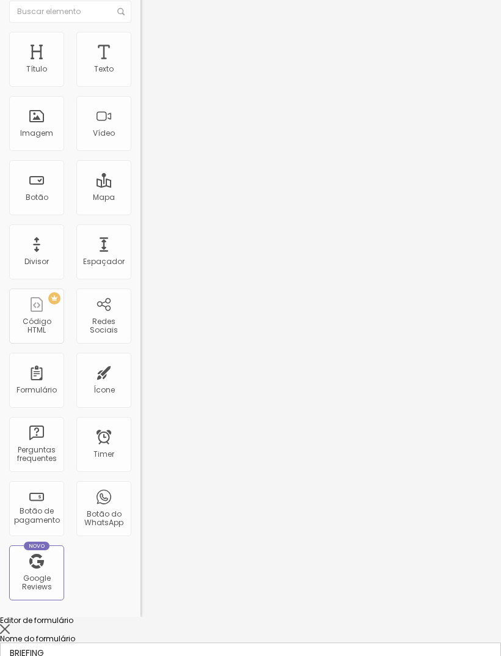
scroll to position [415, 0]
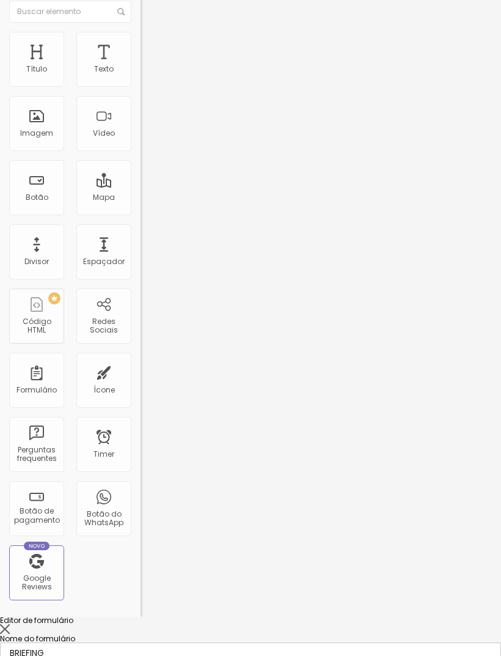
type input "."
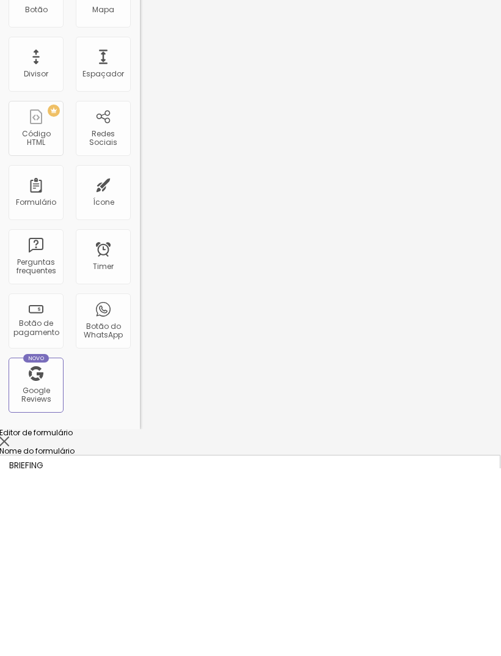
scroll to position [39, 2]
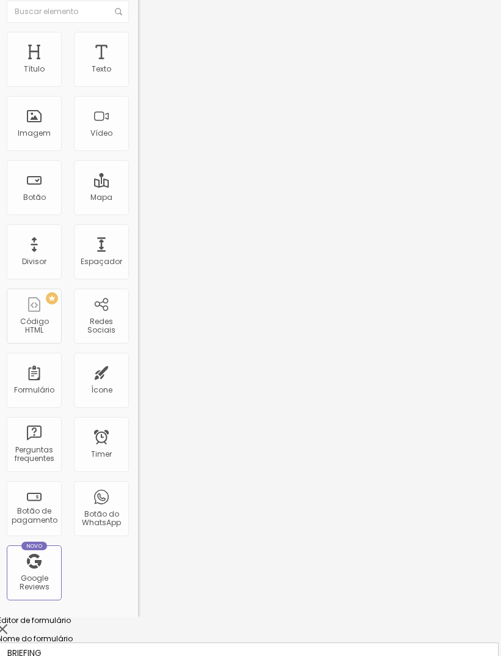
type input "."
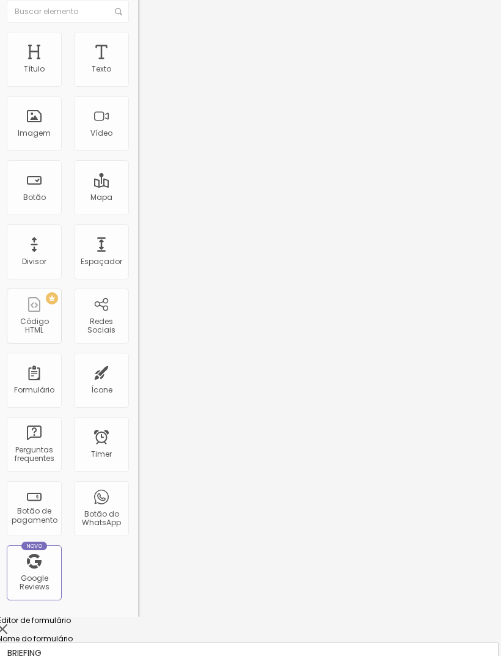
type input "."
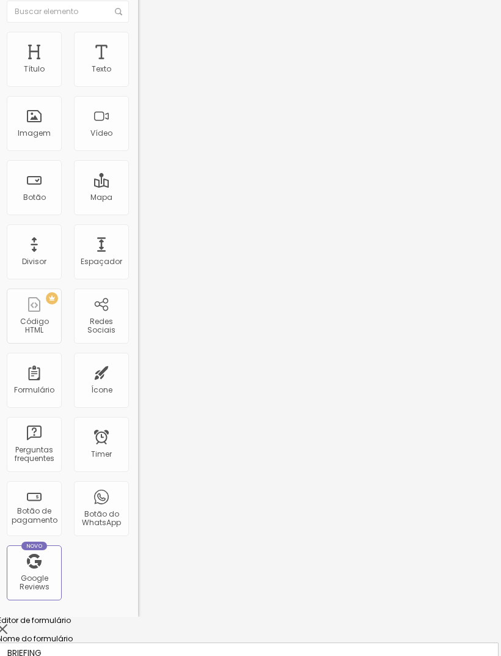
type input "."
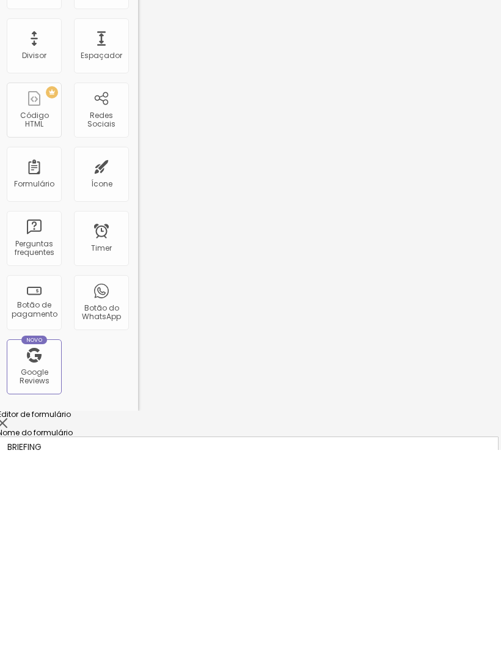
scroll to position [438, 0]
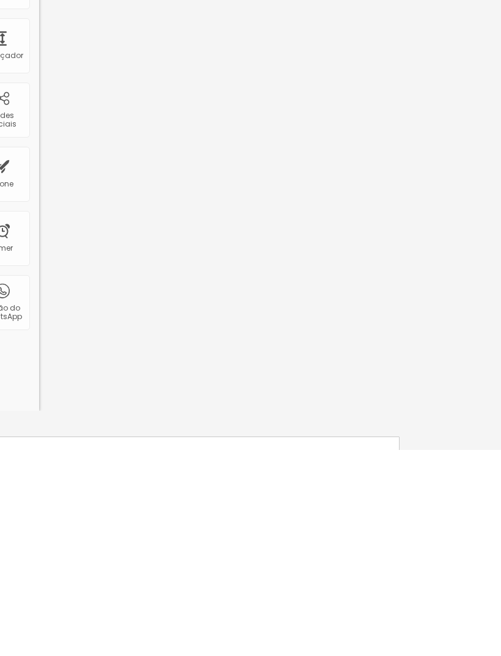
scroll to position [279, 0]
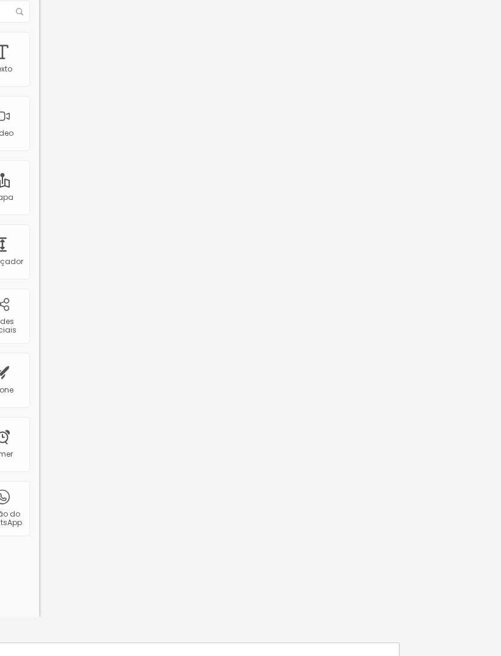
scroll to position [345, 0]
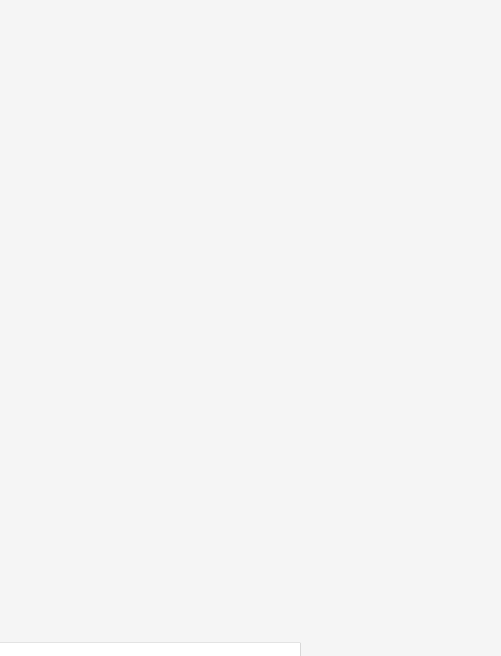
click at [299, 624] on div at bounding box center [50, 629] width 501 height 11
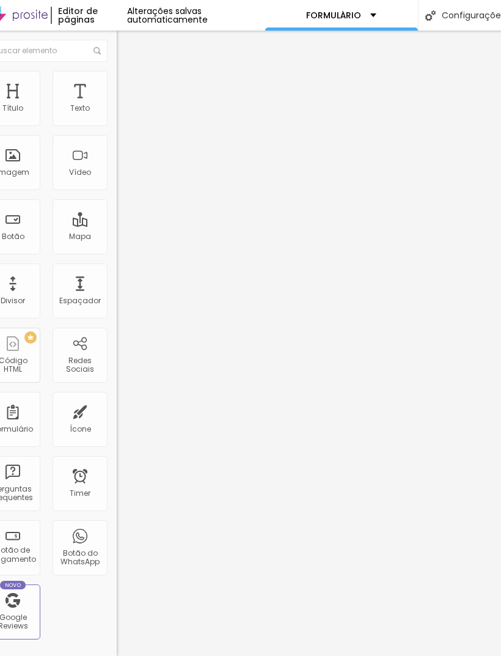
scroll to position [39, 0]
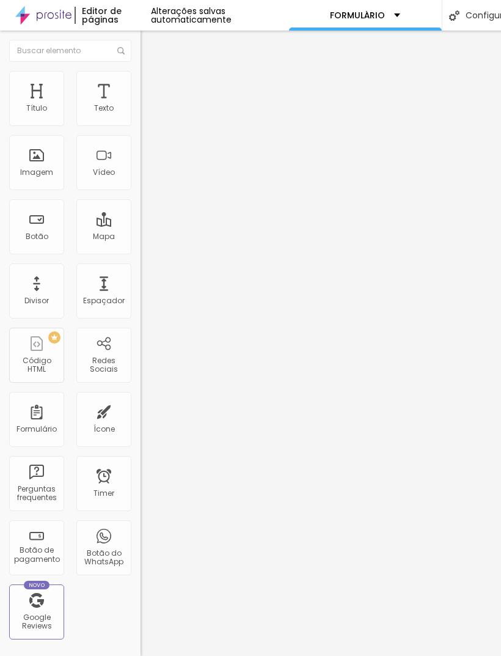
click at [141, 95] on div "Modo" at bounding box center [211, 98] width 141 height 7
click at [141, 71] on img at bounding box center [146, 76] width 11 height 11
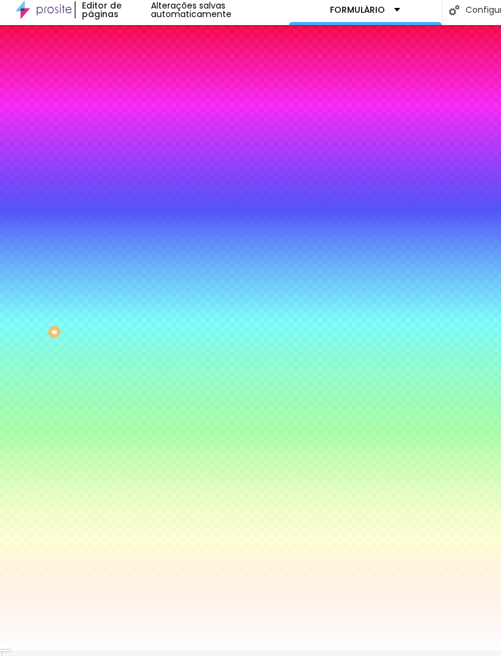
click at [141, 53] on li "Conteúdo" at bounding box center [211, 59] width 141 height 12
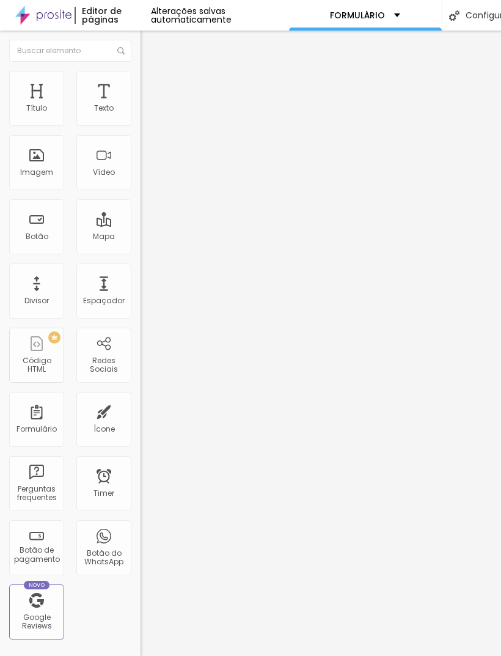
click at [150, 40] on img "button" at bounding box center [155, 45] width 10 height 10
click at [50, 392] on div "Formulário" at bounding box center [36, 419] width 55 height 55
click at [51, 392] on div "Formulário" at bounding box center [36, 419] width 55 height 55
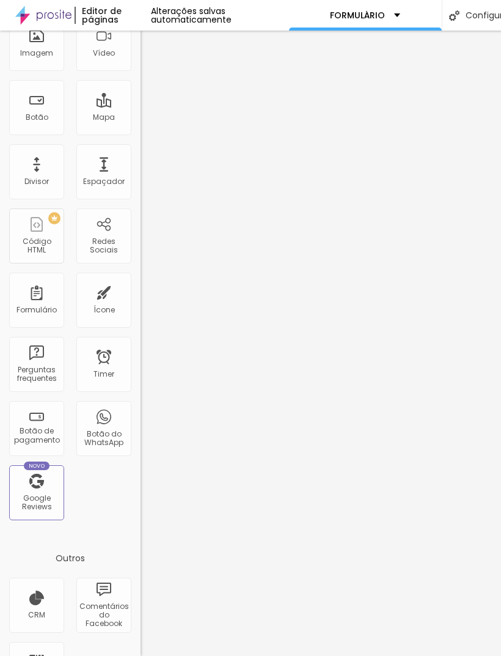
scroll to position [123, 0]
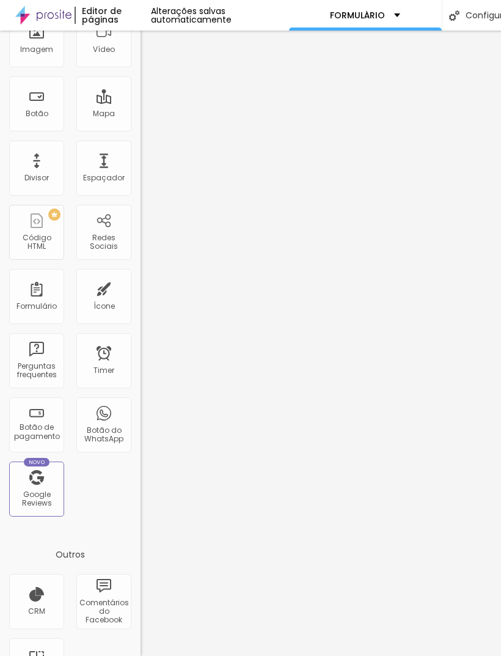
click at [42, 269] on div "Formulário" at bounding box center [36, 296] width 55 height 55
click at [34, 302] on div "Formulário" at bounding box center [37, 306] width 40 height 9
click at [40, 269] on div "Formulário" at bounding box center [36, 296] width 55 height 55
click at [24, 302] on div "Formulário" at bounding box center [37, 306] width 40 height 9
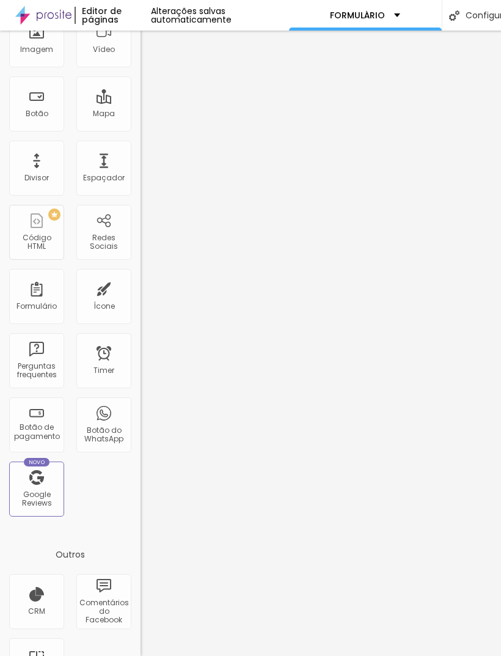
click at [36, 302] on div "Formulário" at bounding box center [37, 306] width 40 height 9
click at [37, 269] on div "Formulário" at bounding box center [36, 296] width 55 height 55
click at [43, 302] on div "Formulário" at bounding box center [37, 306] width 40 height 9
click at [35, 302] on div "Formulário" at bounding box center [37, 306] width 40 height 9
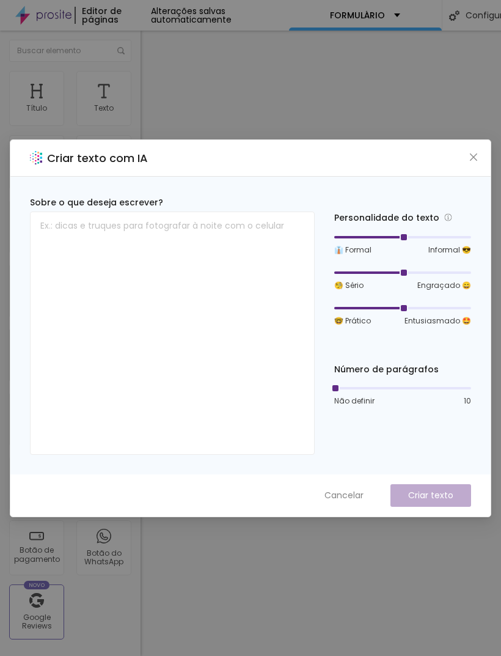
click at [299, 153] on icon "close" at bounding box center [474, 157] width 10 height 10
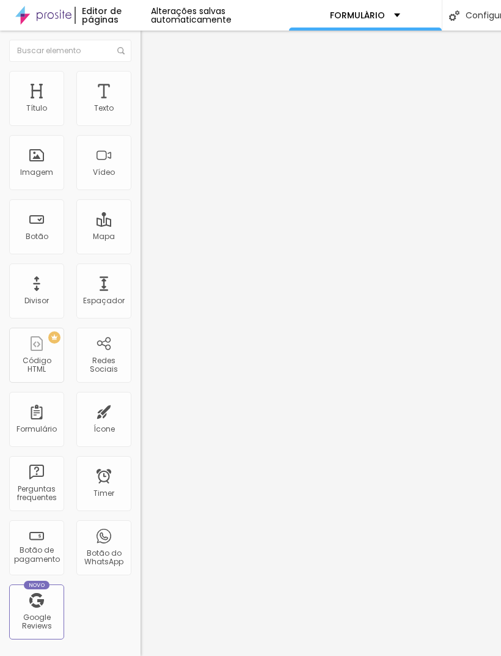
click at [141, 83] on li "Avançado" at bounding box center [211, 89] width 141 height 12
click at [141, 71] on img at bounding box center [146, 76] width 11 height 11
click at [49, 425] on div "Formulário" at bounding box center [37, 429] width 40 height 9
click at [50, 392] on div "Formulário" at bounding box center [36, 419] width 55 height 55
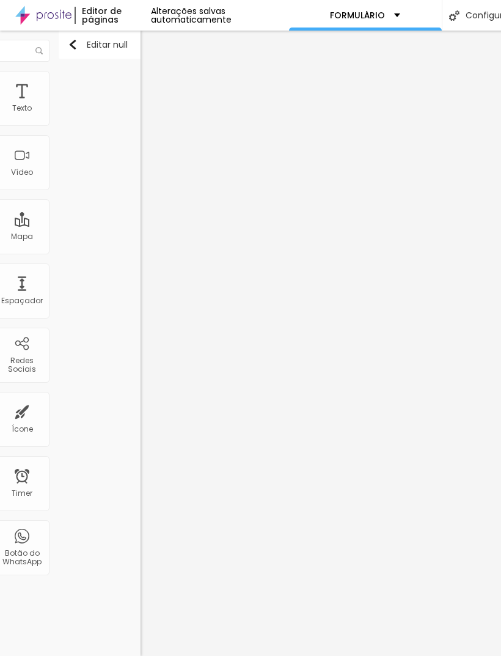
scroll to position [0, 51]
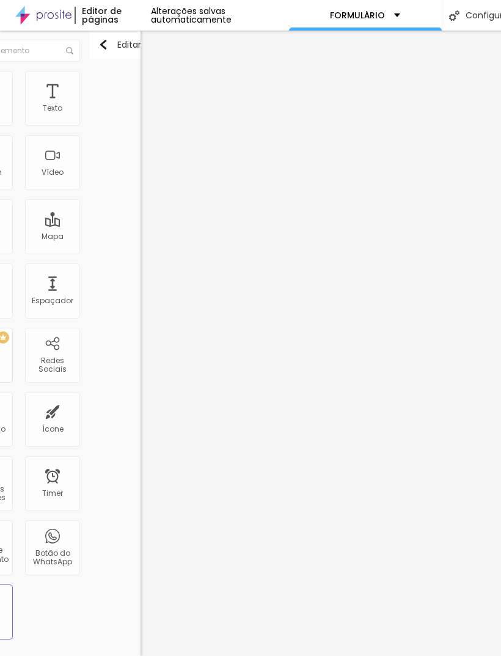
click at [123, 267] on div "Editar null" at bounding box center [159, 343] width 141 height 625
click at [132, 475] on div "Editar null" at bounding box center [159, 343] width 141 height 625
click at [17, 389] on div "Título Texto Imagem Vídeo Botão Mapa Divisor Espaçador PREMIUM Código HTML Rede…" at bounding box center [19, 360] width 141 height 578
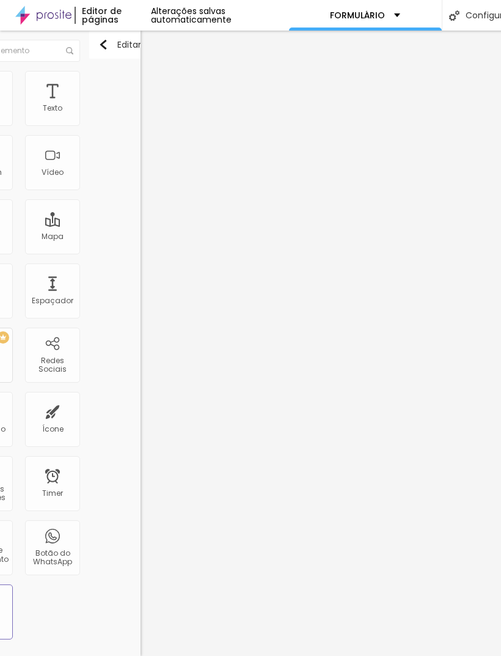
click at [127, 40] on div "Editar null" at bounding box center [128, 45] width 60 height 10
click at [123, 31] on button "Editar null" at bounding box center [159, 45] width 141 height 28
click at [124, 31] on button "Editar null" at bounding box center [159, 45] width 141 height 28
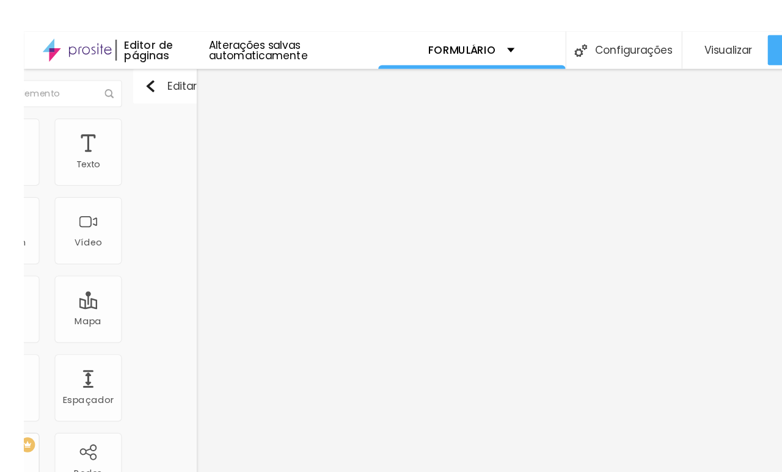
scroll to position [0, 0]
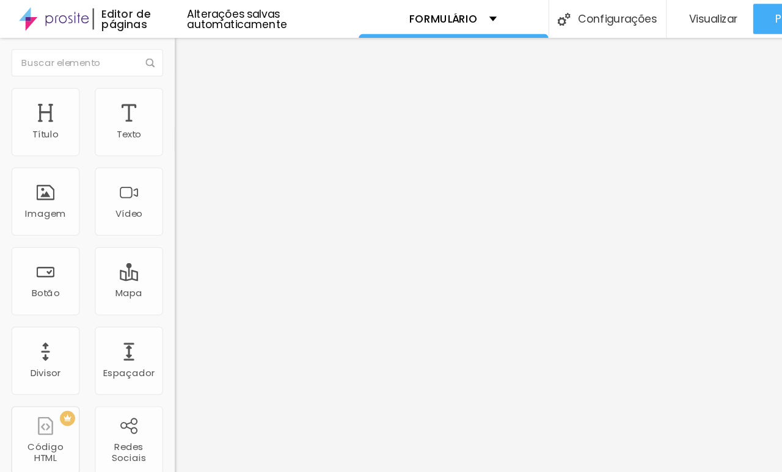
click at [141, 123] on div "briefing" at bounding box center [211, 113] width 141 height 21
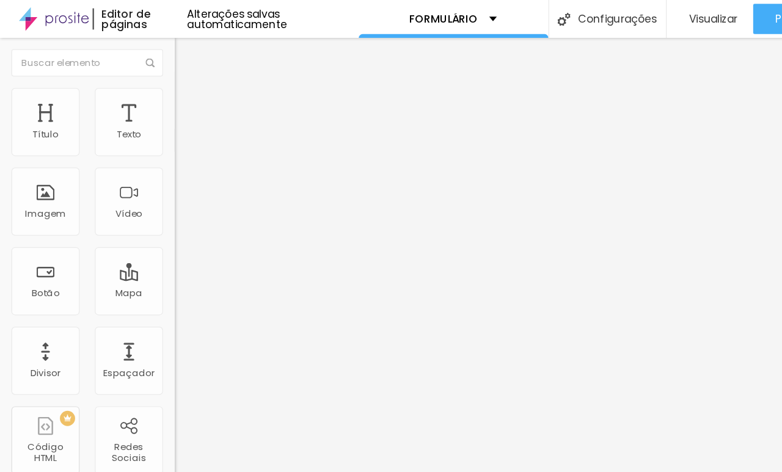
click at [141, 123] on div "briefing" at bounding box center [211, 113] width 141 height 21
click at [141, 123] on img at bounding box center [144, 126] width 7 height 7
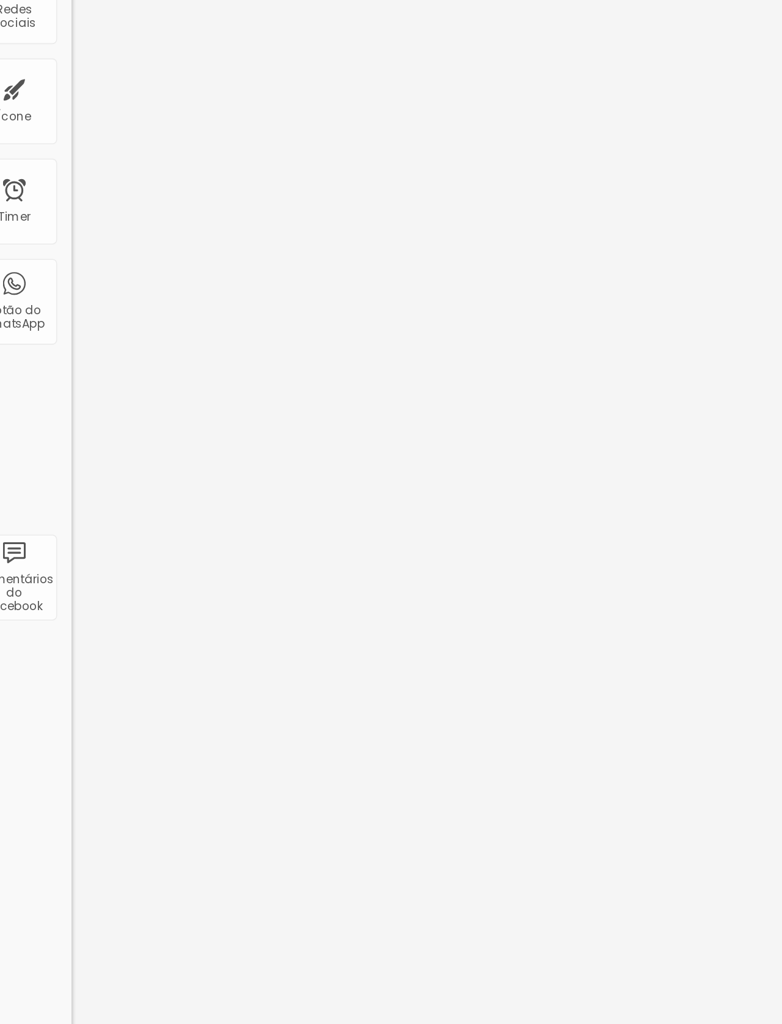
scroll to position [61, 0]
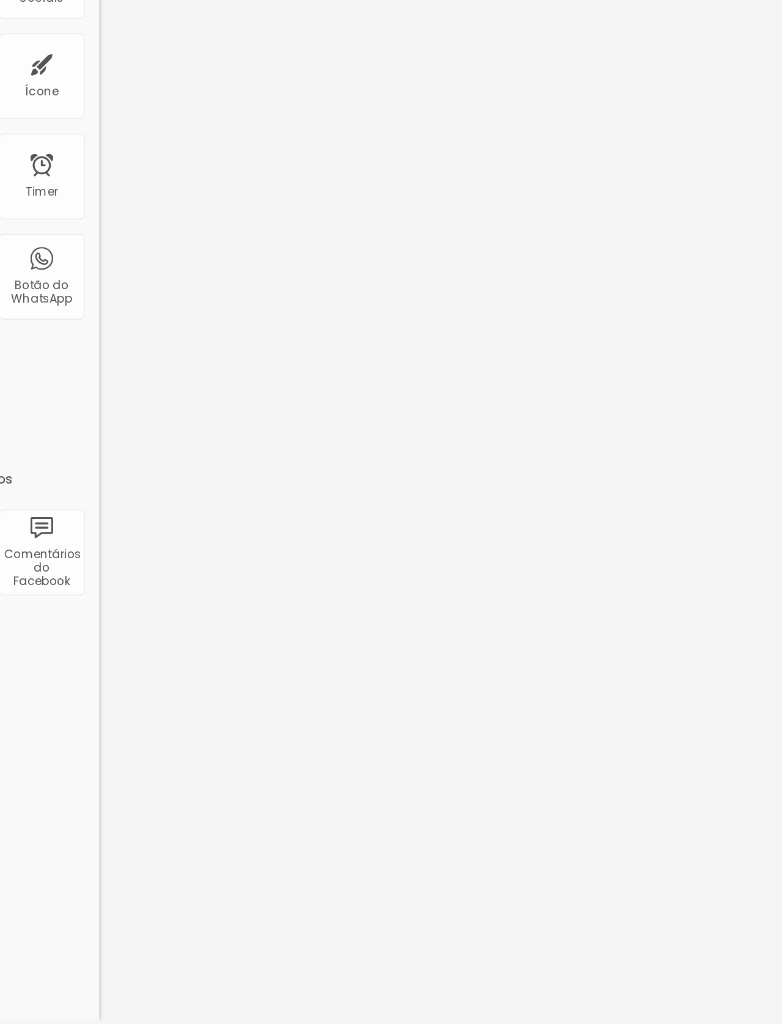
click at [299, 629] on div "Editor de formulário" at bounding box center [391, 972] width 782 height 18
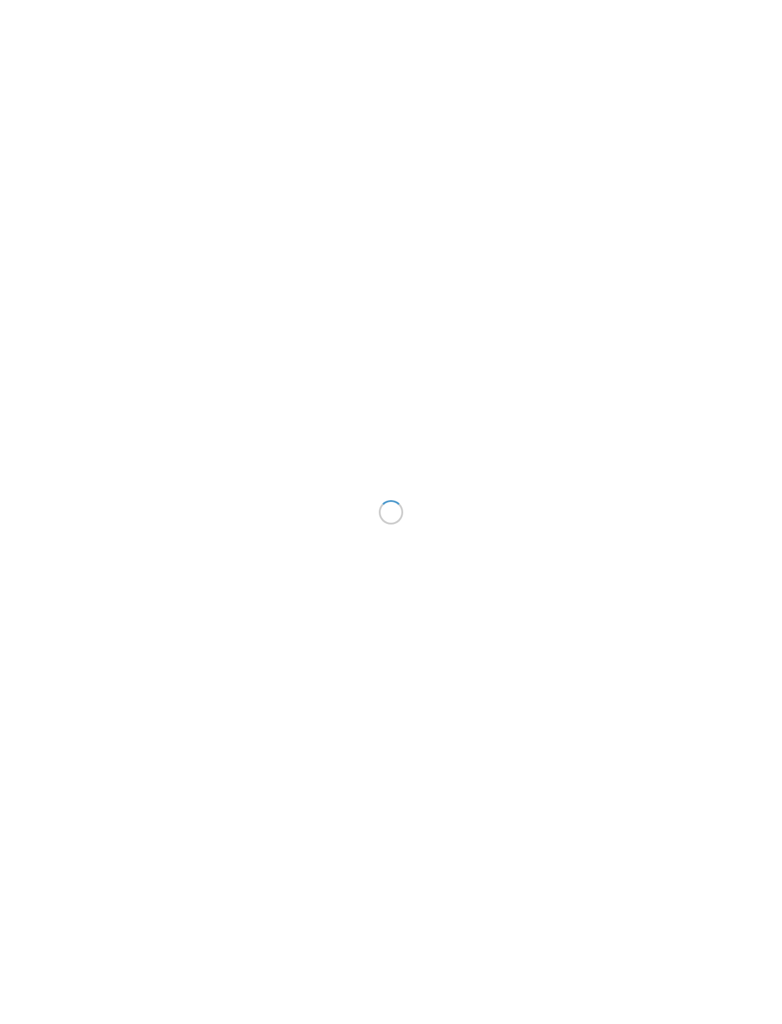
scroll to position [37, 0]
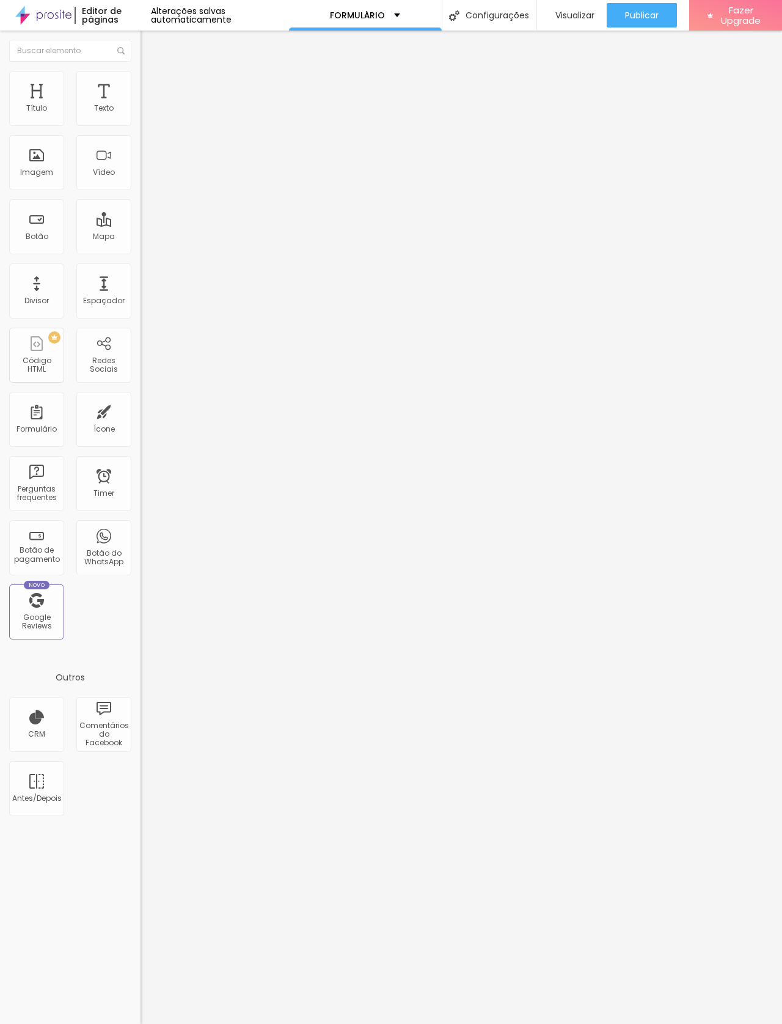
click at [34, 425] on div "Formulário" at bounding box center [37, 429] width 40 height 9
click at [49, 392] on div "Formulário" at bounding box center [36, 419] width 55 height 55
click at [45, 425] on div "Formulário" at bounding box center [37, 429] width 40 height 9
click at [52, 761] on div "Antes/Depois" at bounding box center [36, 788] width 55 height 55
click at [53, 761] on div "Antes/Depois" at bounding box center [36, 788] width 55 height 55
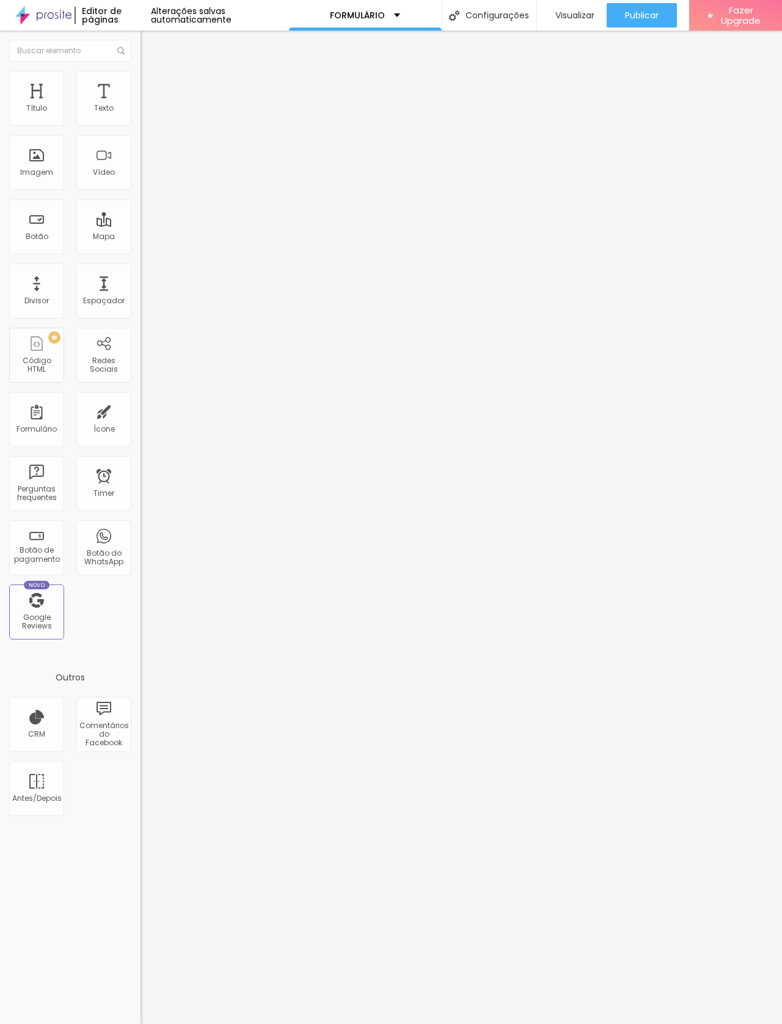
click at [59, 761] on div "Antes/Depois" at bounding box center [36, 788] width 55 height 55
click at [52, 408] on div "Formulário" at bounding box center [36, 419] width 55 height 55
click at [39, 224] on div "Botão" at bounding box center [36, 226] width 55 height 55
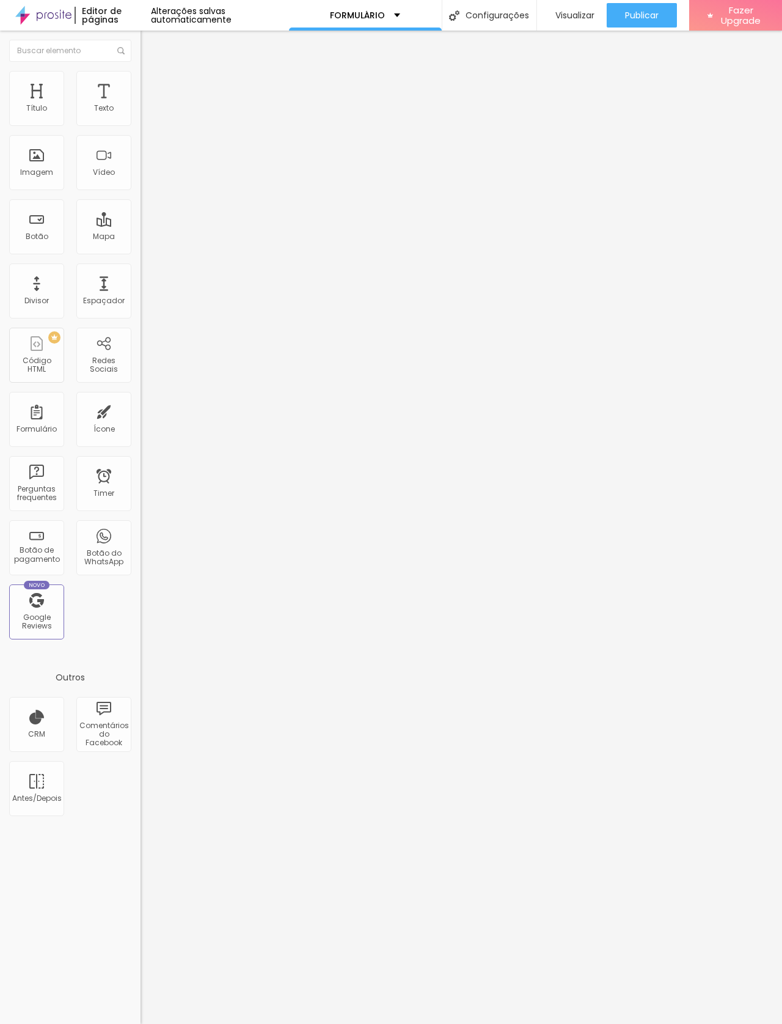
click at [38, 230] on div "Botão" at bounding box center [36, 226] width 55 height 55
click at [149, 119] on div "briefing" at bounding box center [211, 113] width 125 height 11
click at [141, 95] on li "Avançado" at bounding box center [211, 89] width 141 height 12
click at [141, 248] on input "20" at bounding box center [167, 254] width 53 height 13
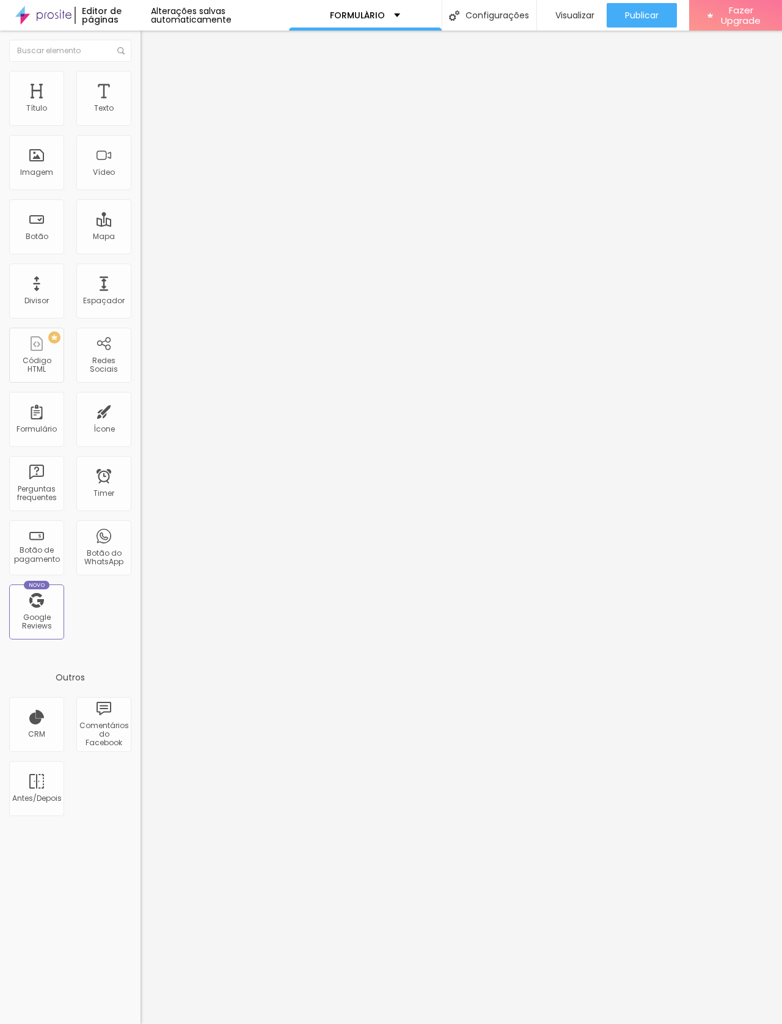
click at [141, 76] on img at bounding box center [146, 76] width 11 height 11
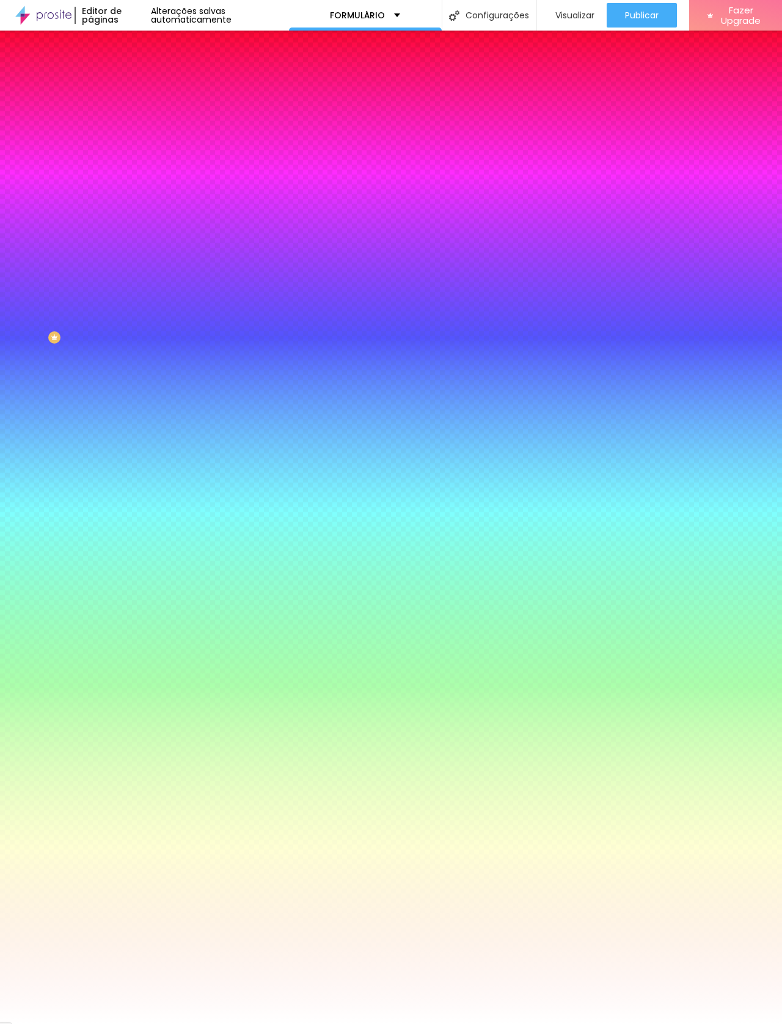
click at [141, 68] on li "Conteúdo" at bounding box center [211, 65] width 141 height 12
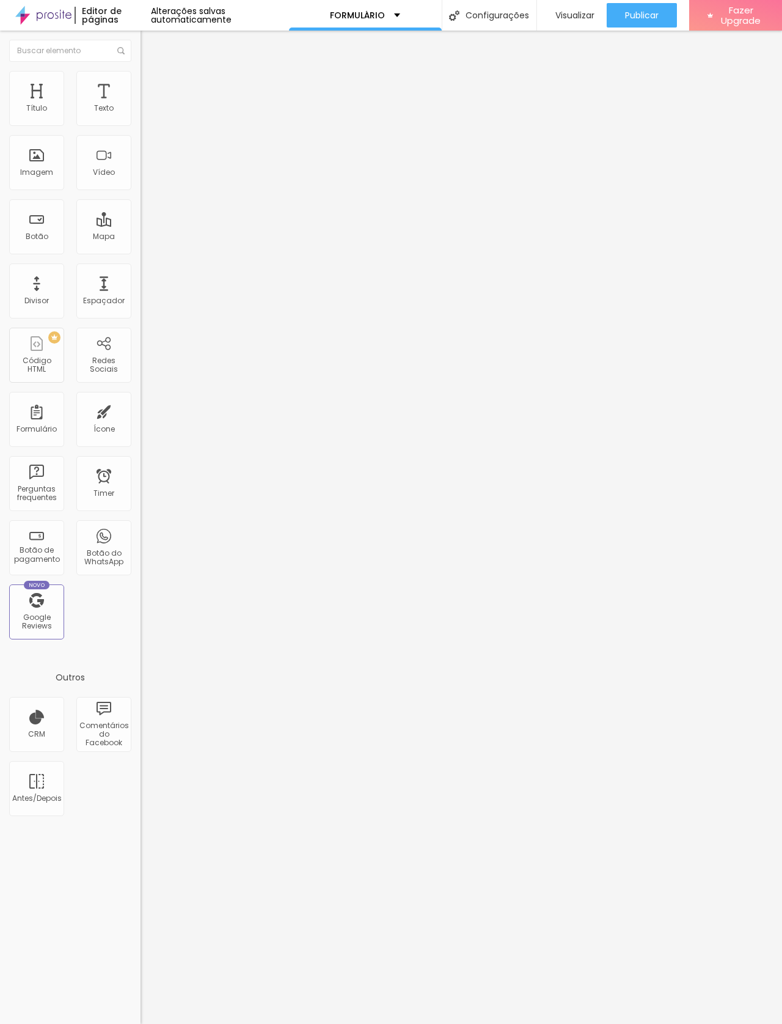
click at [141, 111] on div "Formulário briefing" at bounding box center [211, 113] width 141 height 37
click at [141, 123] on div "briefing" at bounding box center [211, 113] width 141 height 21
click at [141, 123] on img at bounding box center [144, 126] width 7 height 7
